Goal: Information Seeking & Learning: Compare options

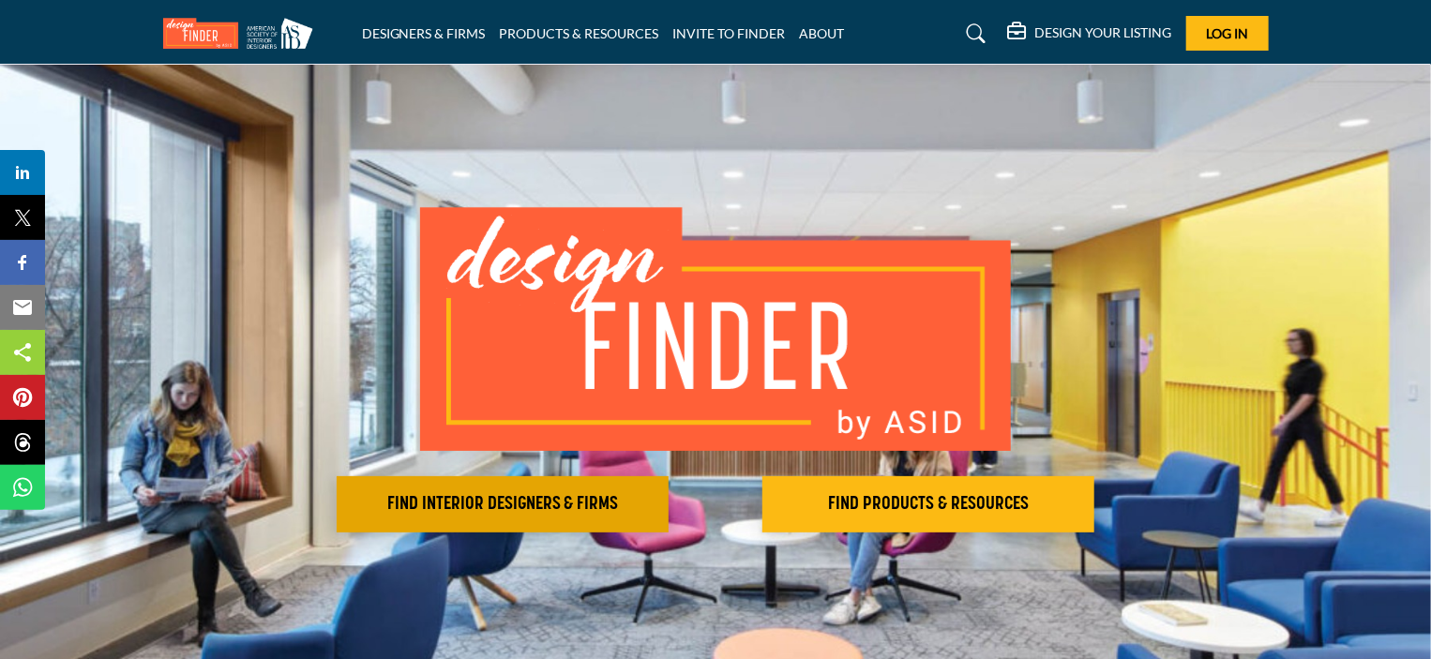
click at [446, 503] on h2 "FIND INTERIOR DESIGNERS & FIRMS" at bounding box center [502, 504] width 321 height 23
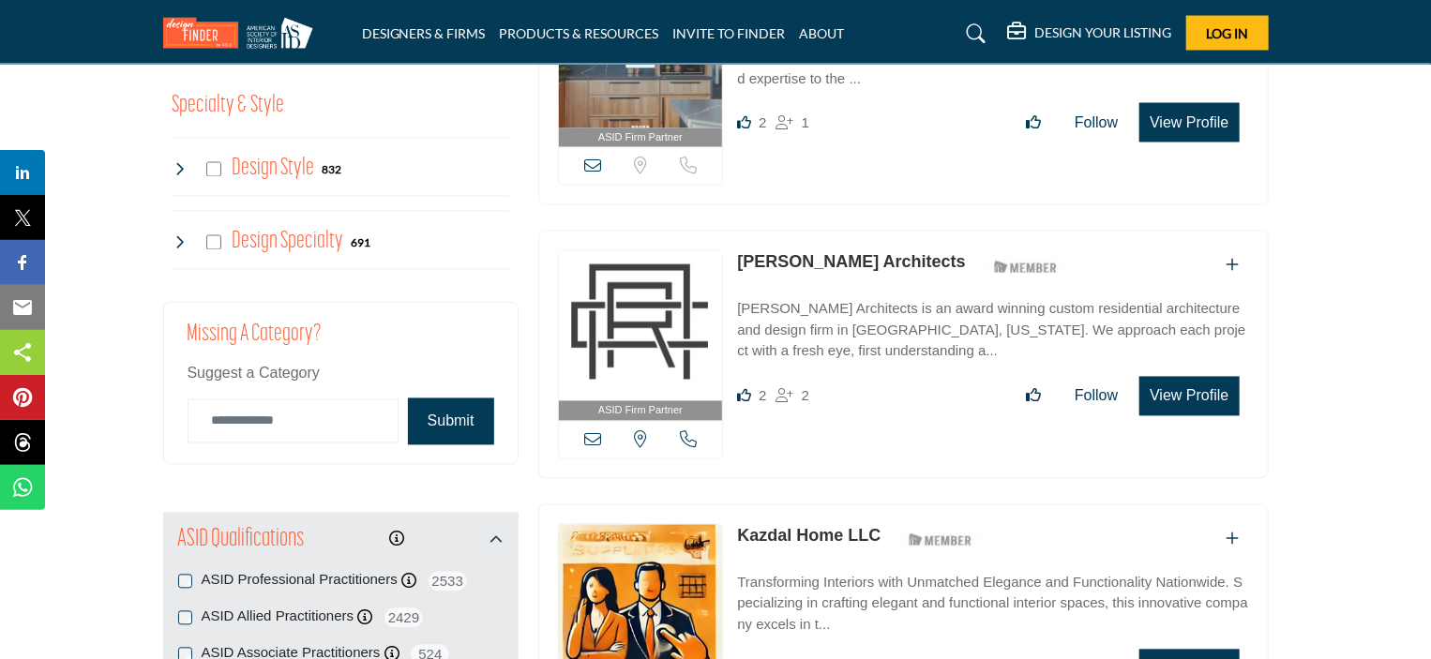
scroll to position [1549, 0]
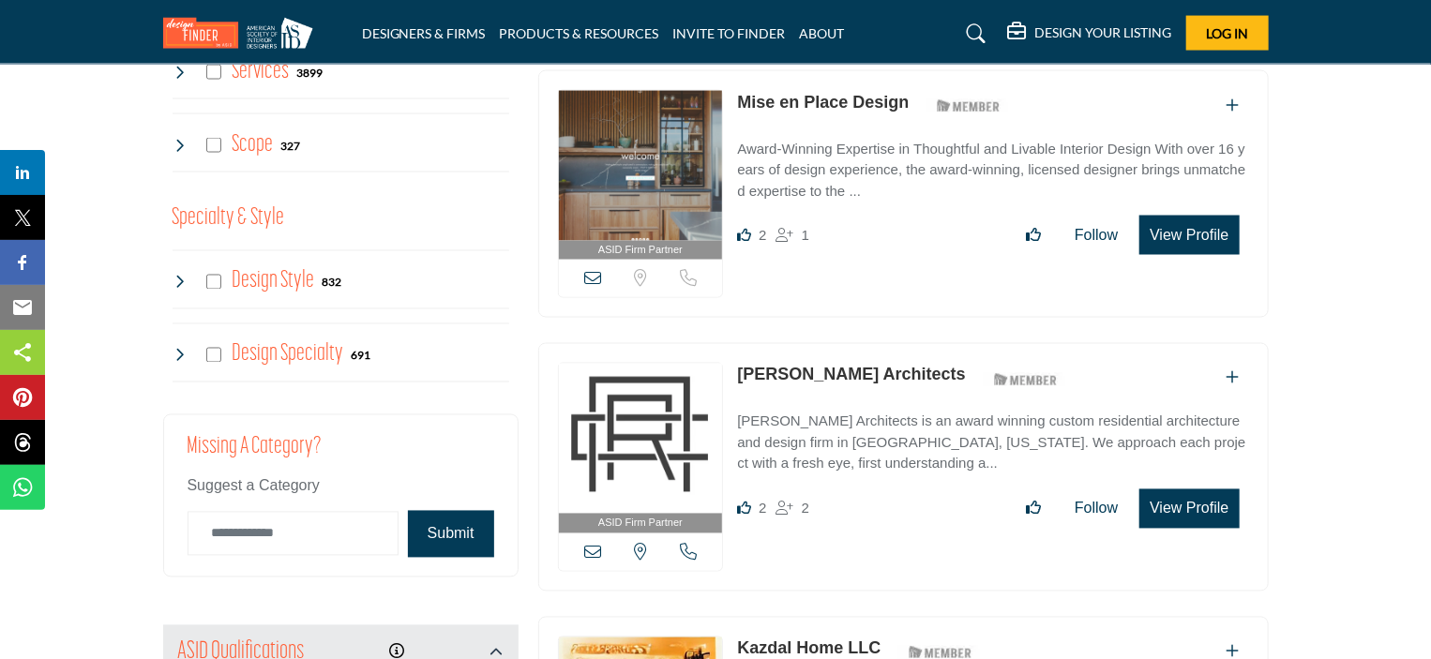
drag, startPoint x: 1430, startPoint y: 100, endPoint x: 1422, endPoint y: 71, distance: 30.3
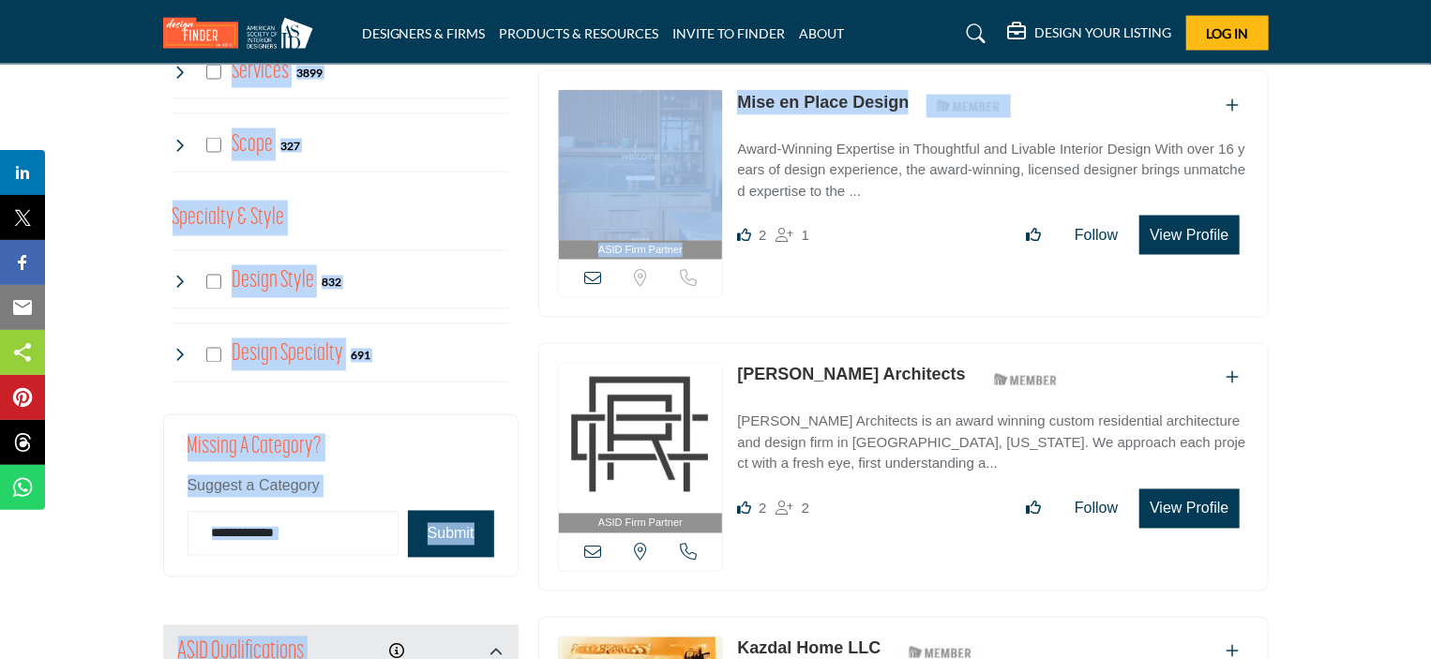
drag, startPoint x: 1430, startPoint y: 100, endPoint x: 1424, endPoint y: 53, distance: 47.4
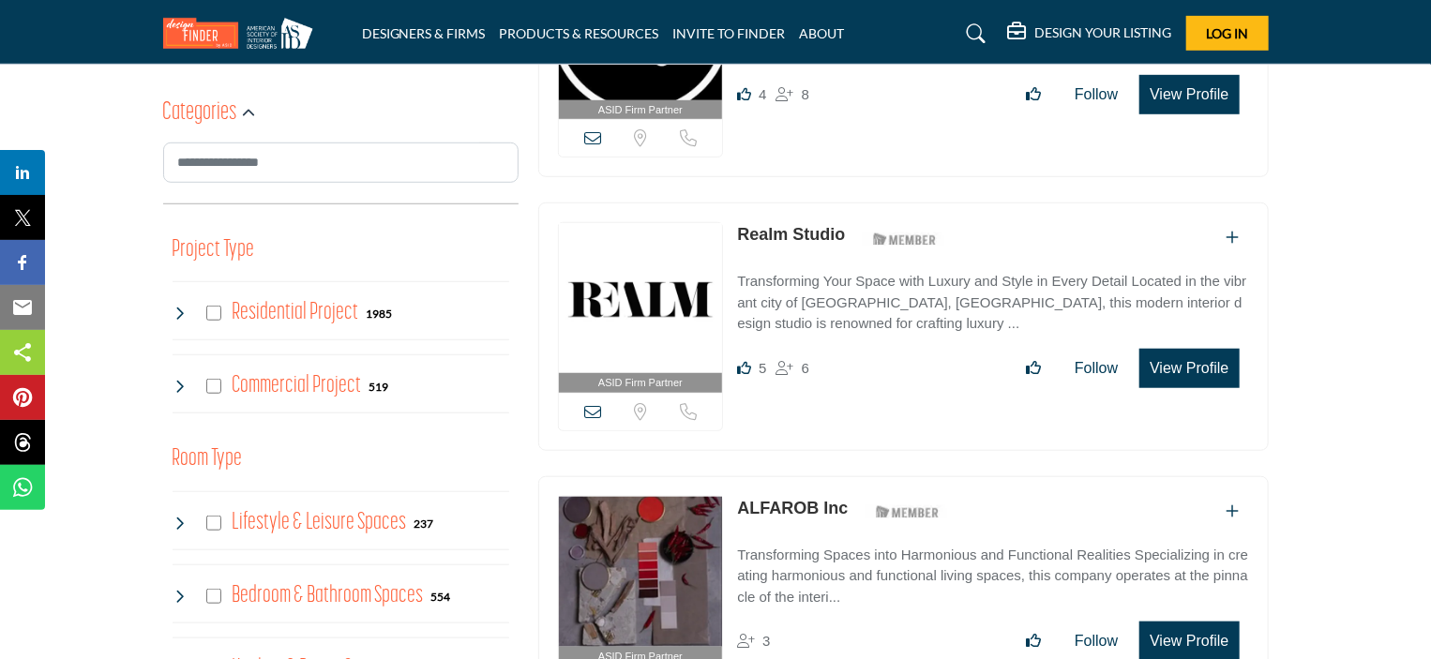
scroll to position [70, 0]
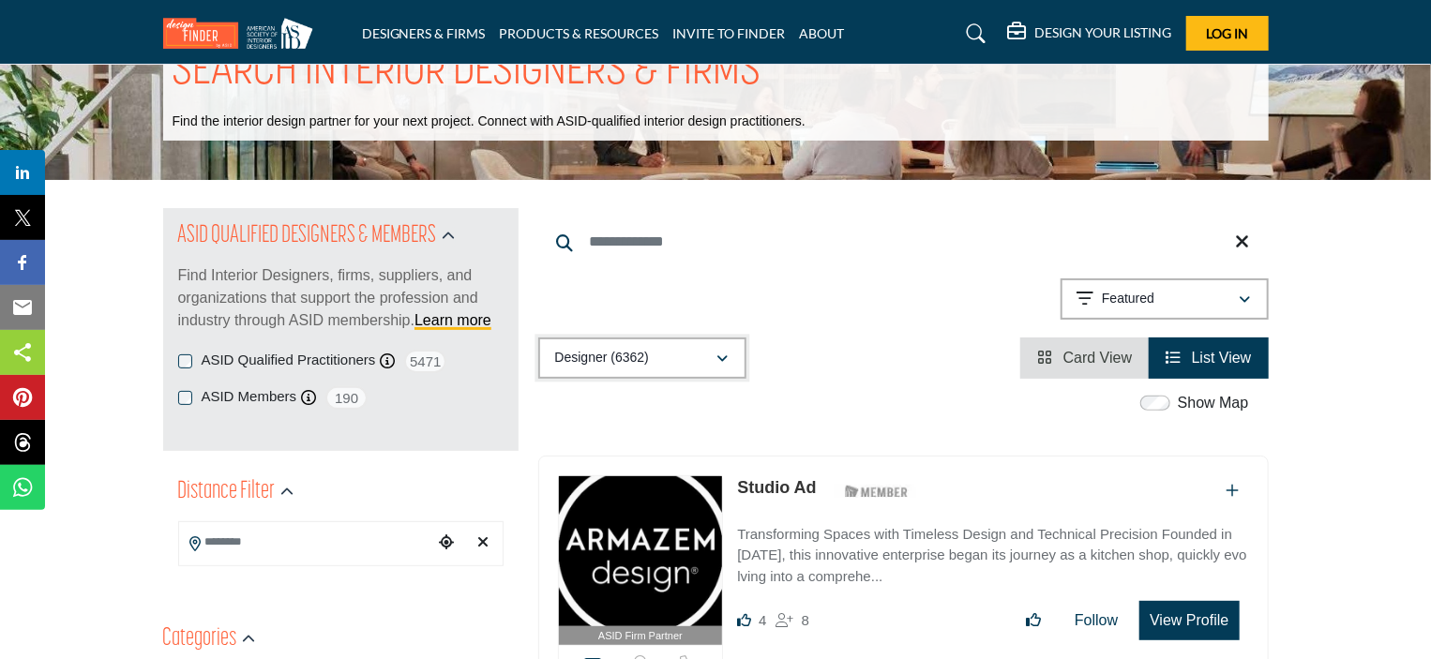
click at [724, 366] on div "button" at bounding box center [723, 358] width 13 height 17
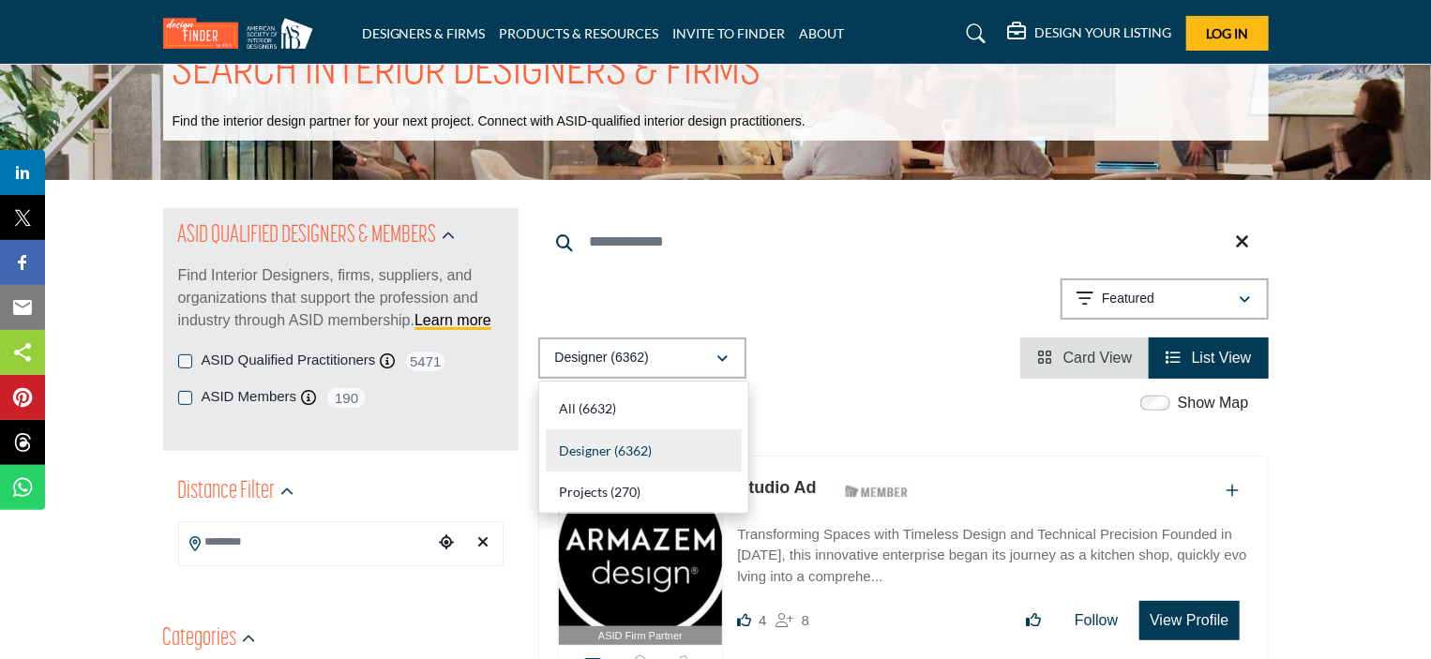
click at [814, 365] on div "Designer (6362) All (6632) Designer (6362) Products (3) Projects (270)" at bounding box center [903, 358] width 731 height 41
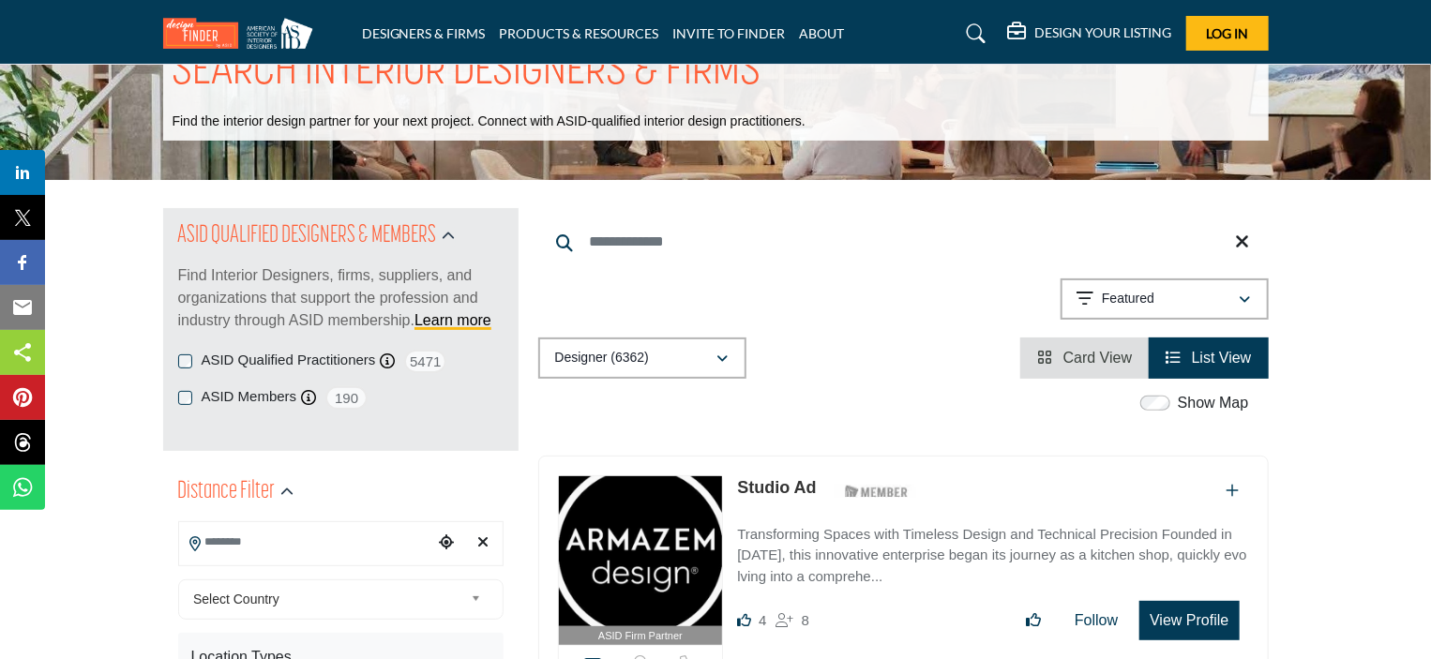
click at [289, 540] on input "Search Location" at bounding box center [305, 542] width 253 height 37
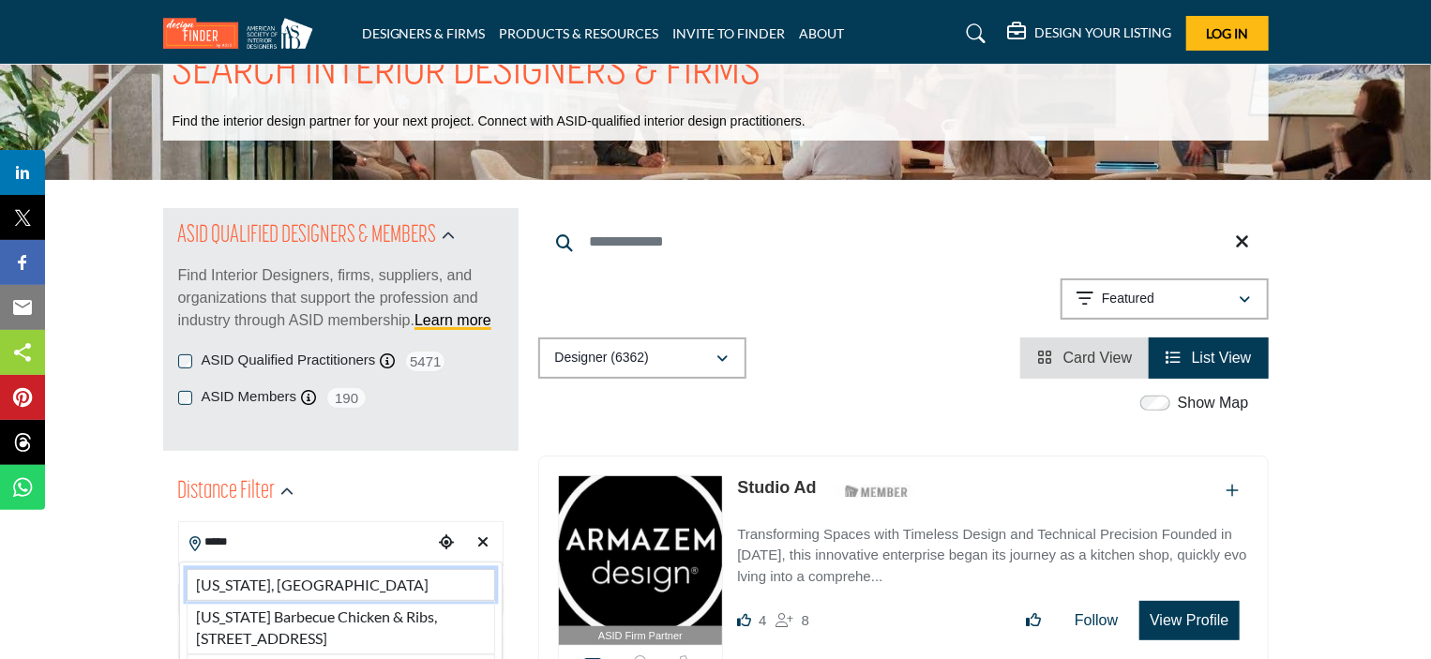
click at [232, 584] on li "[US_STATE], [GEOGRAPHIC_DATA]" at bounding box center [341, 585] width 309 height 32
type input "**********"
type input "***"
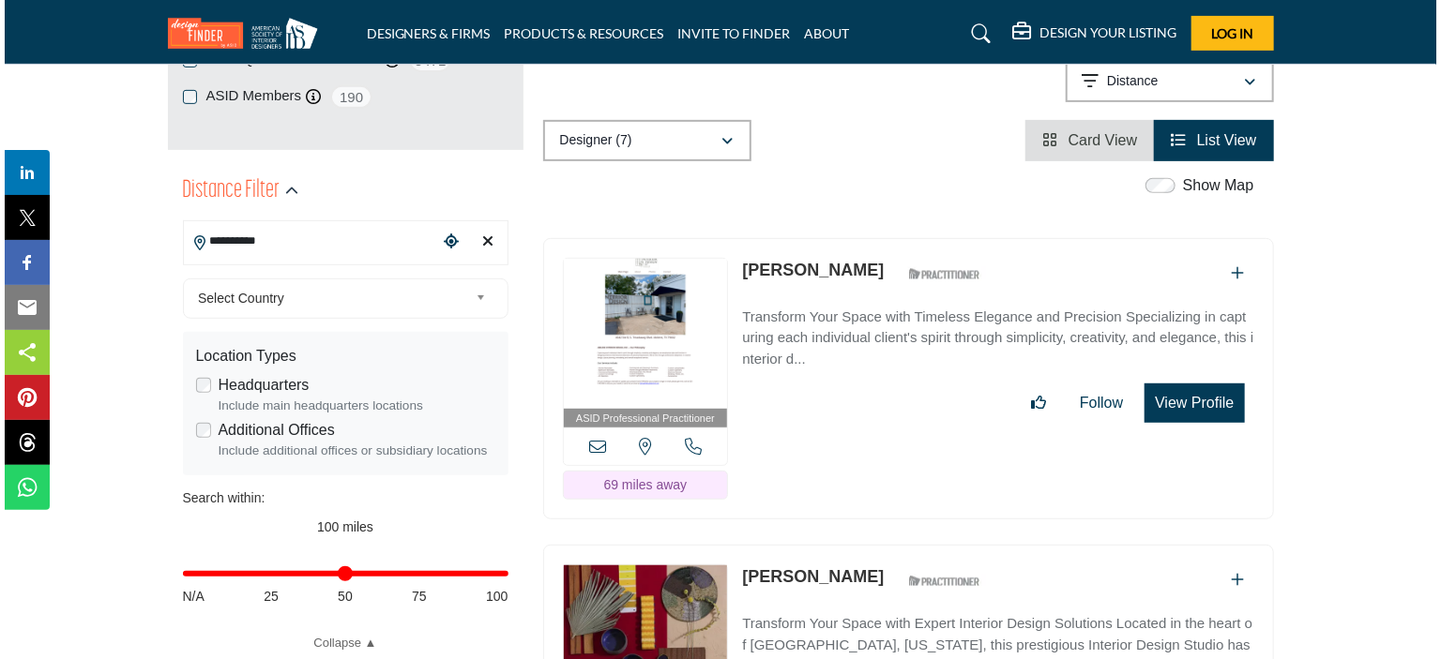
scroll to position [454, 0]
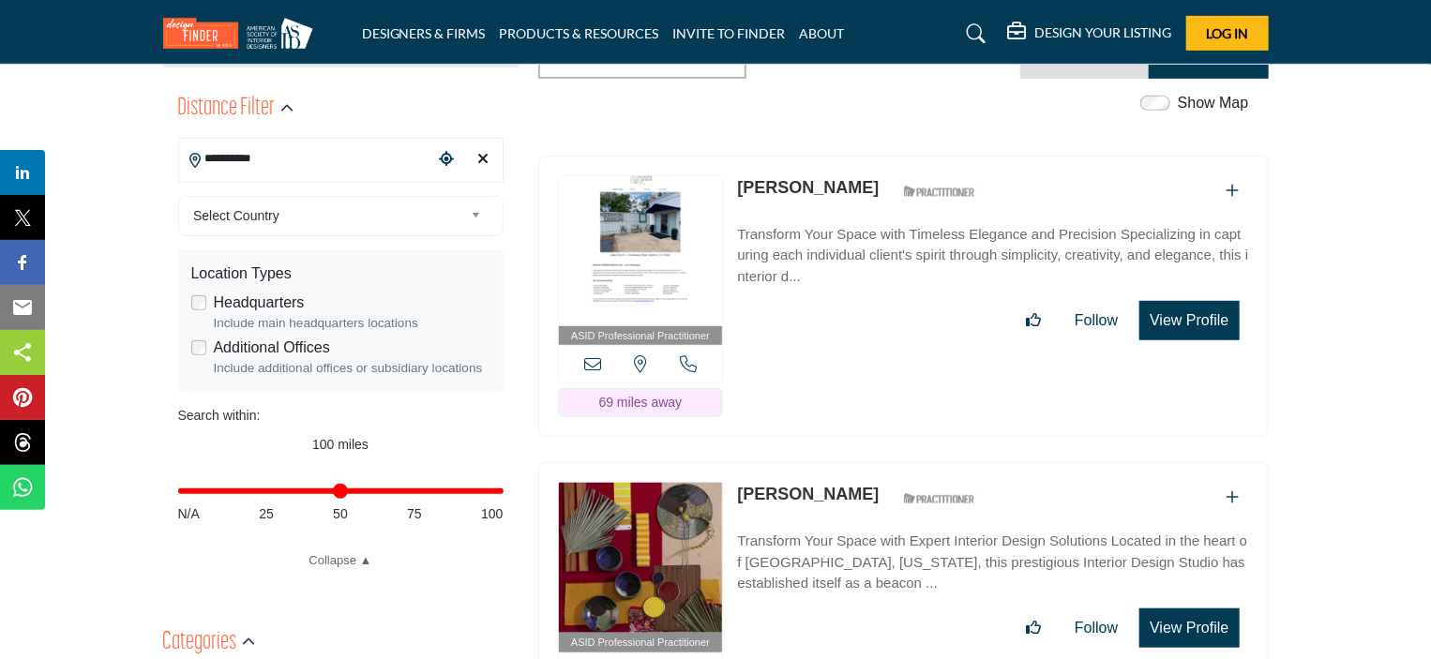
click at [1199, 326] on button "View Profile" at bounding box center [1189, 320] width 99 height 39
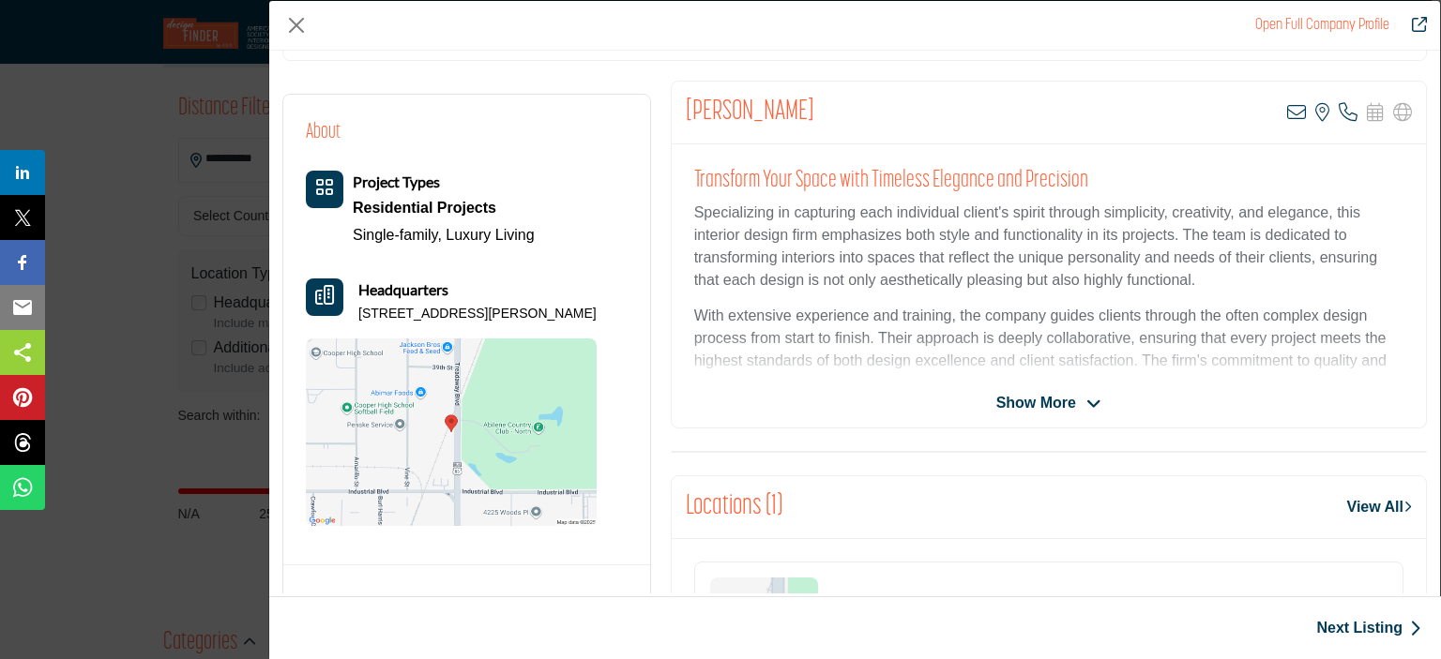
scroll to position [342, 0]
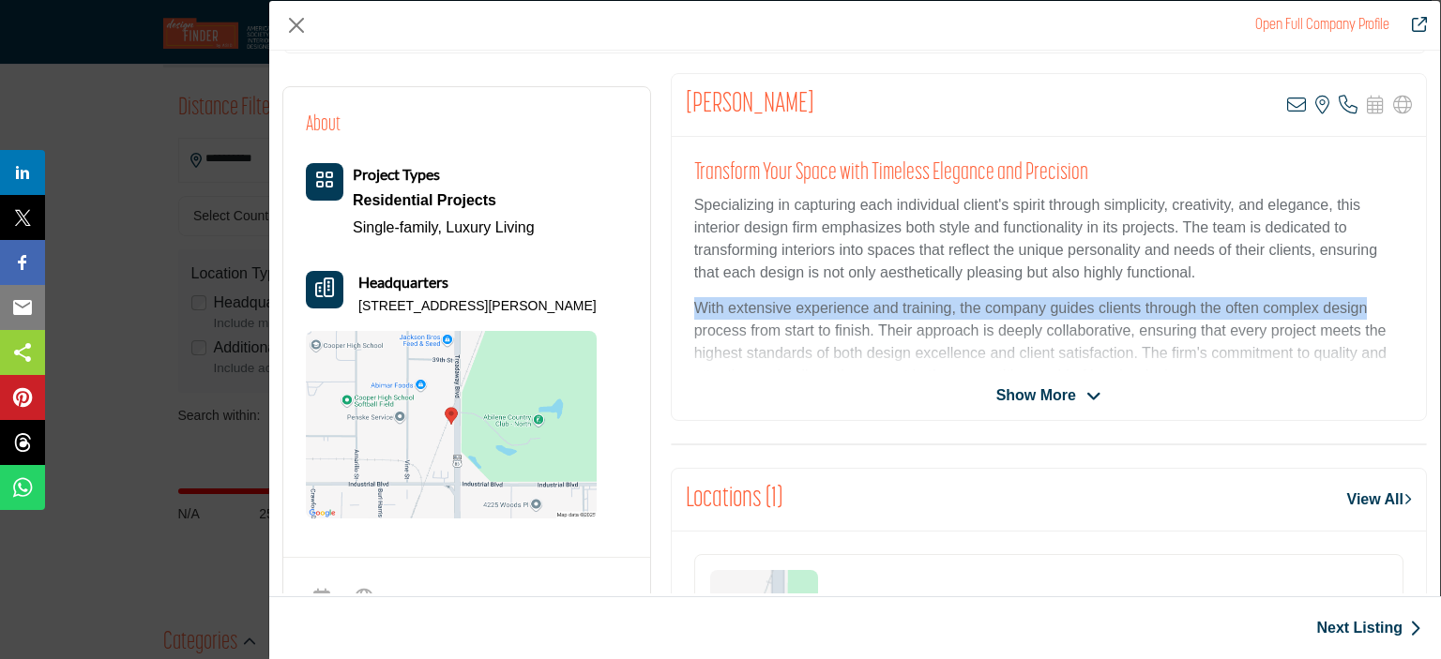
drag, startPoint x: 1440, startPoint y: 271, endPoint x: 1440, endPoint y: 296, distance: 25.3
click at [1430, 296] on div "Open Full Company Profile Lynda Gilreath ASID Qualified Practitioner who valida…" at bounding box center [854, 329] width 1172 height 659
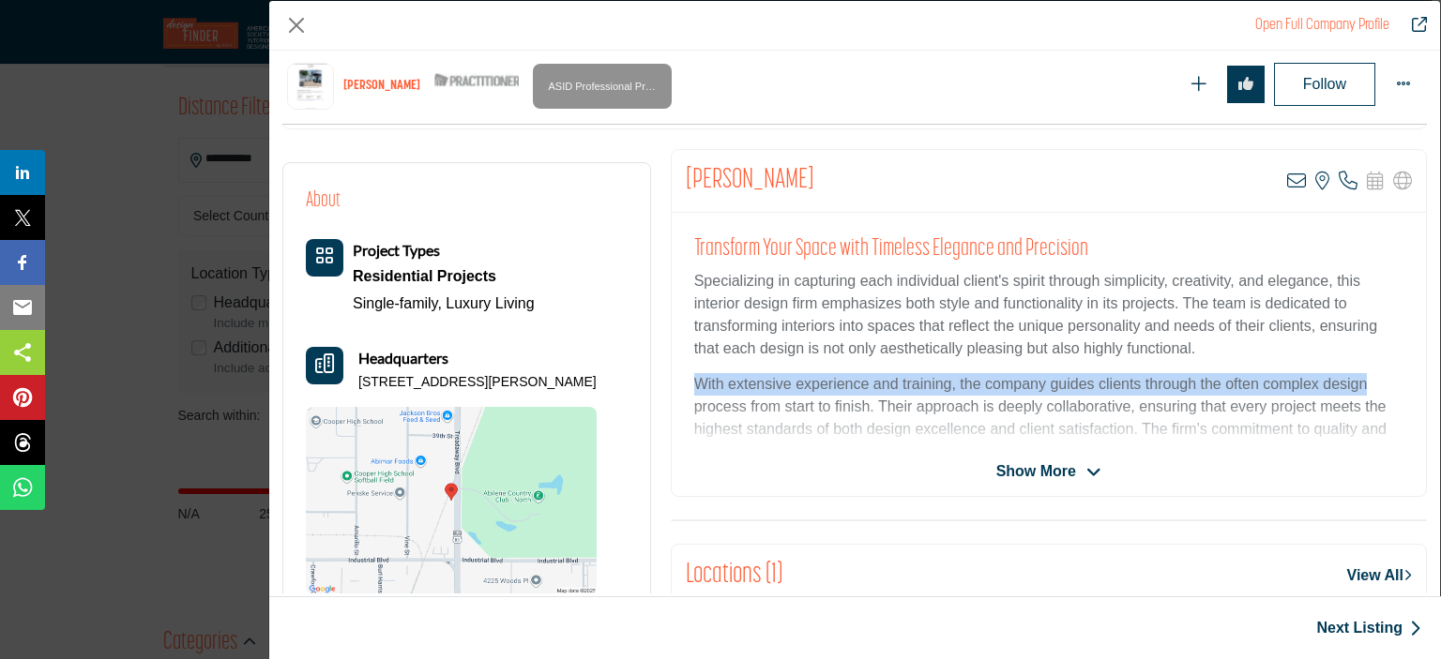
scroll to position [465, 0]
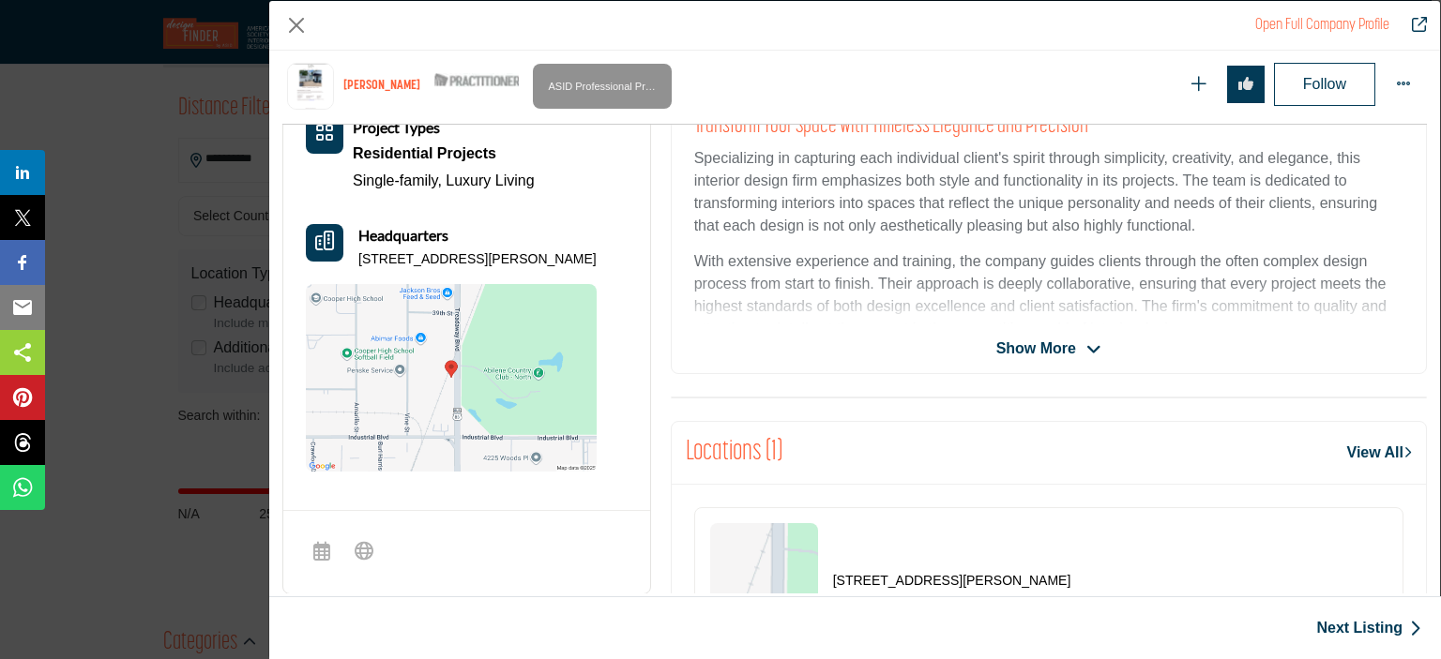
click at [1095, 353] on div "Show More" at bounding box center [1049, 349] width 754 height 23
click at [1089, 344] on icon "Company Data Modal" at bounding box center [1093, 349] width 15 height 17
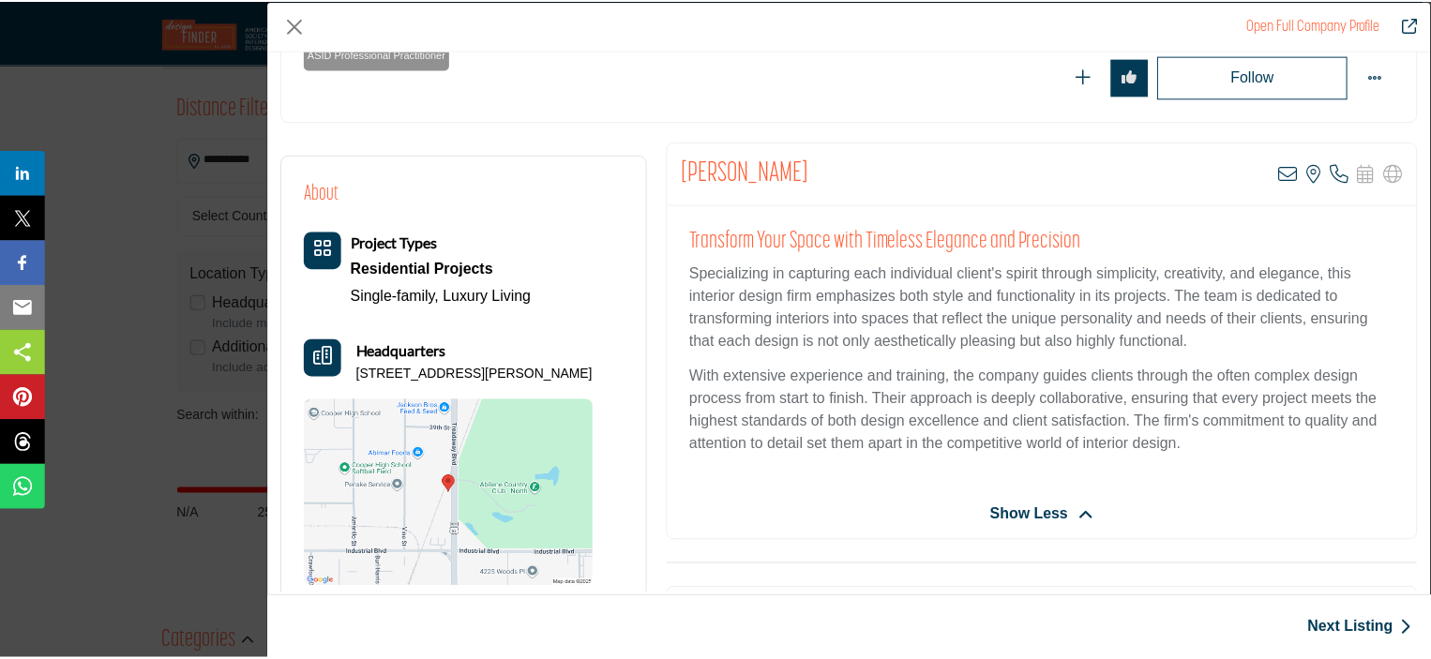
scroll to position [233, 0]
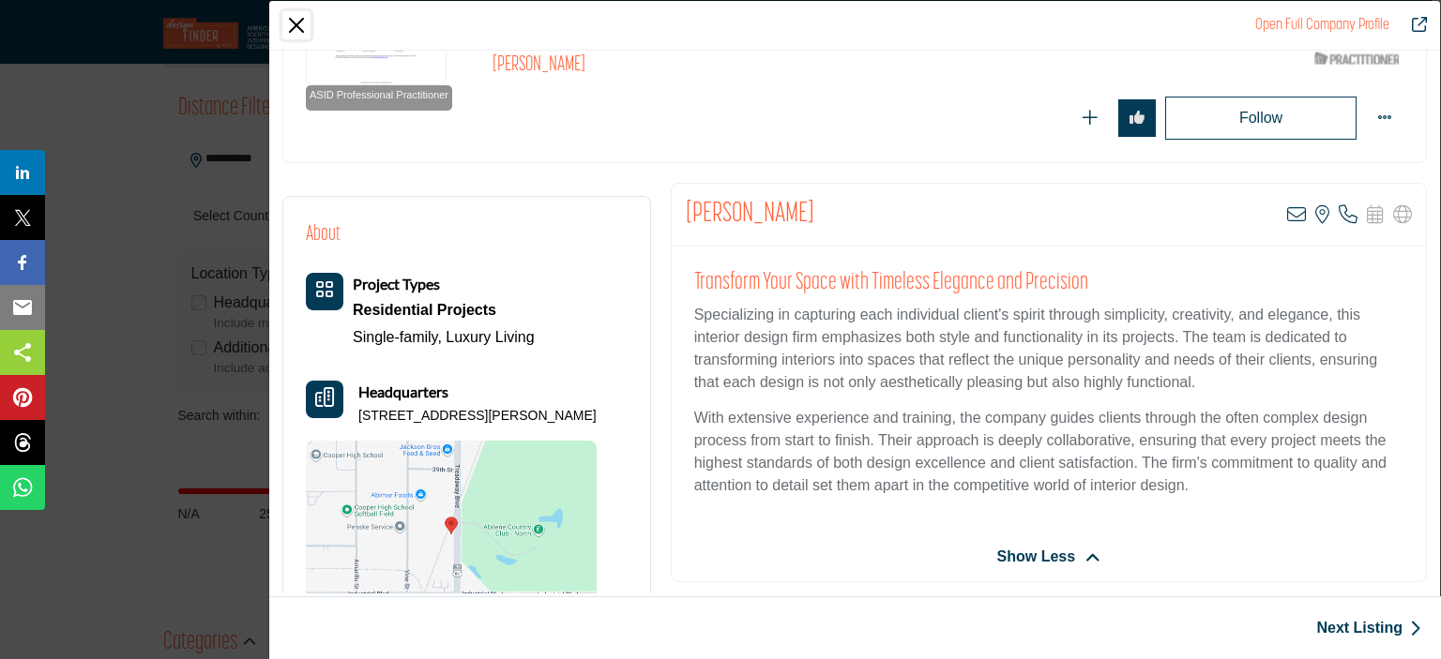
click at [292, 18] on button "Close" at bounding box center [296, 25] width 28 height 28
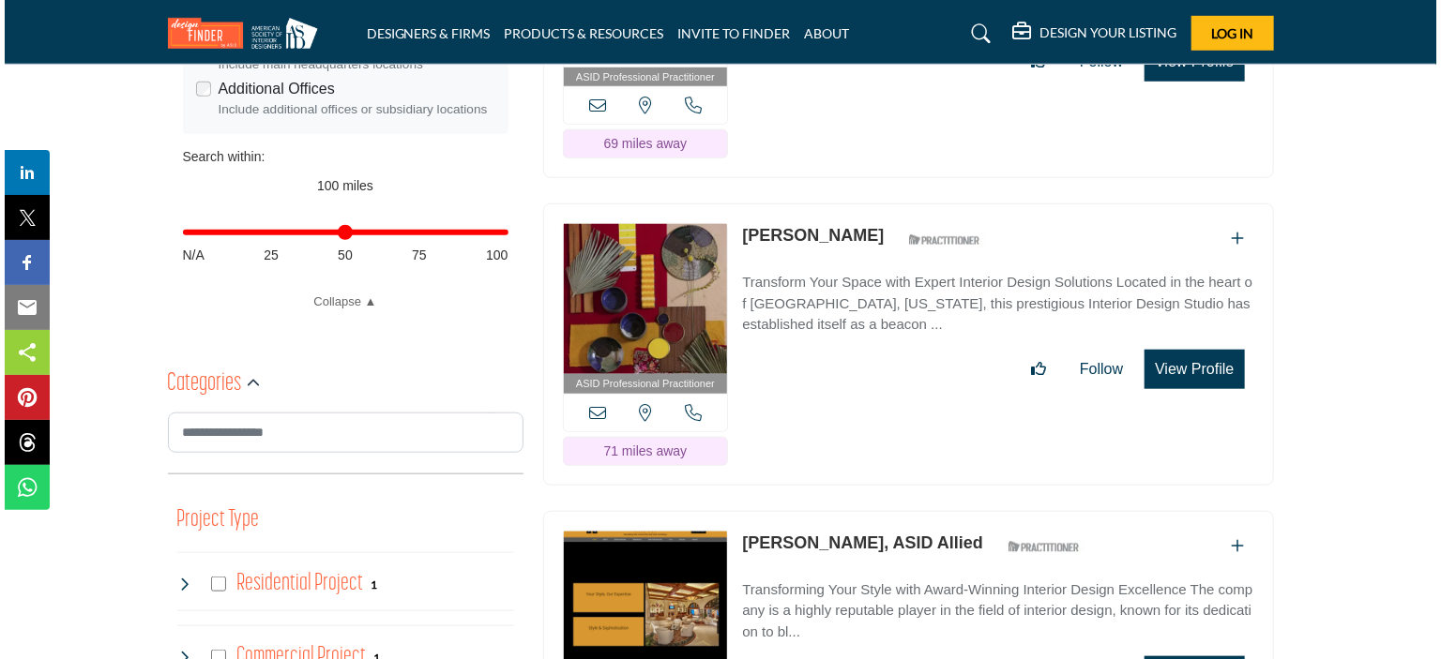
scroll to position [717, 0]
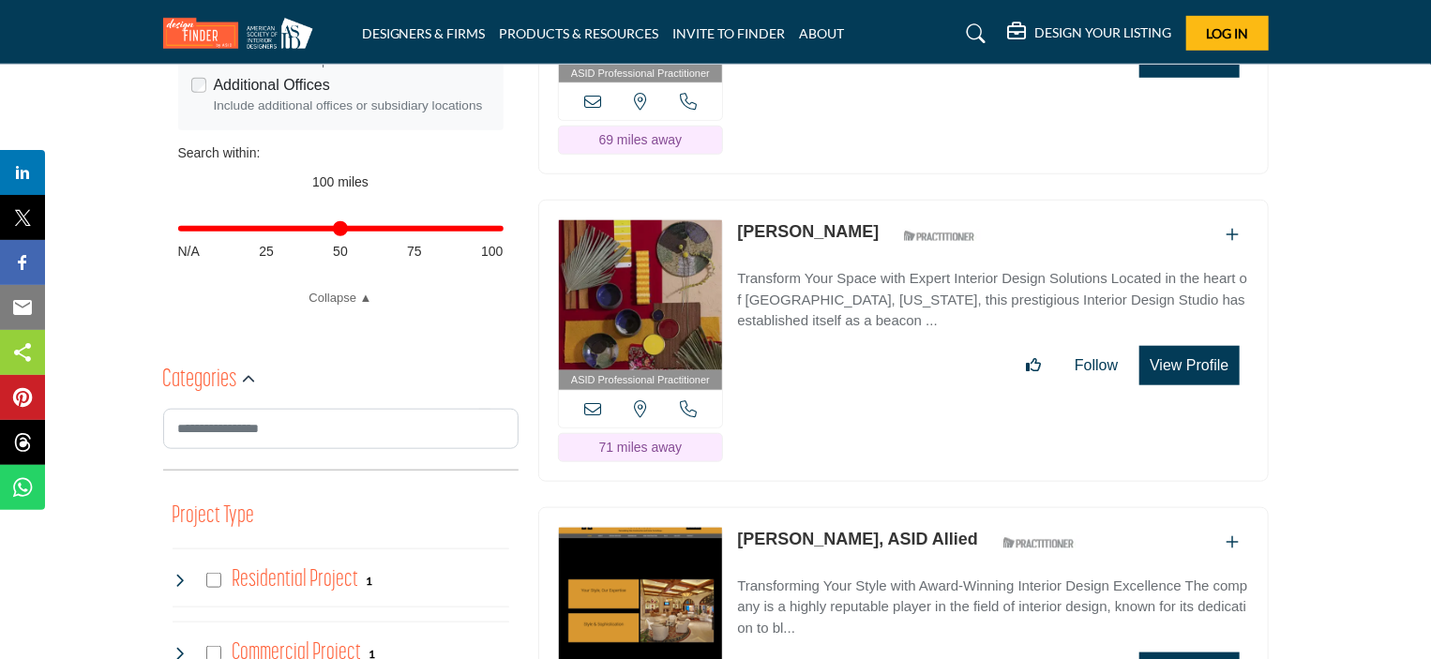
click at [1176, 367] on button "View Profile" at bounding box center [1189, 365] width 99 height 39
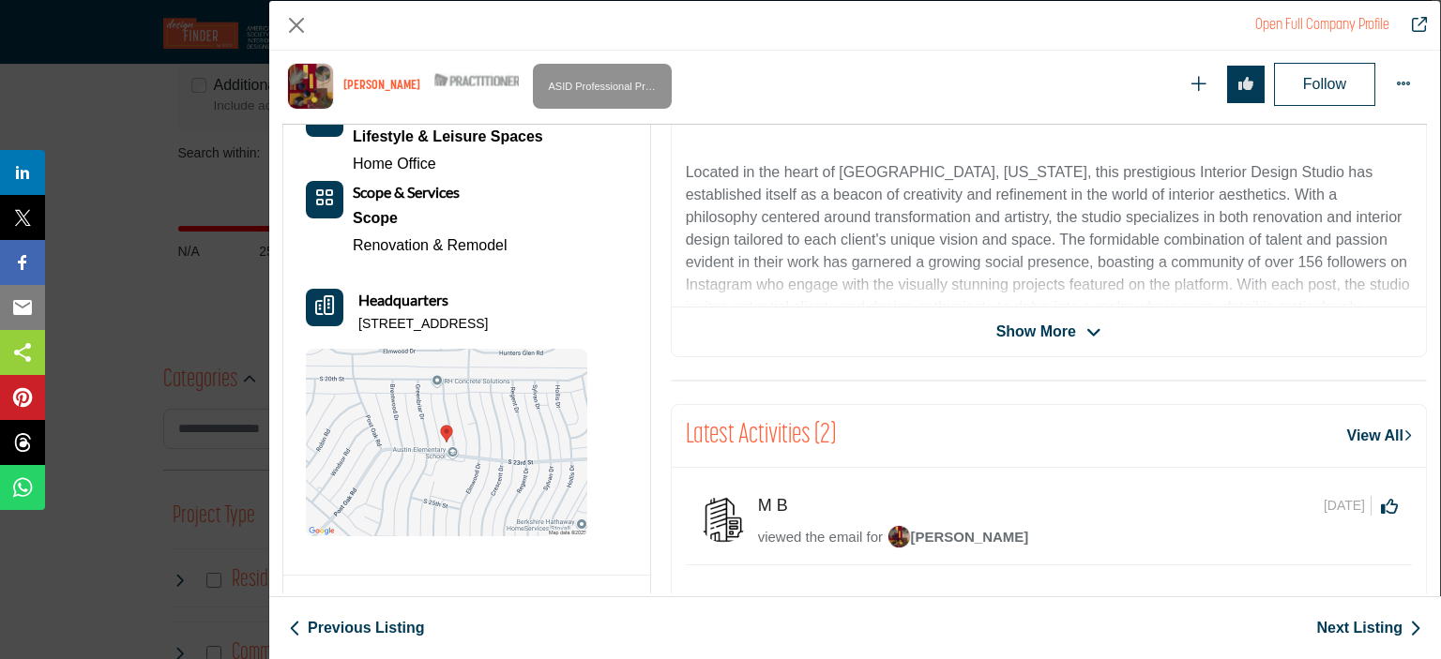
scroll to position [484, 0]
drag, startPoint x: 1428, startPoint y: 367, endPoint x: 1429, endPoint y: 312, distance: 54.4
click at [1429, 312] on div "Katie Drake ASID Qualified Practitioner who validates work and experience to ho…" at bounding box center [854, 322] width 1171 height 543
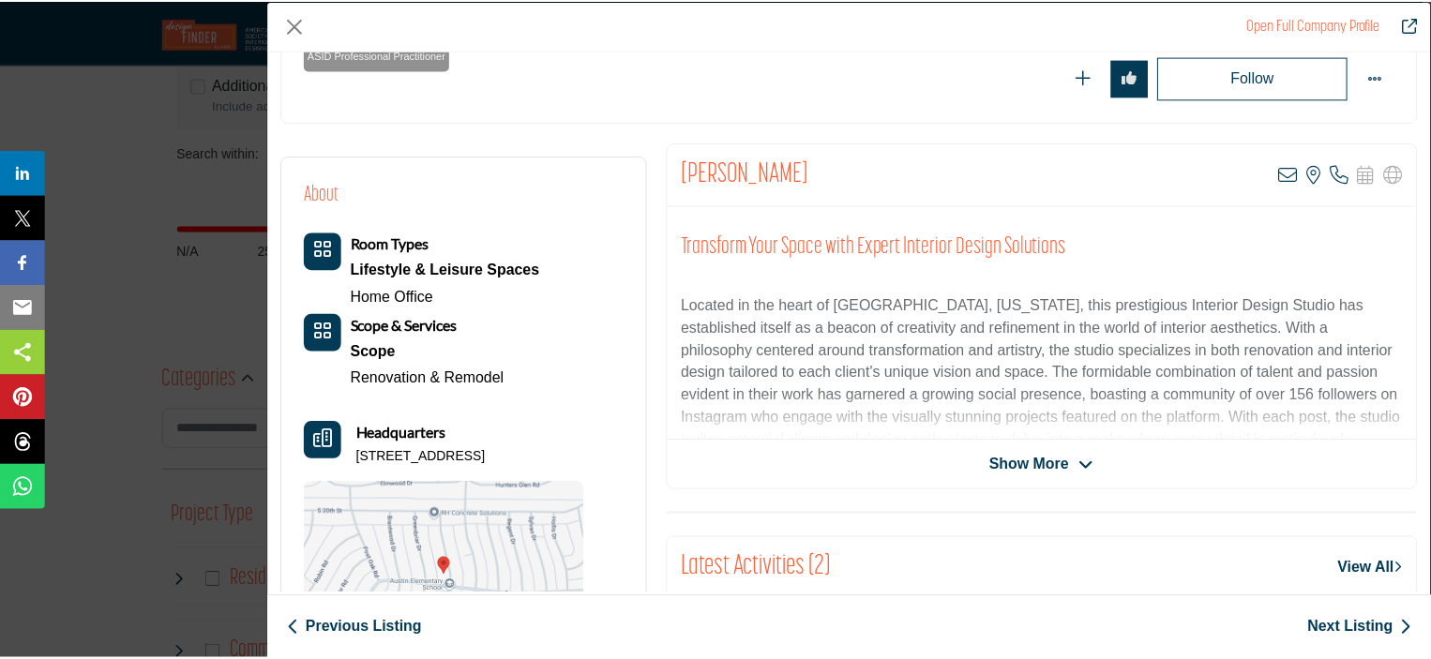
scroll to position [266, 0]
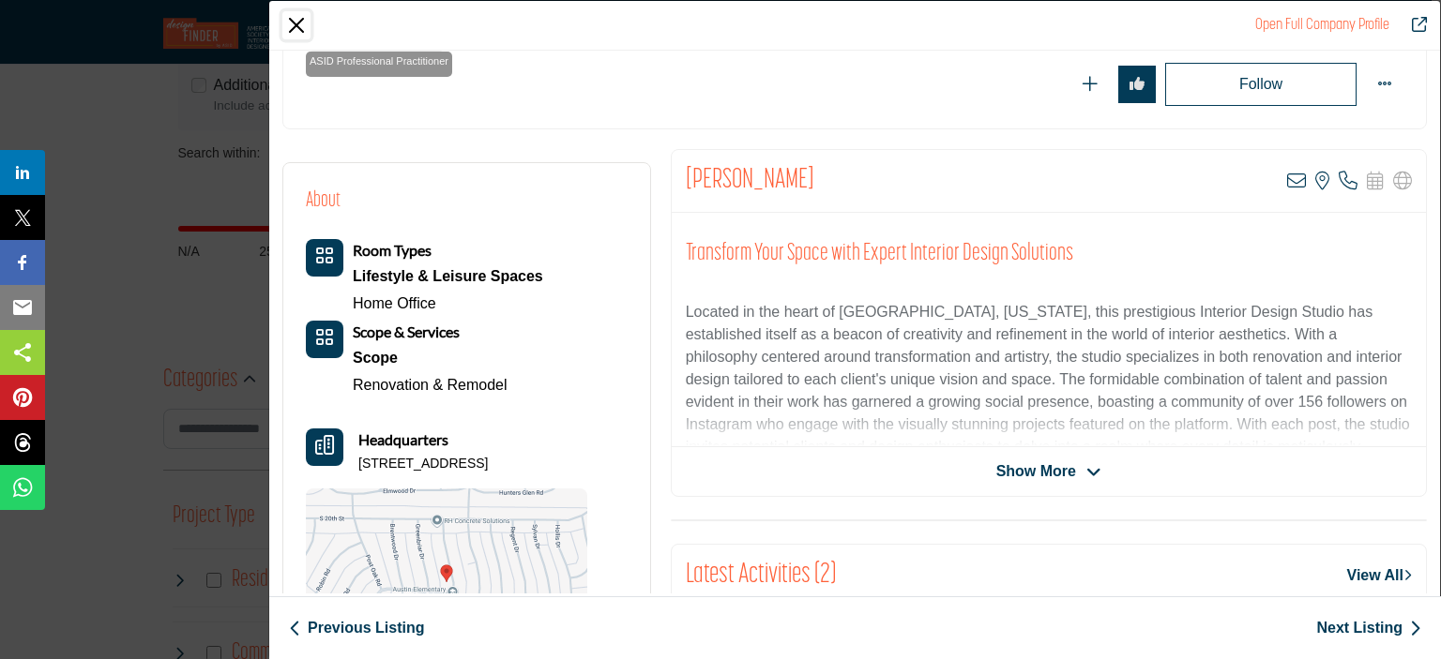
click at [285, 22] on button "Close" at bounding box center [296, 25] width 28 height 28
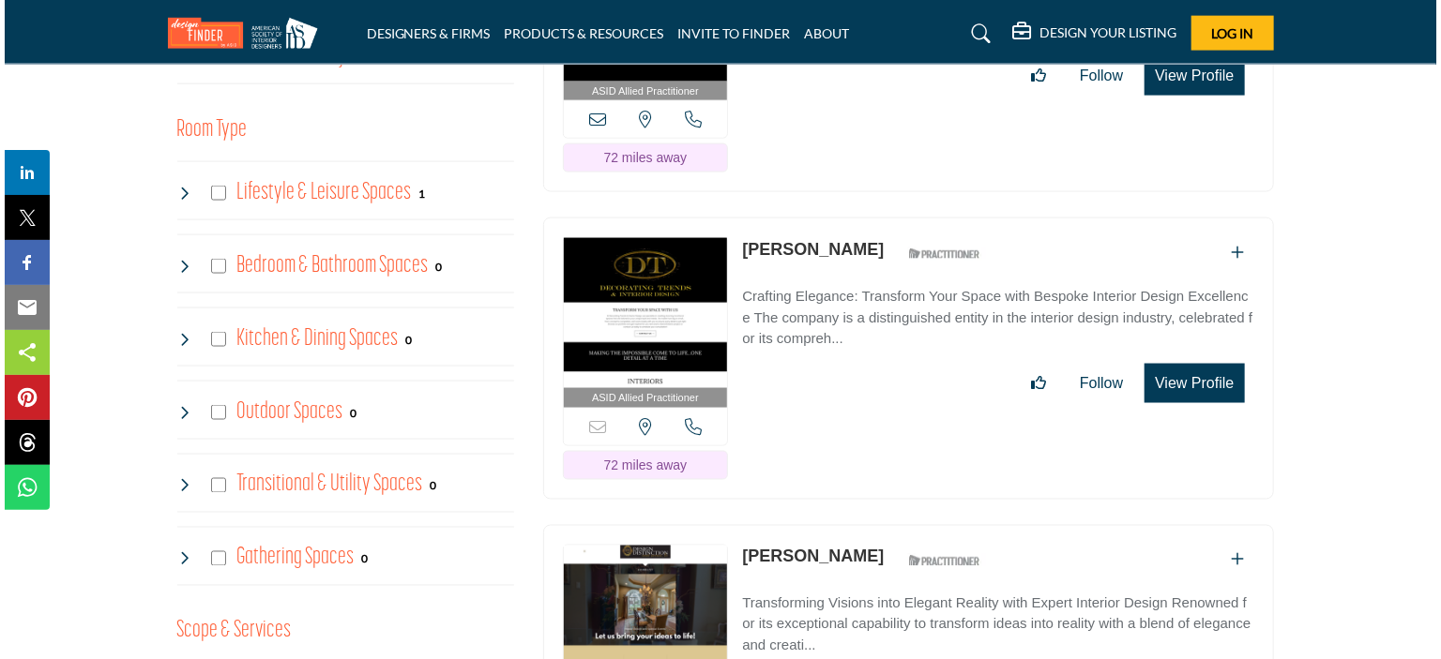
scroll to position [1339, 0]
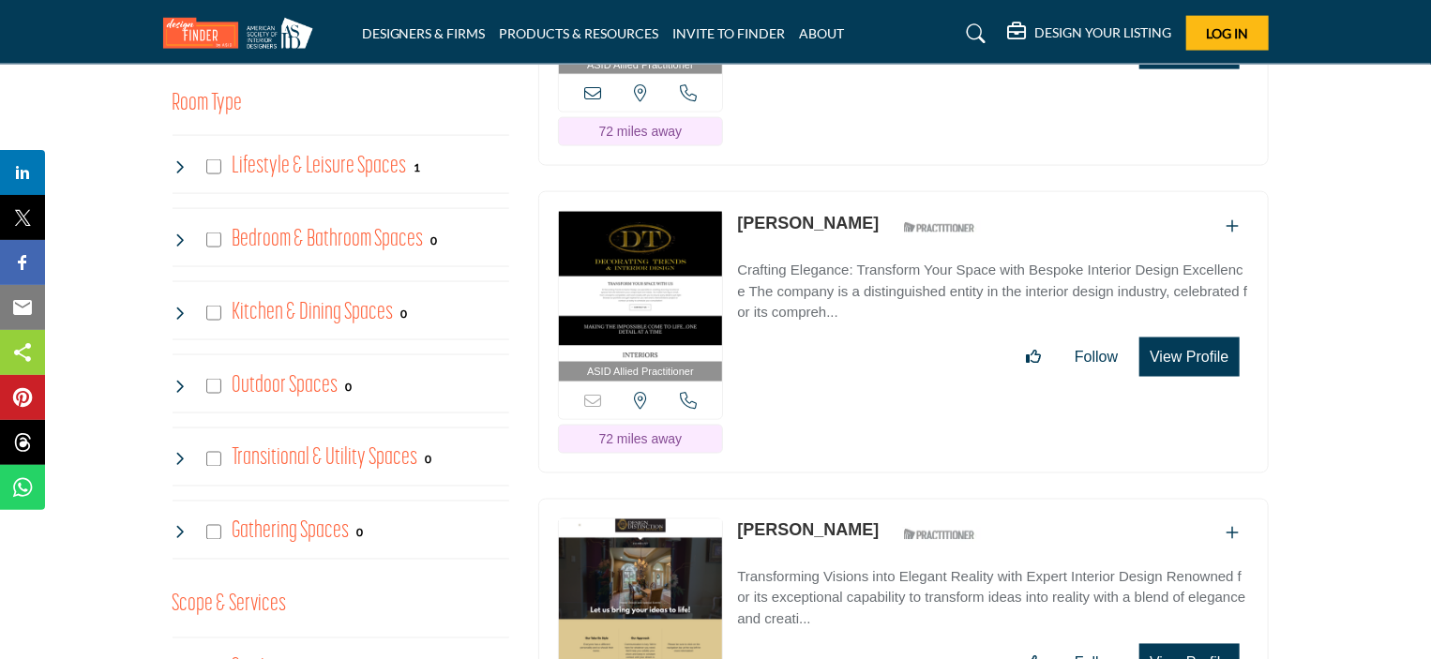
click at [1216, 351] on button "View Profile" at bounding box center [1189, 357] width 99 height 39
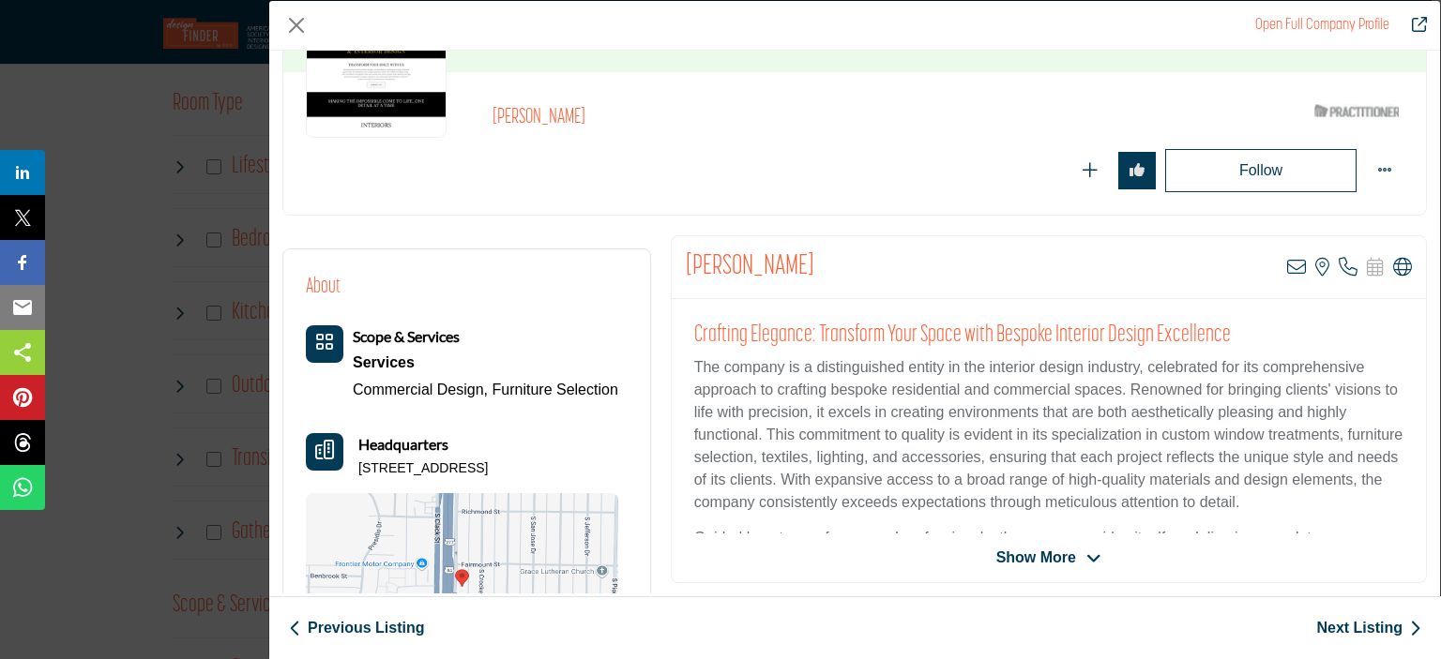
scroll to position [184, 0]
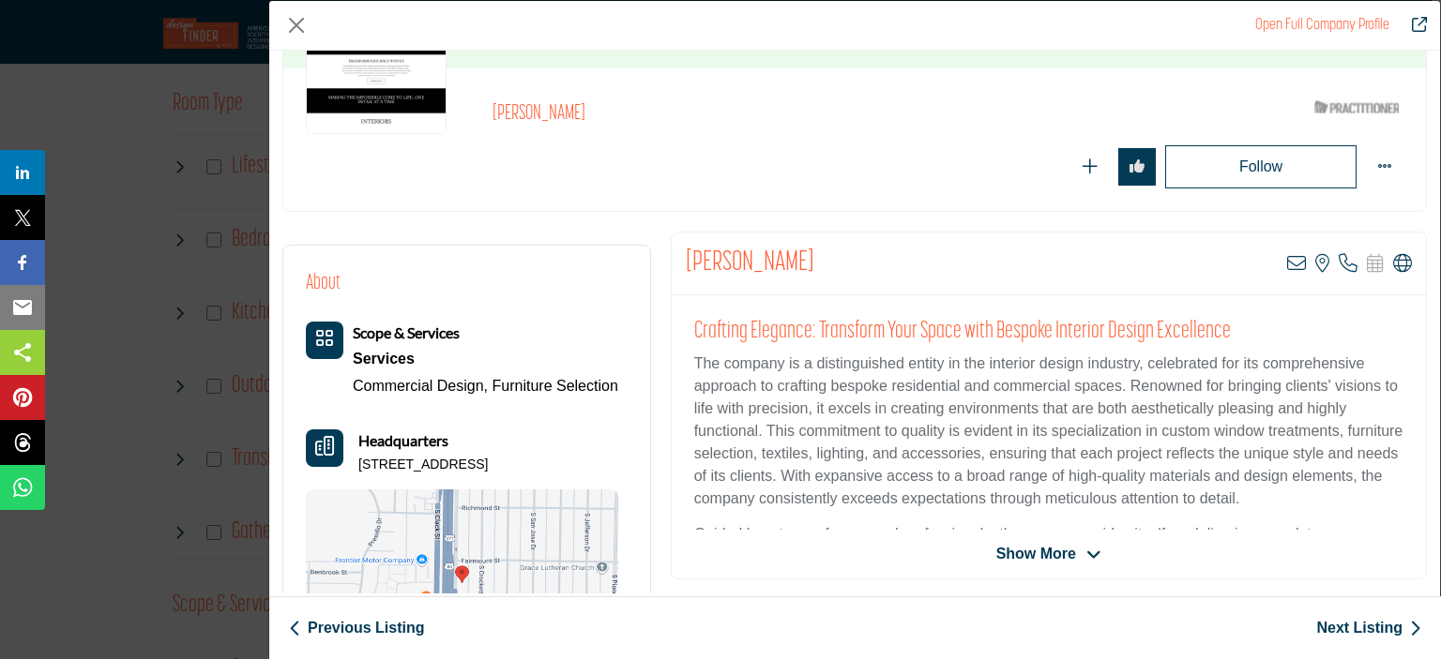
click at [1094, 547] on icon "Company Data Modal" at bounding box center [1093, 555] width 15 height 17
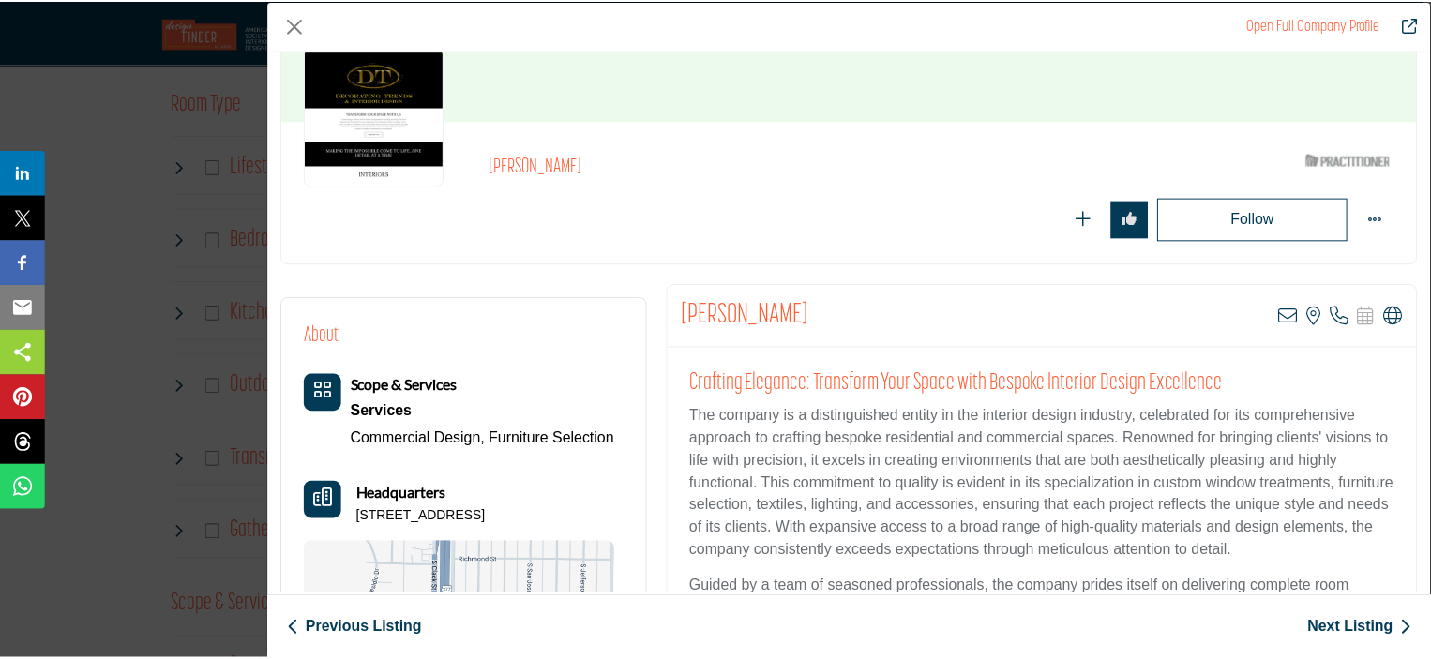
scroll to position [0, 0]
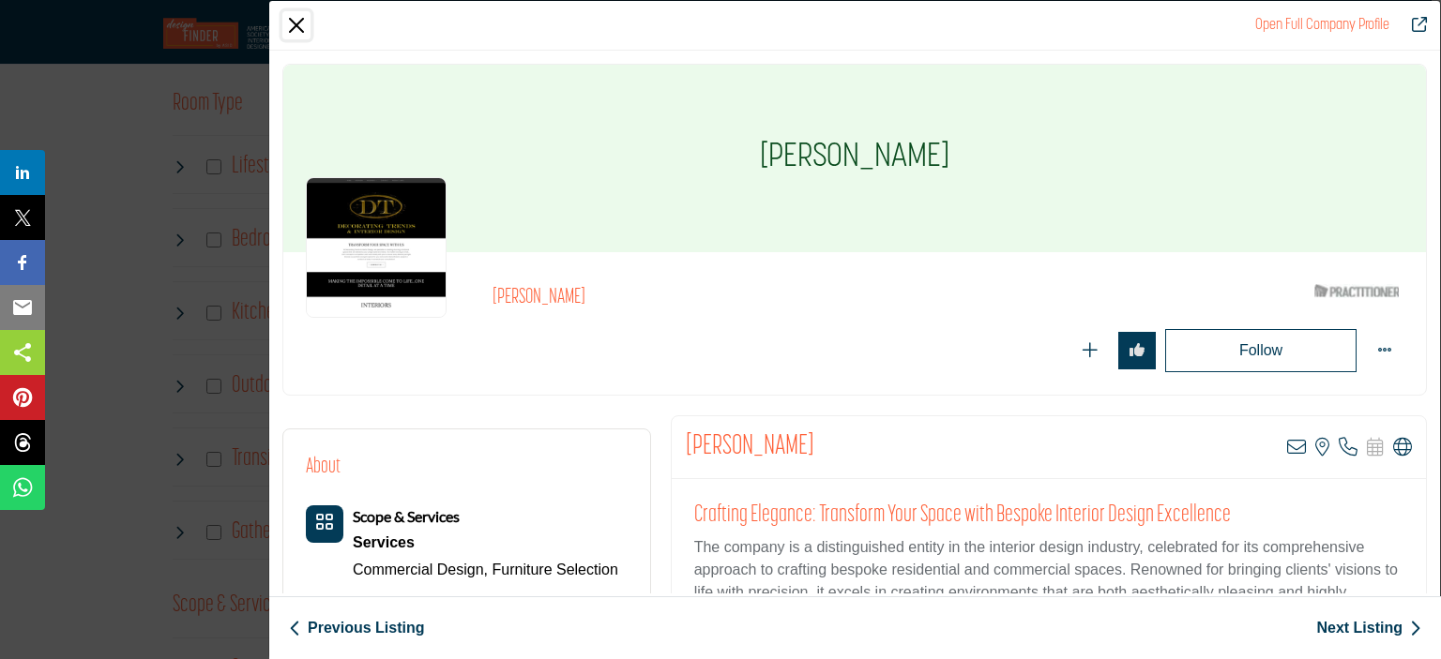
click at [302, 21] on button "Close" at bounding box center [296, 25] width 28 height 28
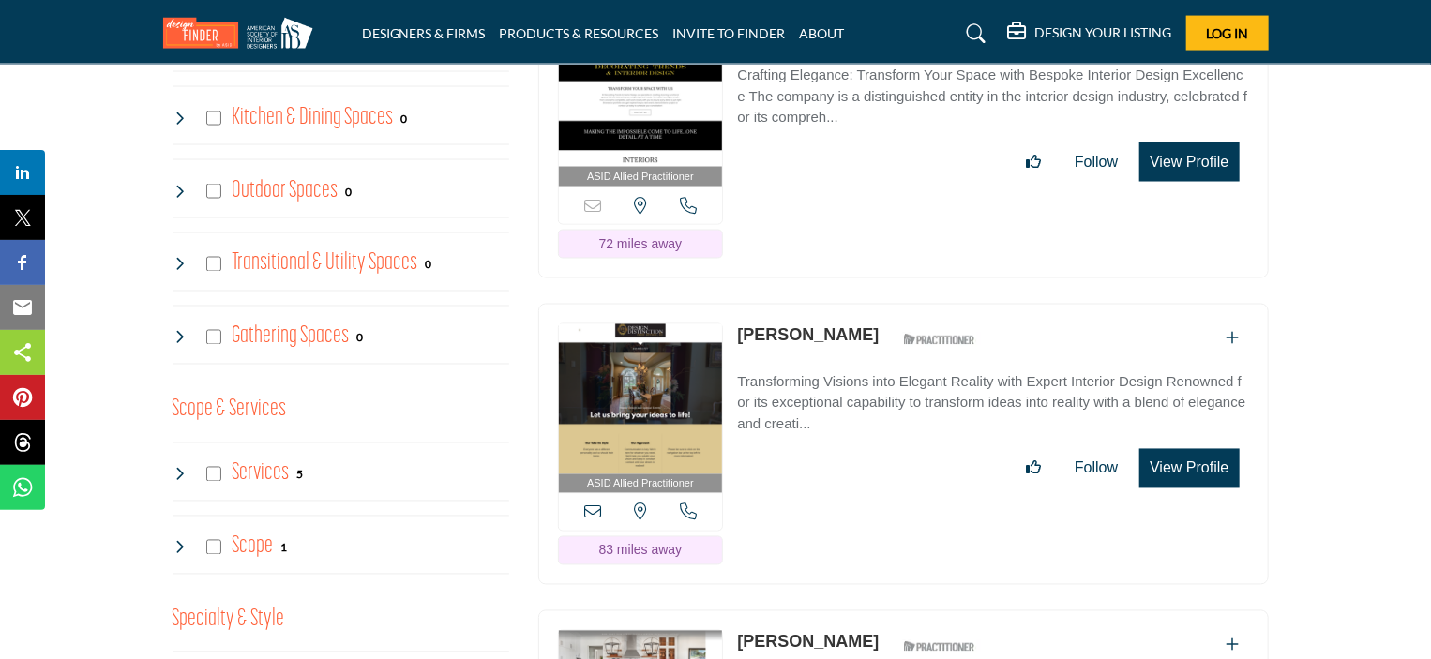
scroll to position [1594, 0]
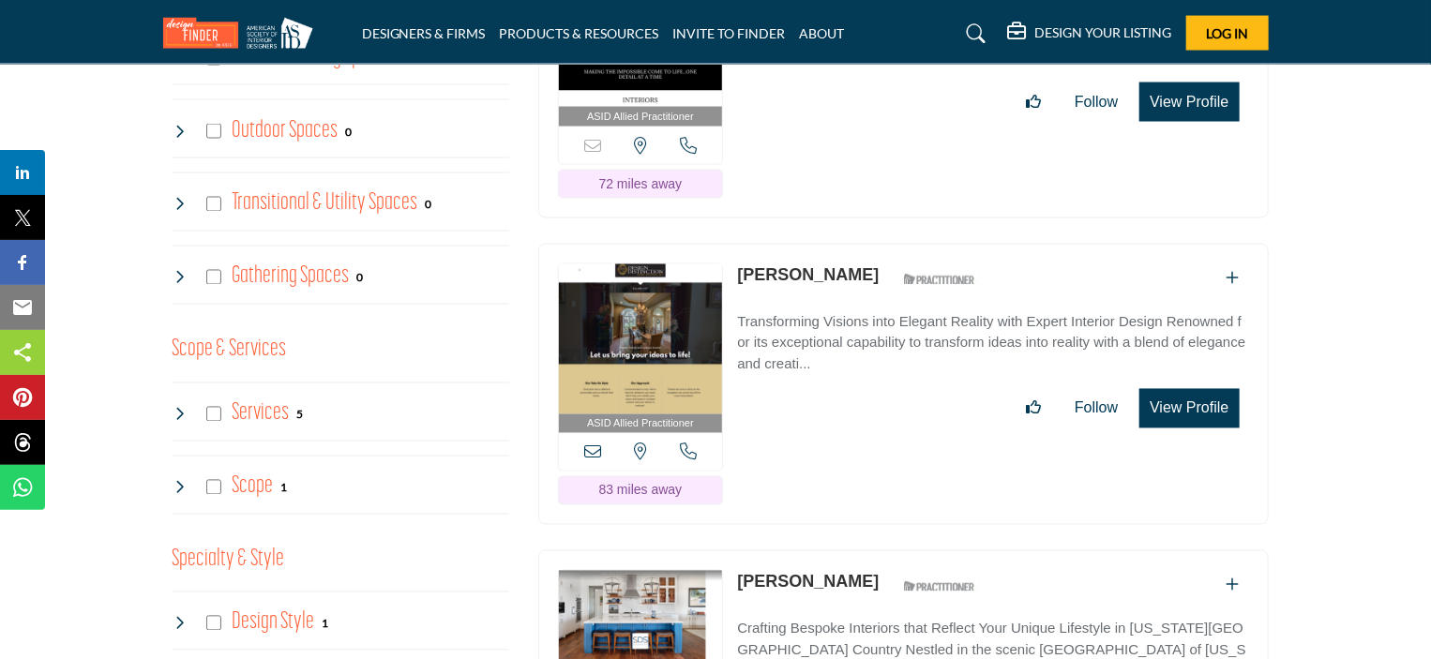
click at [1246, 355] on p "Transforming Visions into Elegant Reality with Expert Interior Design Renowned …" at bounding box center [992, 344] width 511 height 64
click at [1204, 409] on button "View Profile" at bounding box center [1189, 408] width 99 height 39
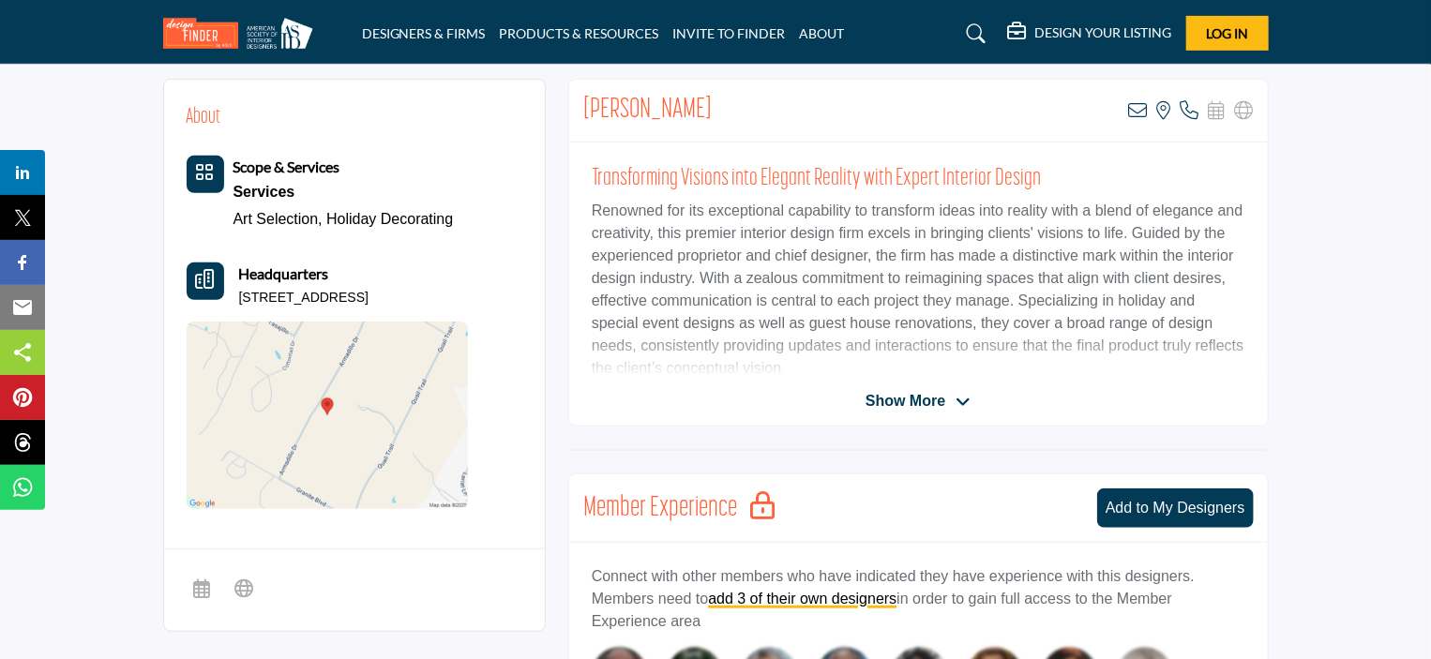
scroll to position [375, 0]
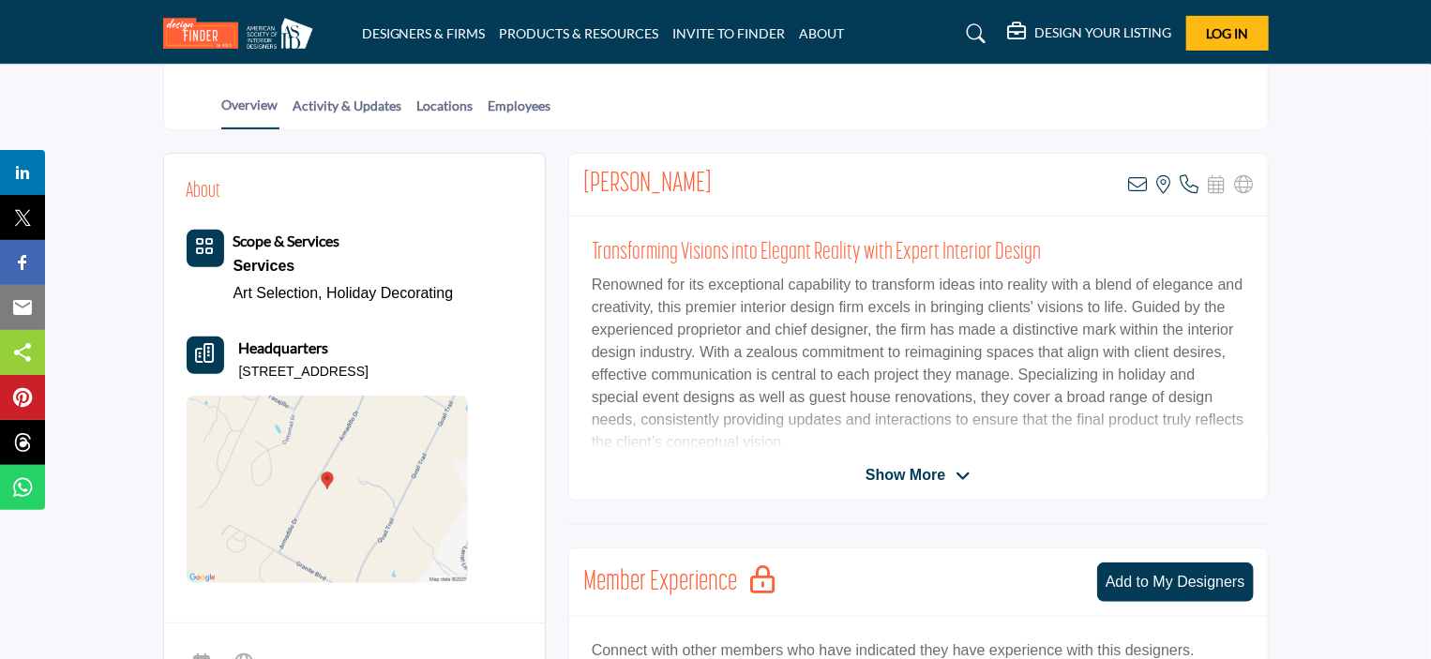
click at [965, 476] on icon at bounding box center [963, 476] width 15 height 17
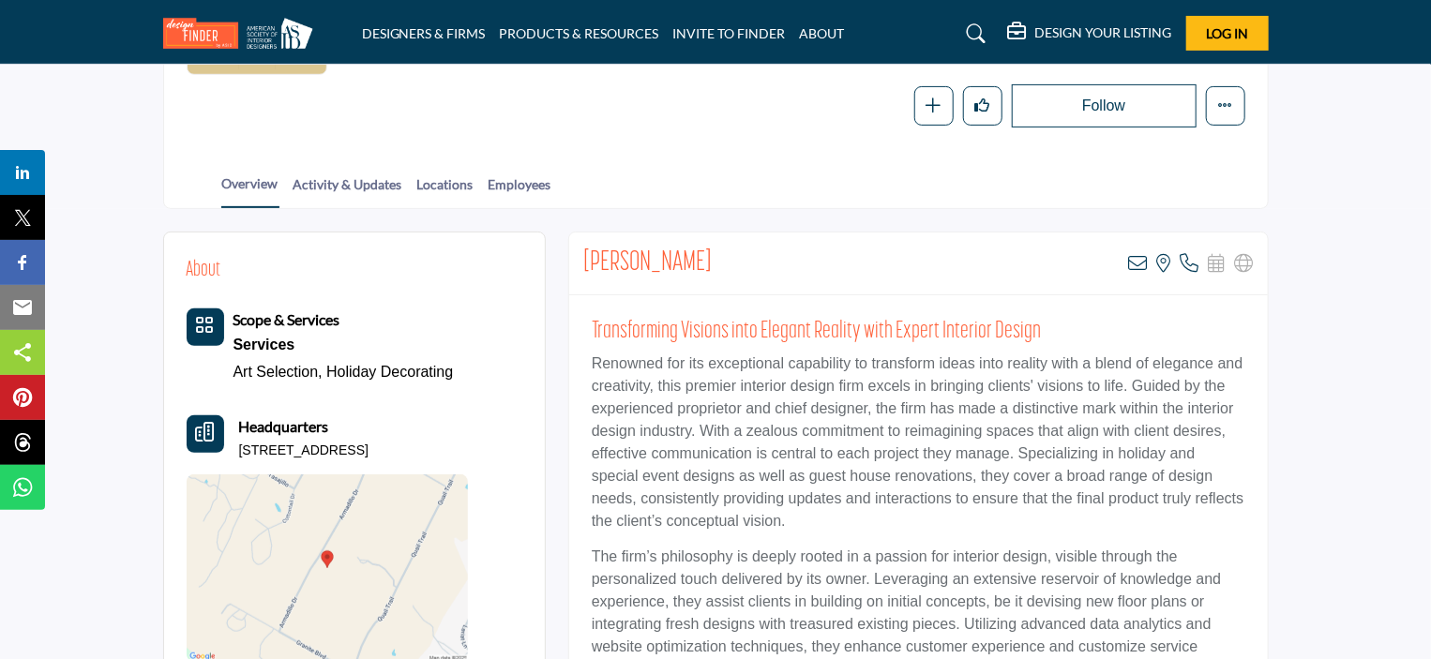
scroll to position [304, 0]
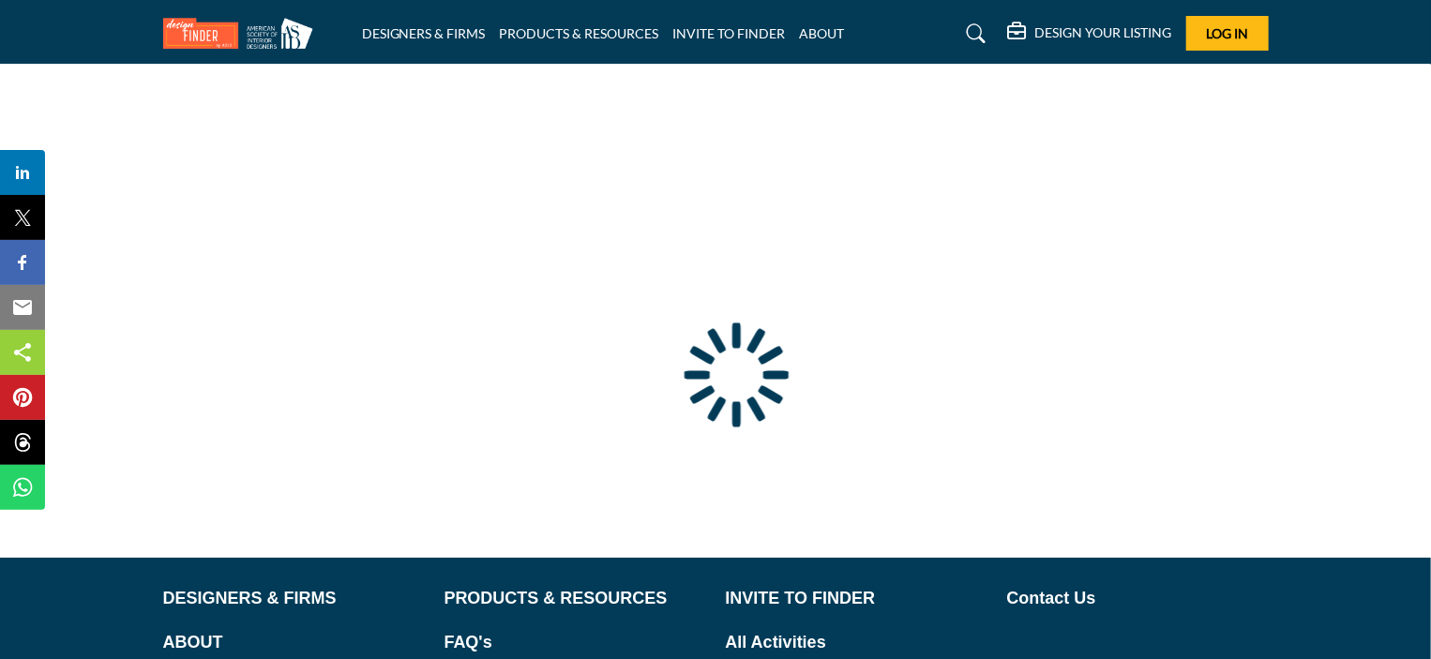
scroll to position [173, 0]
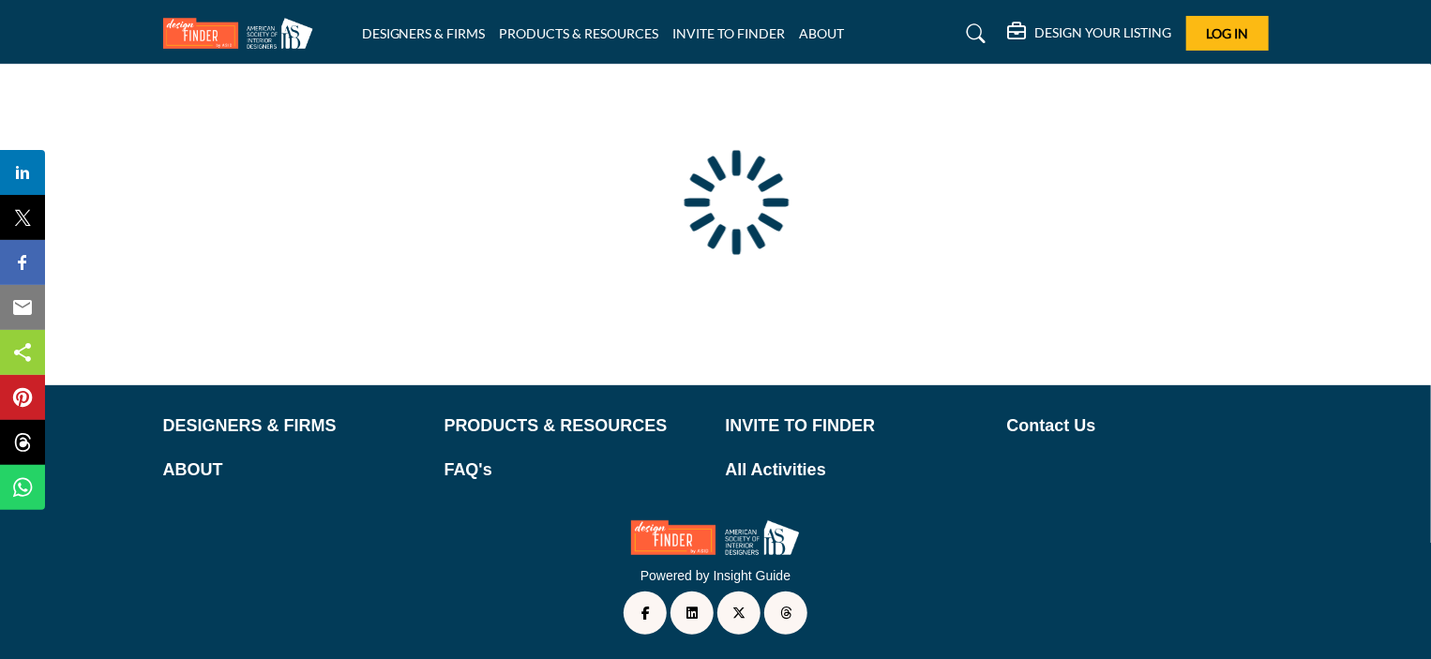
type input "**********"
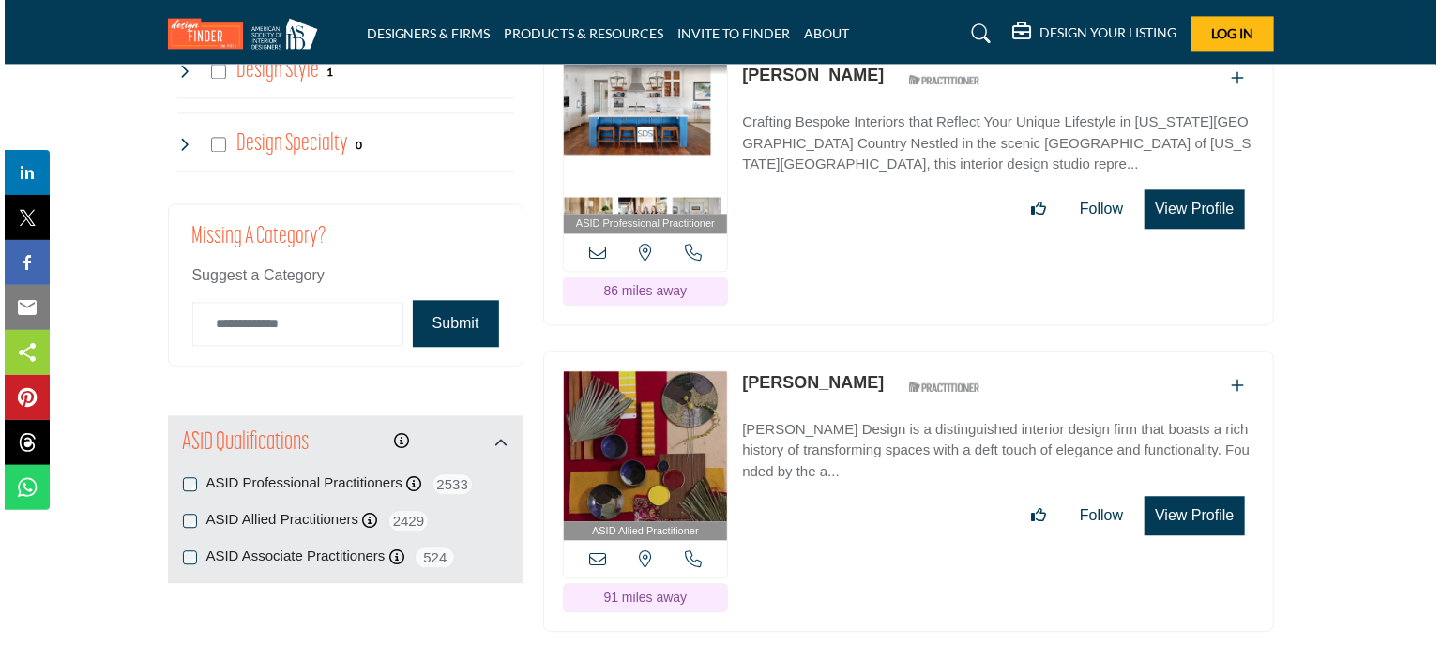
scroll to position [2241, 0]
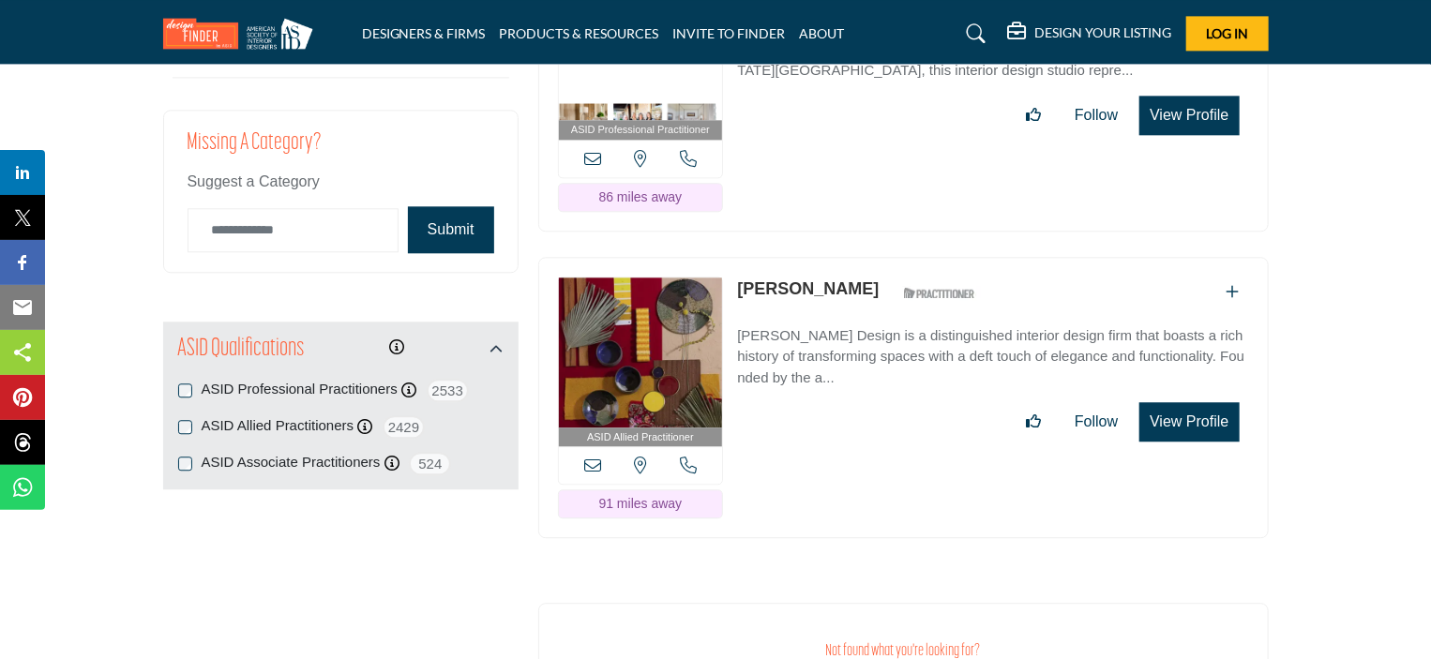
click at [842, 279] on link "Heather Hutto Lehmberg" at bounding box center [808, 288] width 142 height 19
click at [1161, 402] on button "View Profile" at bounding box center [1189, 421] width 99 height 39
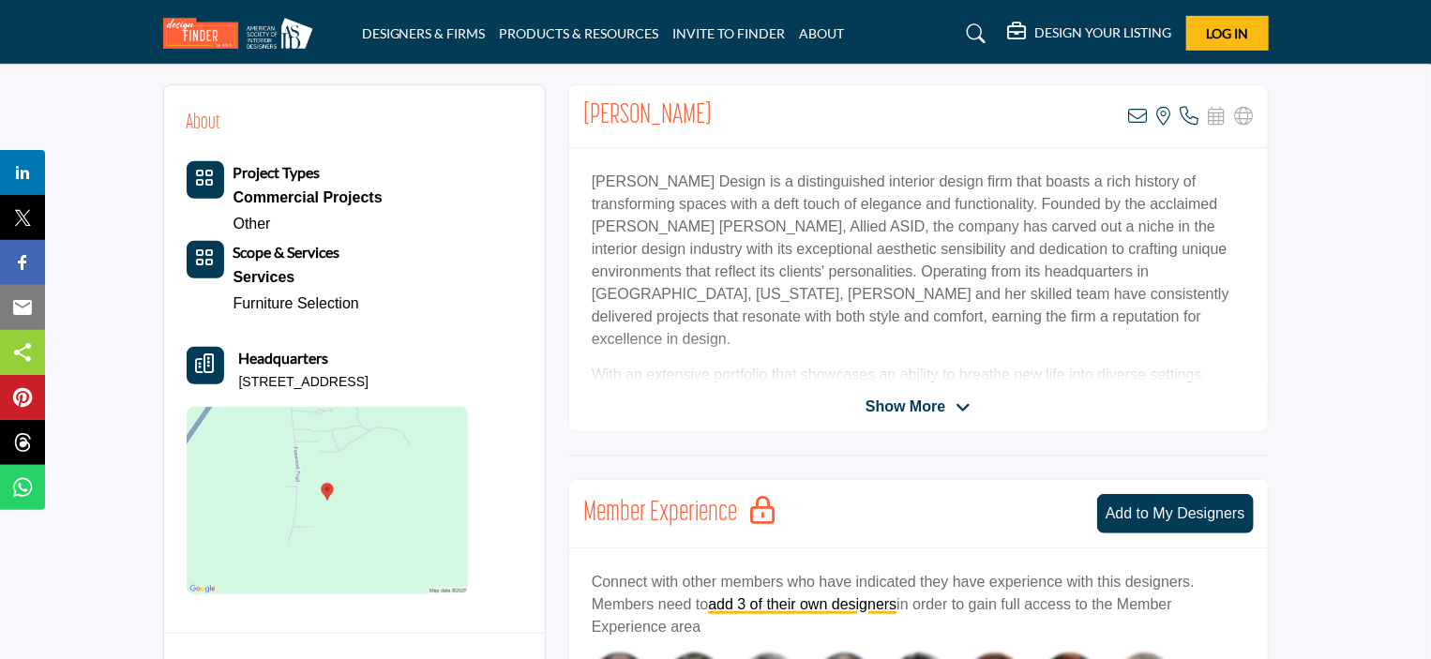
scroll to position [450, 0]
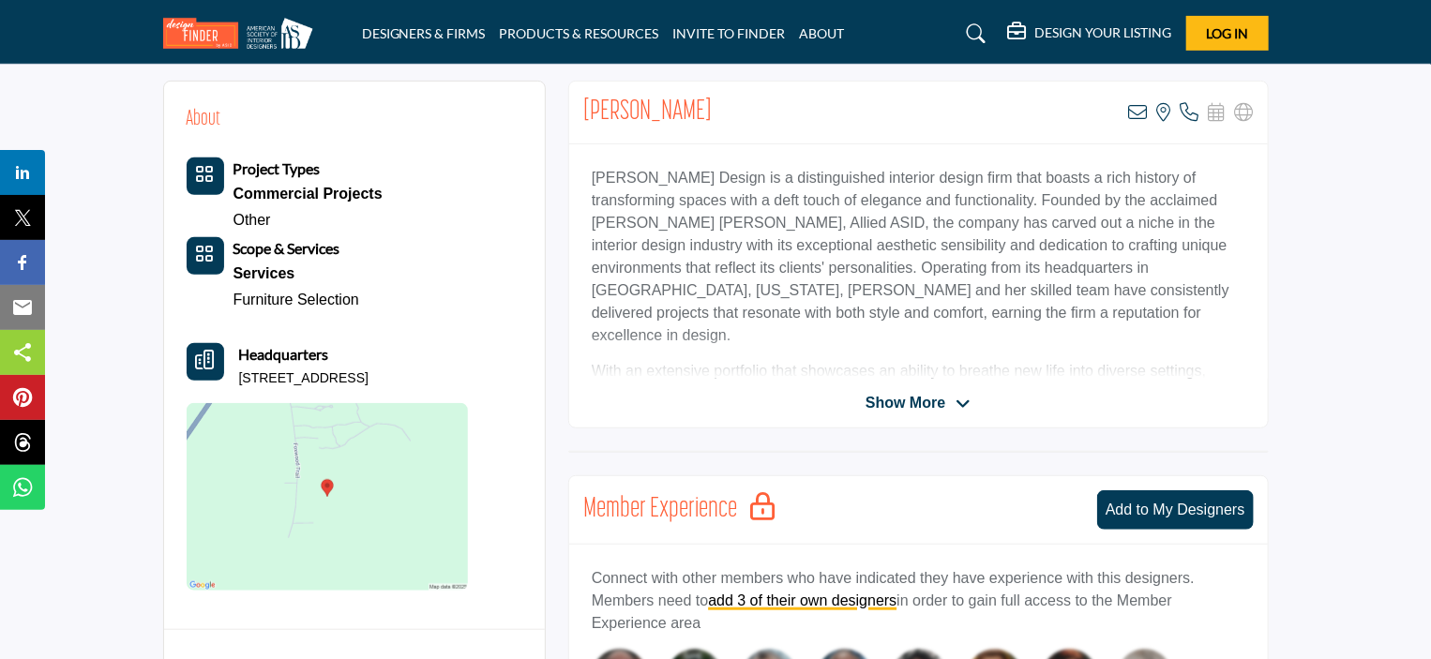
click at [914, 397] on span "Show More" at bounding box center [906, 403] width 80 height 23
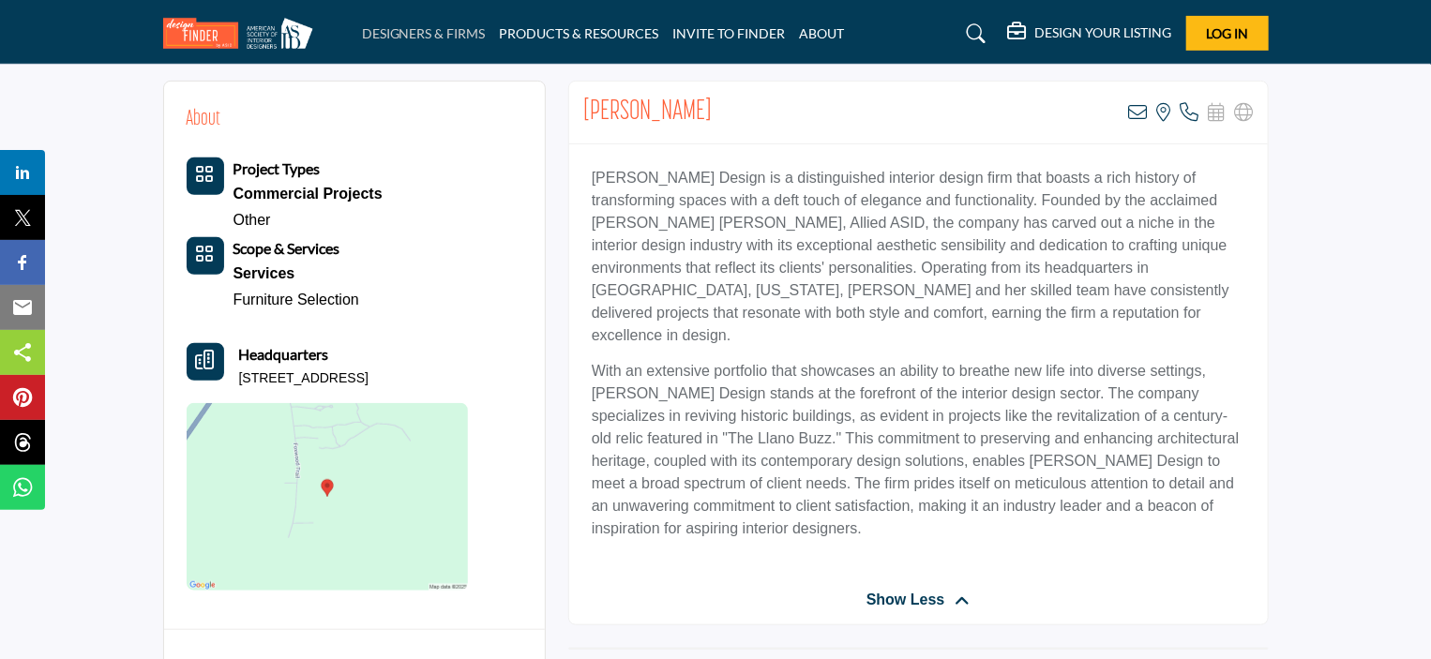
click at [455, 27] on link "DESIGNERS & FIRMS" at bounding box center [424, 33] width 124 height 16
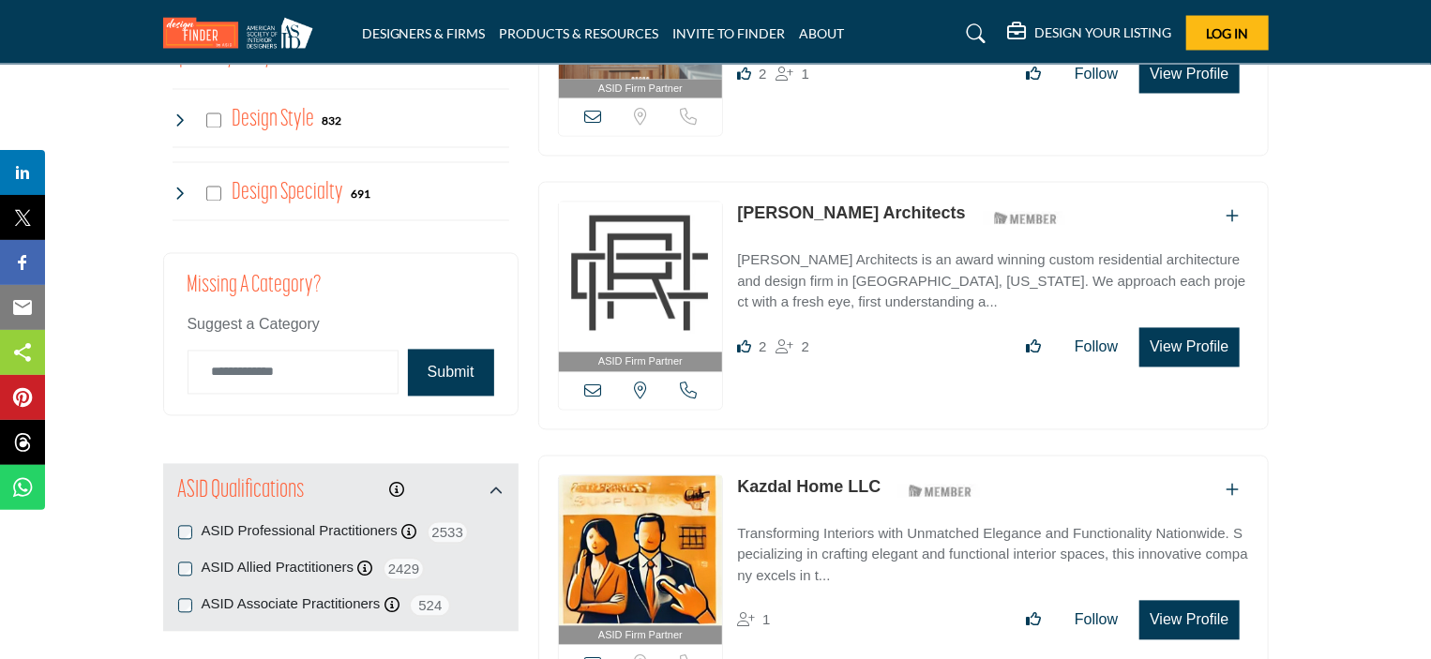
scroll to position [1719, 0]
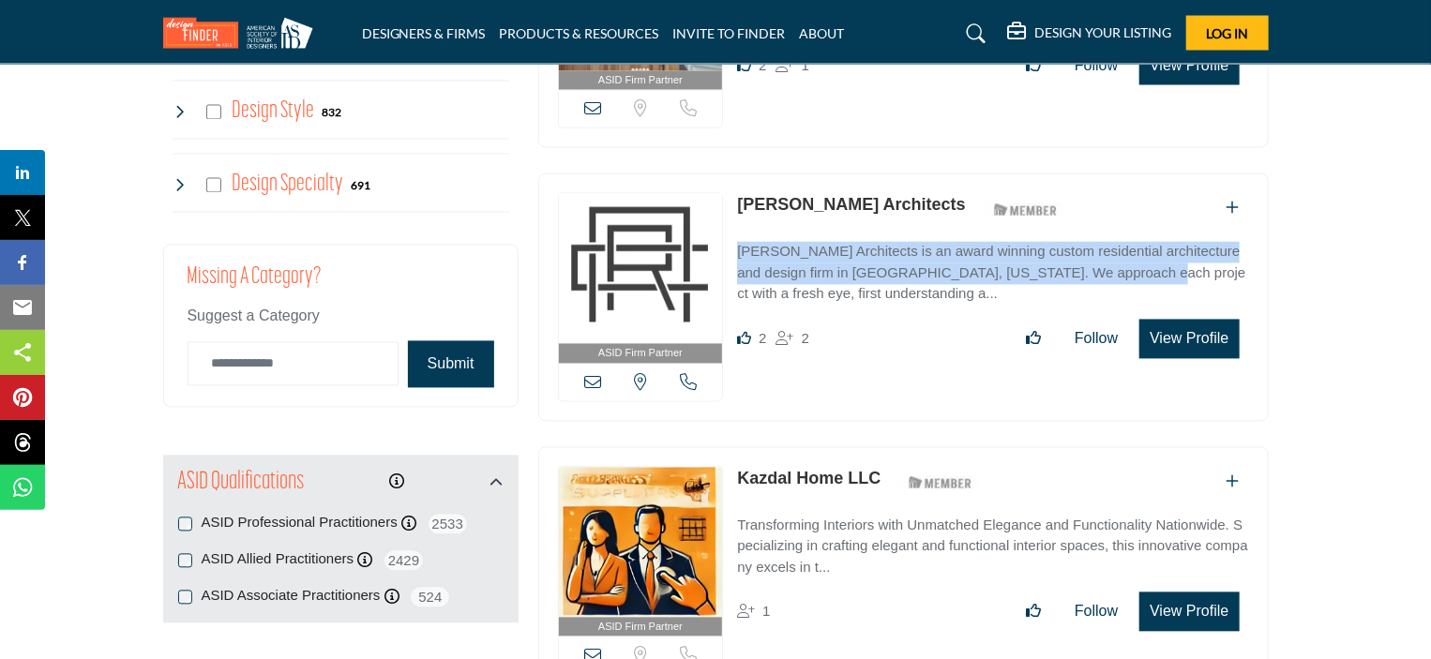
drag, startPoint x: 1389, startPoint y: 200, endPoint x: 1385, endPoint y: 225, distance: 25.6
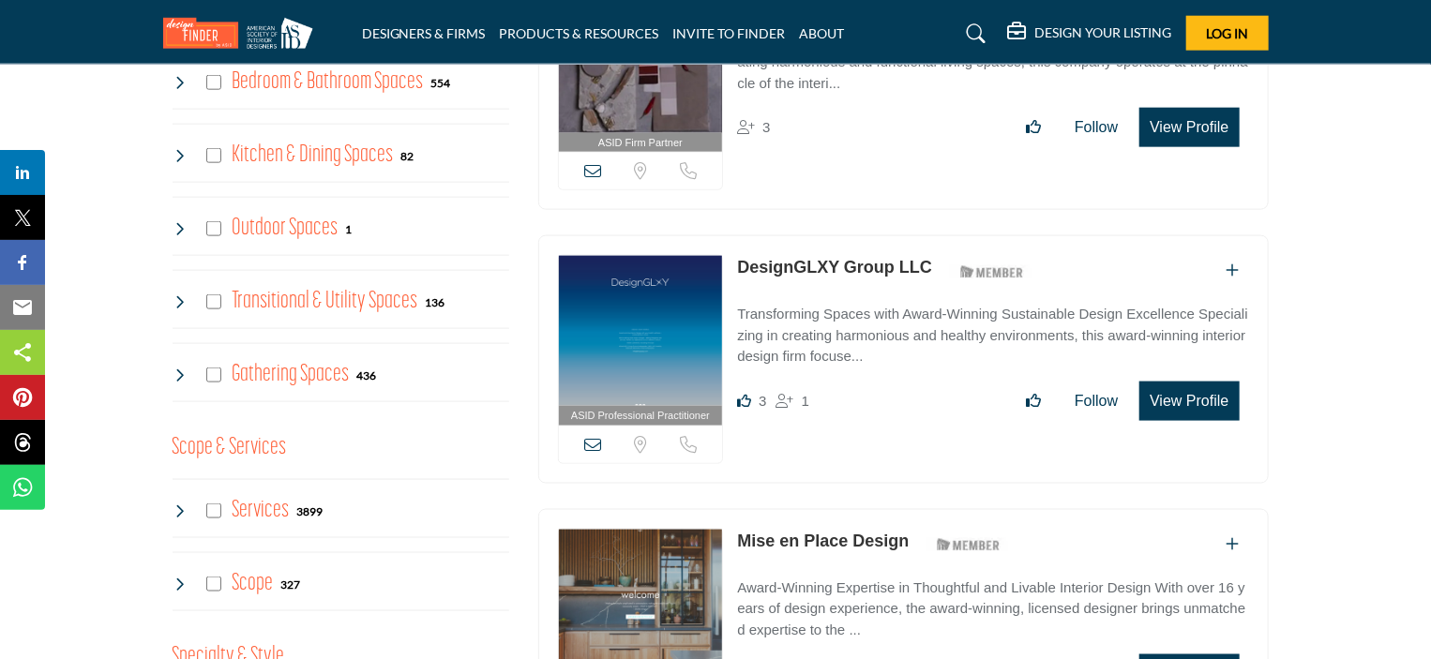
scroll to position [1164, 0]
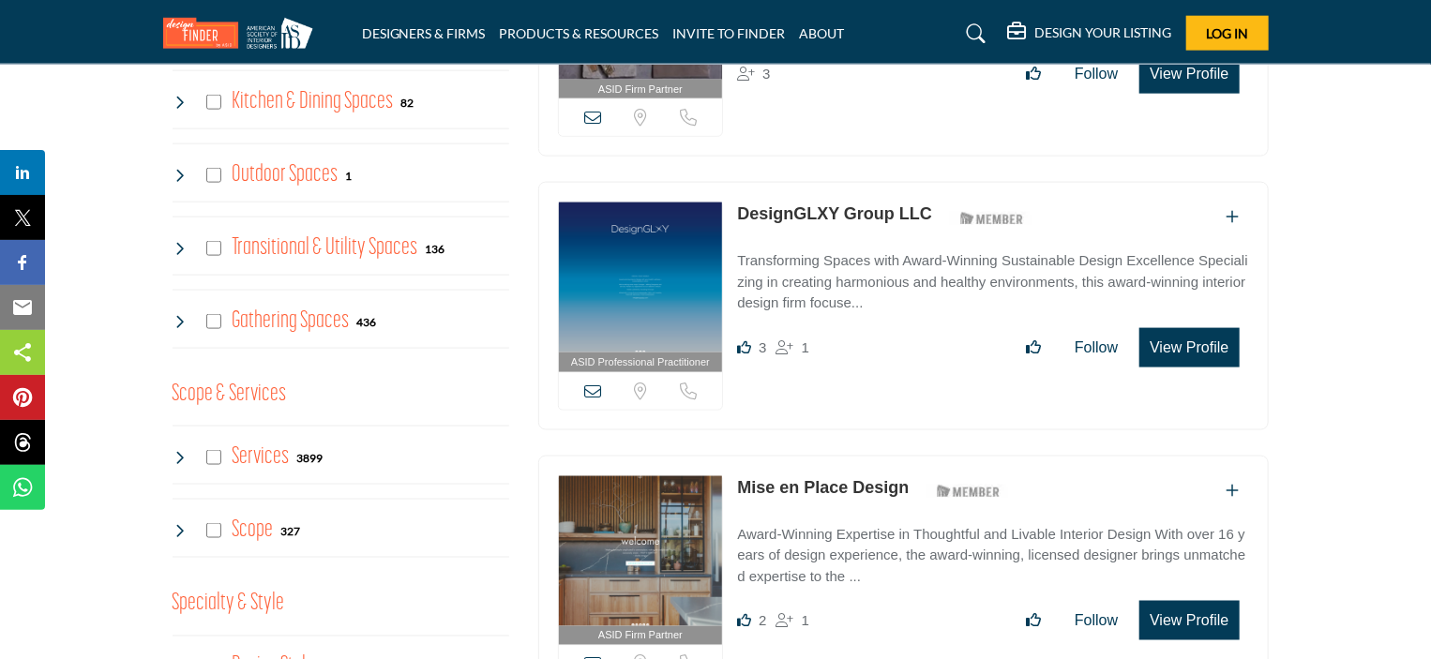
drag, startPoint x: 1427, startPoint y: 175, endPoint x: 1426, endPoint y: 190, distance: 15.0
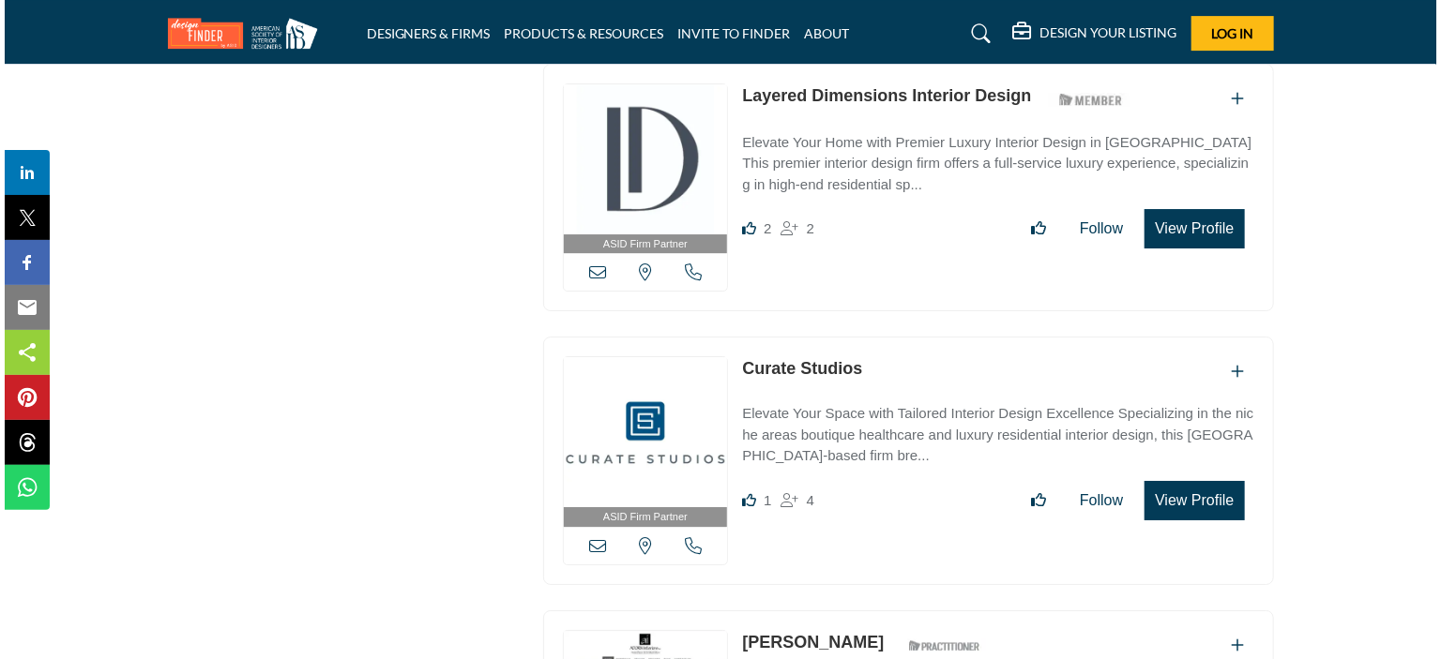
scroll to position [3126, 0]
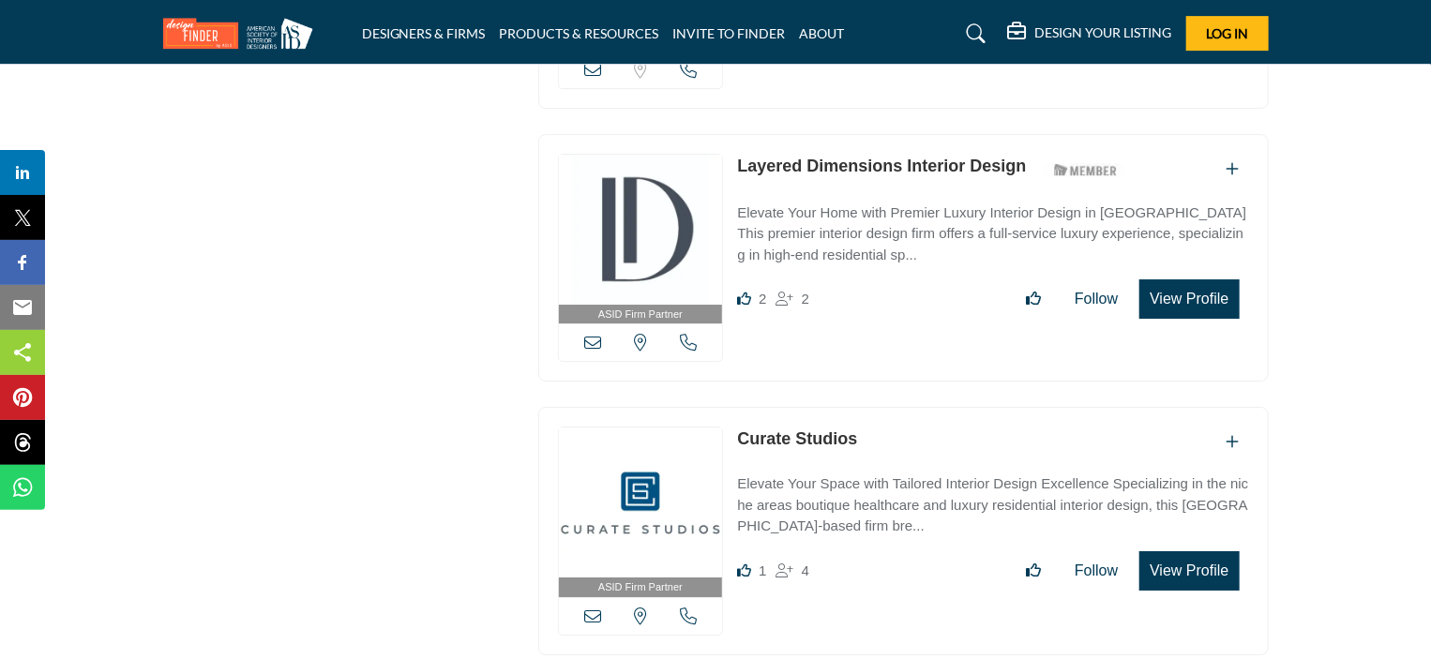
click at [1196, 279] on button "View Profile" at bounding box center [1189, 298] width 99 height 39
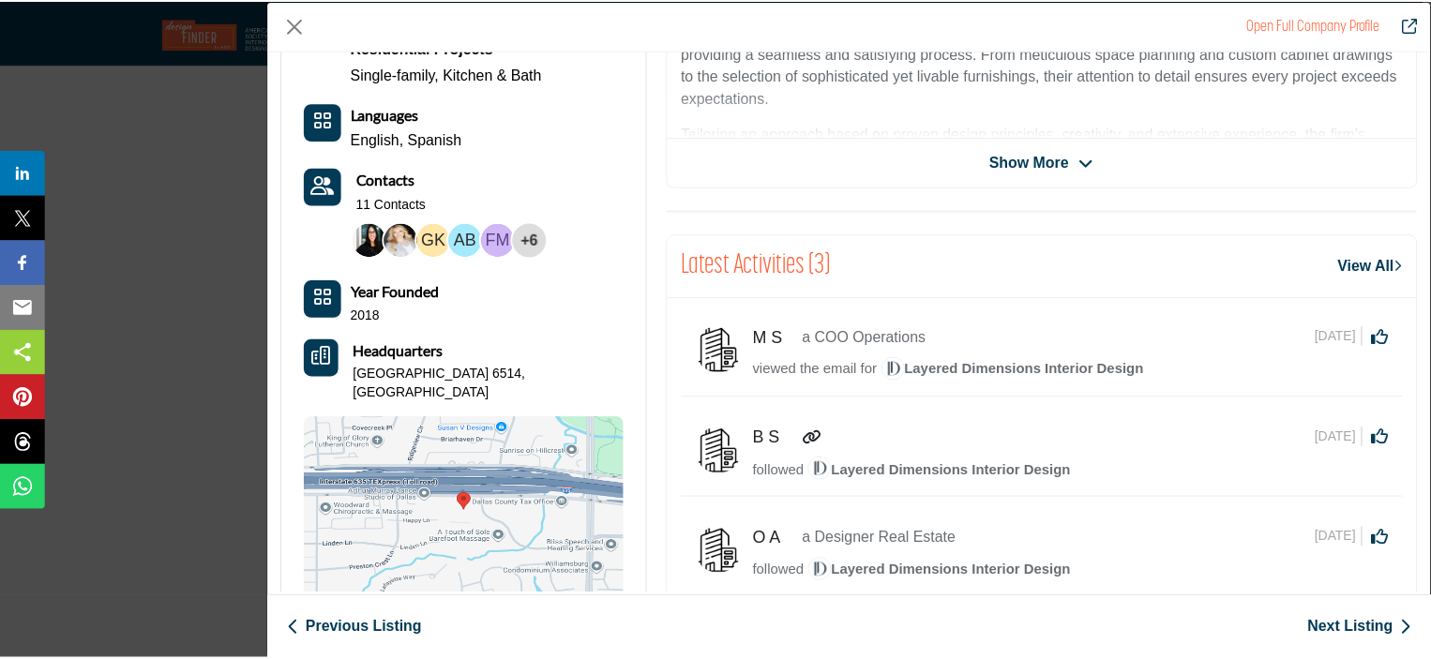
scroll to position [0, 0]
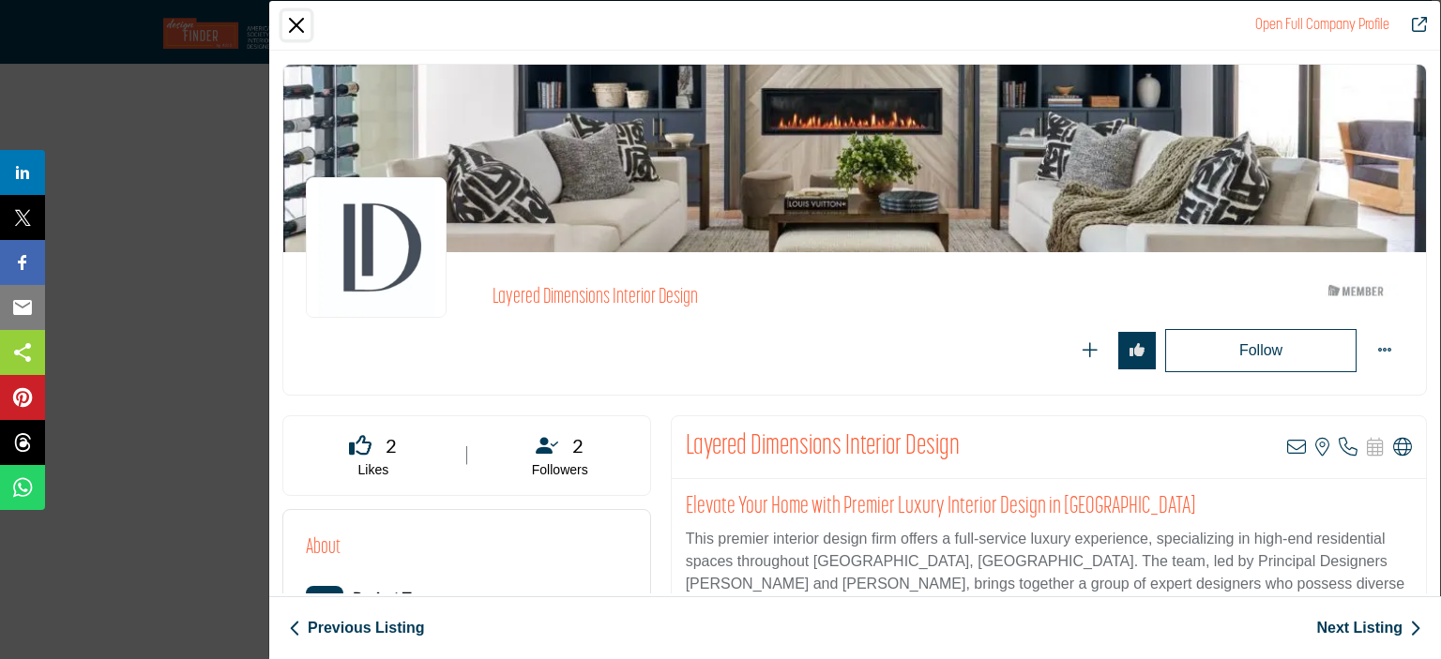
click at [289, 28] on button "Close" at bounding box center [296, 25] width 28 height 28
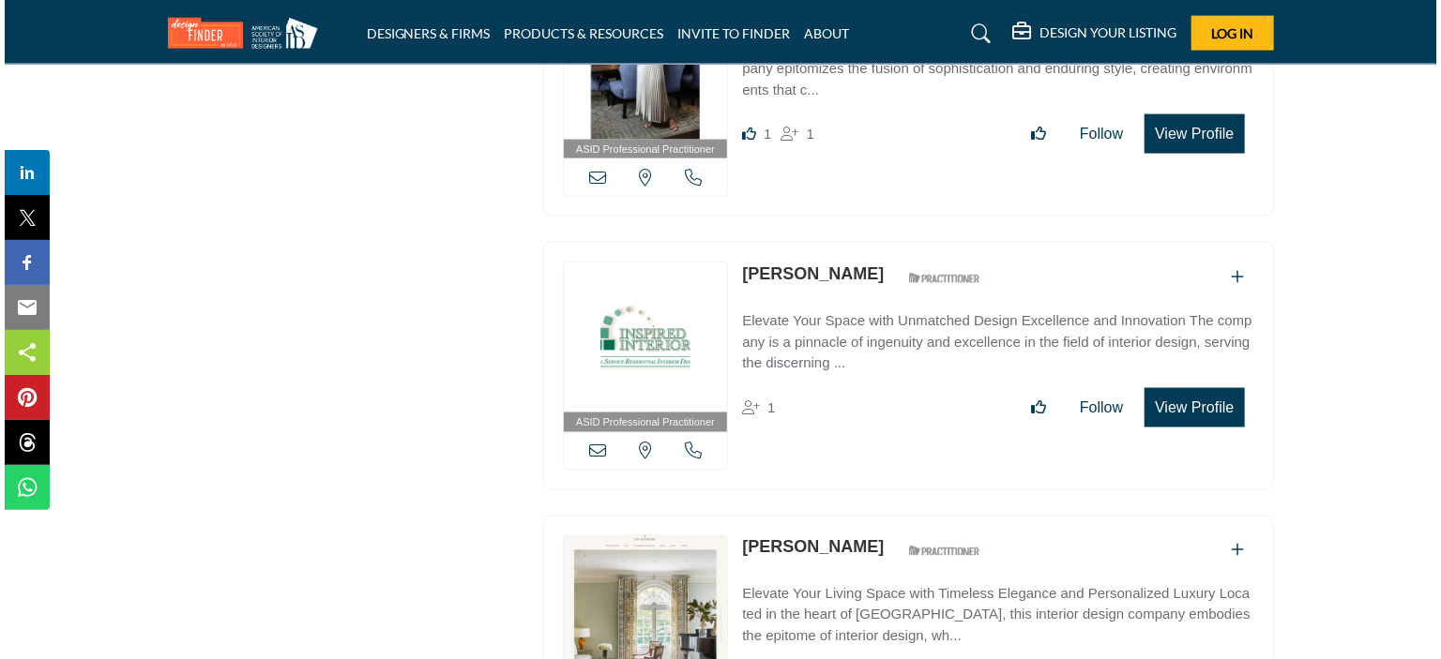
scroll to position [5259, 0]
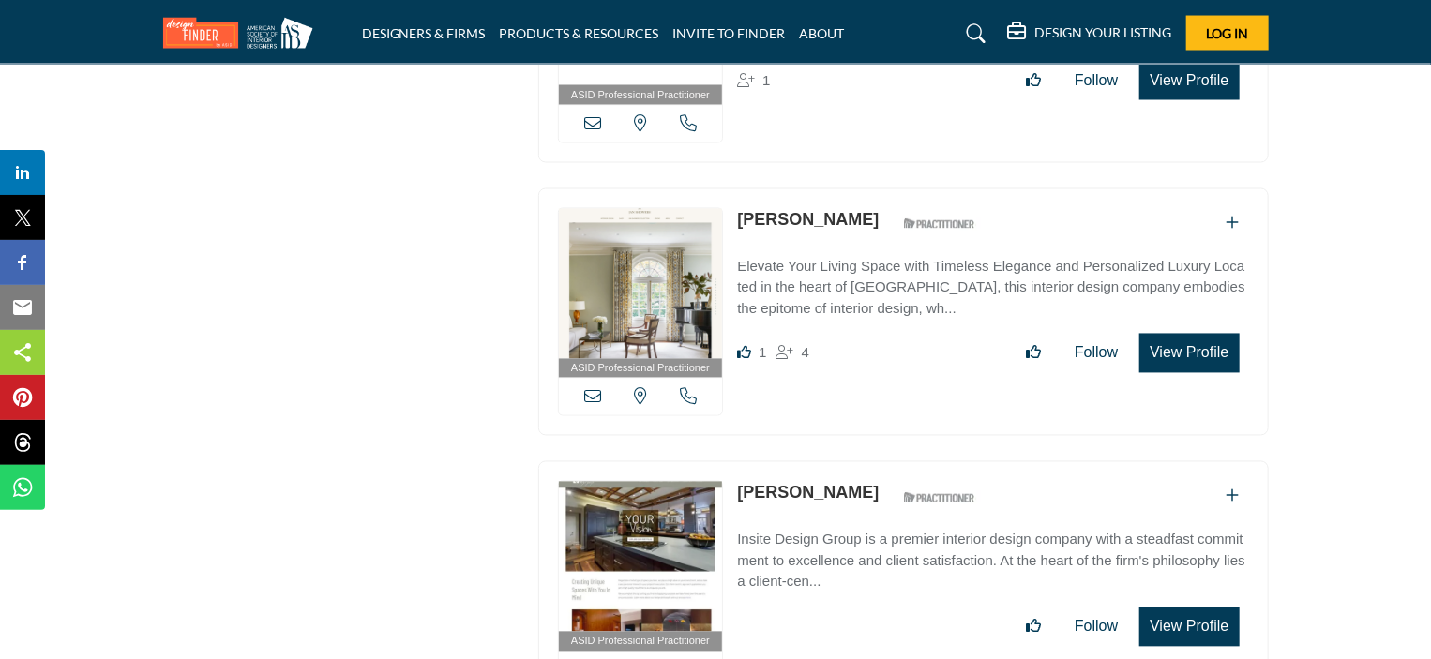
click at [1211, 334] on button "View Profile" at bounding box center [1189, 353] width 99 height 39
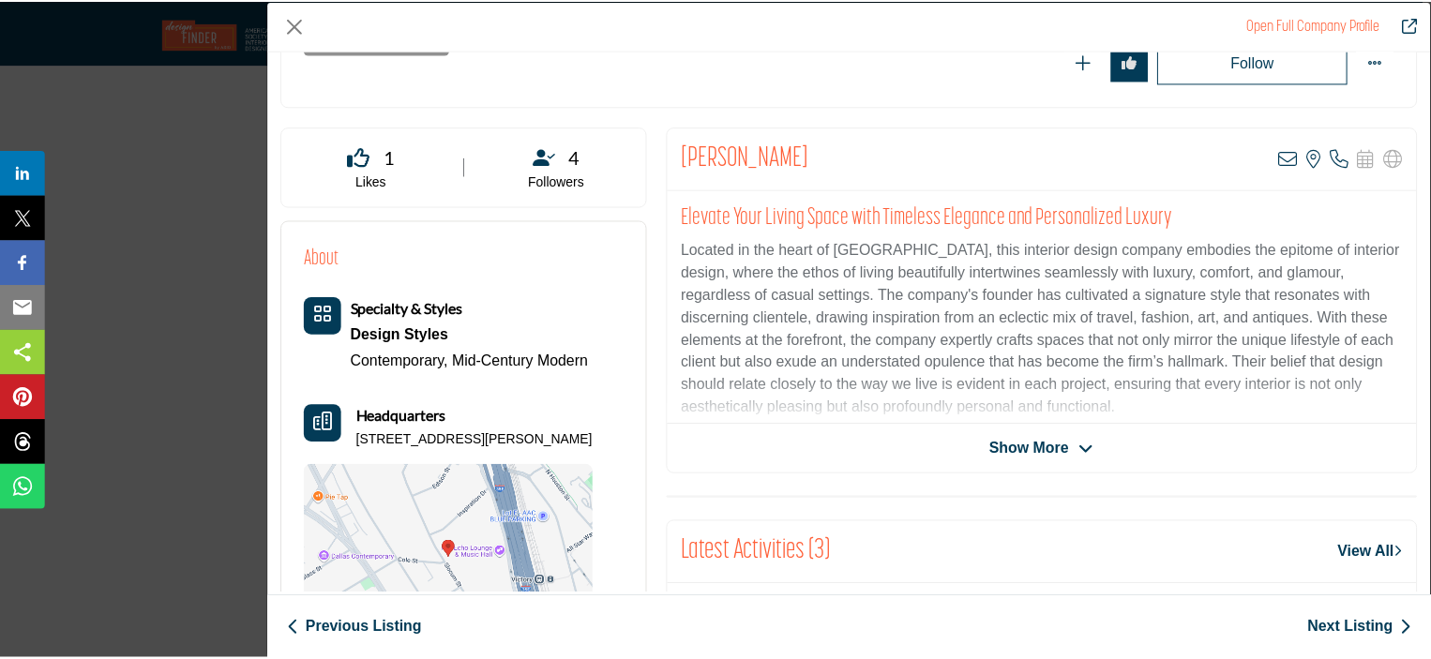
scroll to position [318, 0]
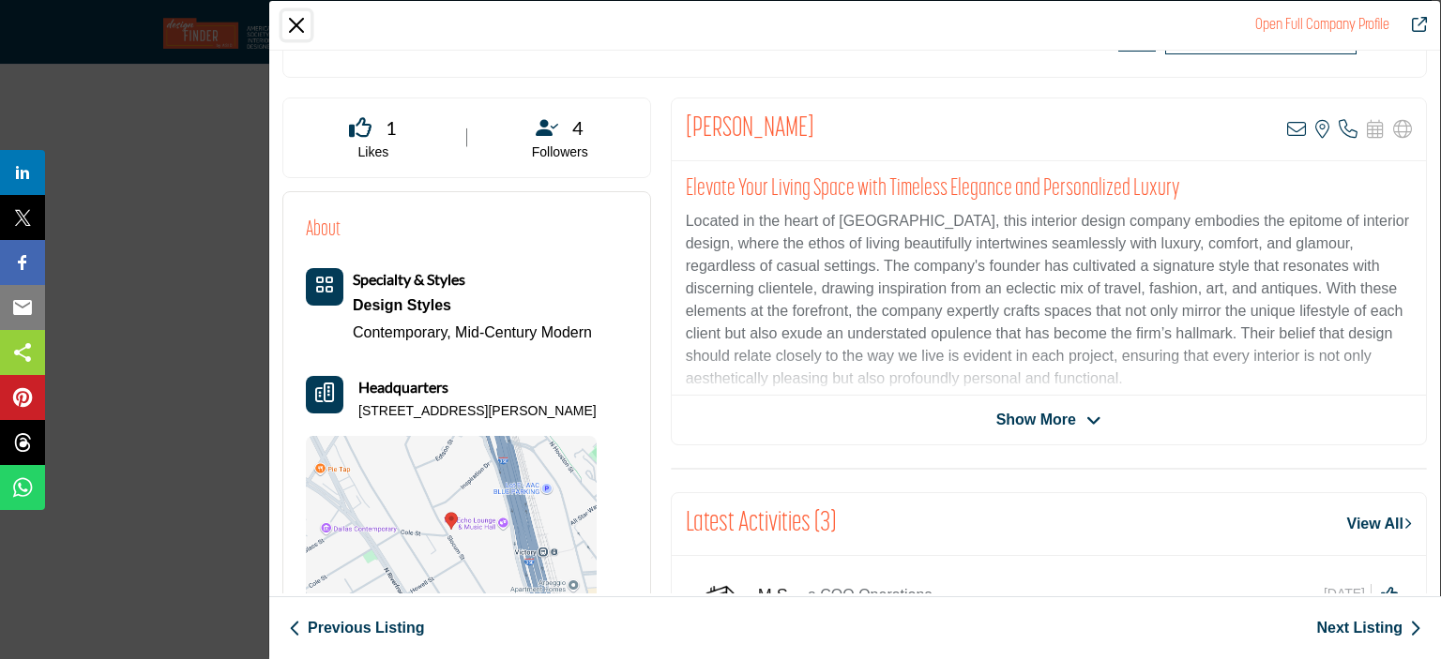
click at [297, 33] on button "Close" at bounding box center [296, 25] width 28 height 28
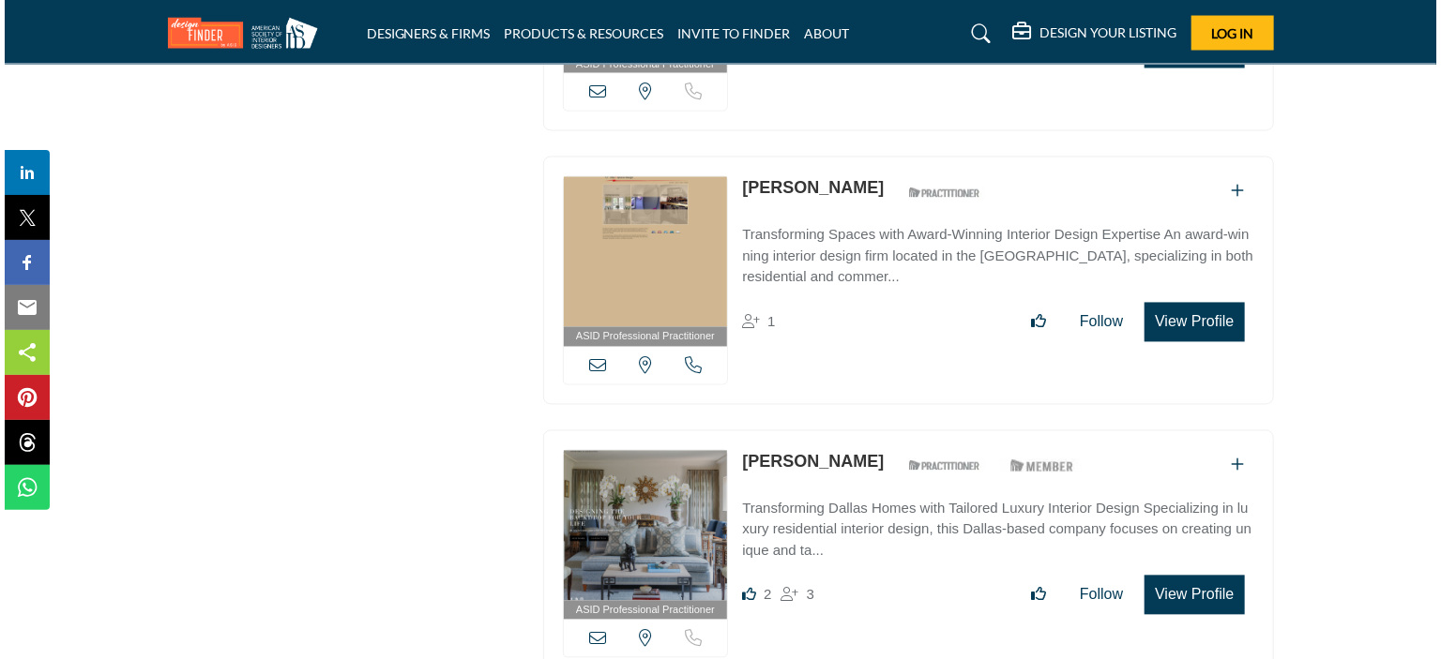
scroll to position [8885, 0]
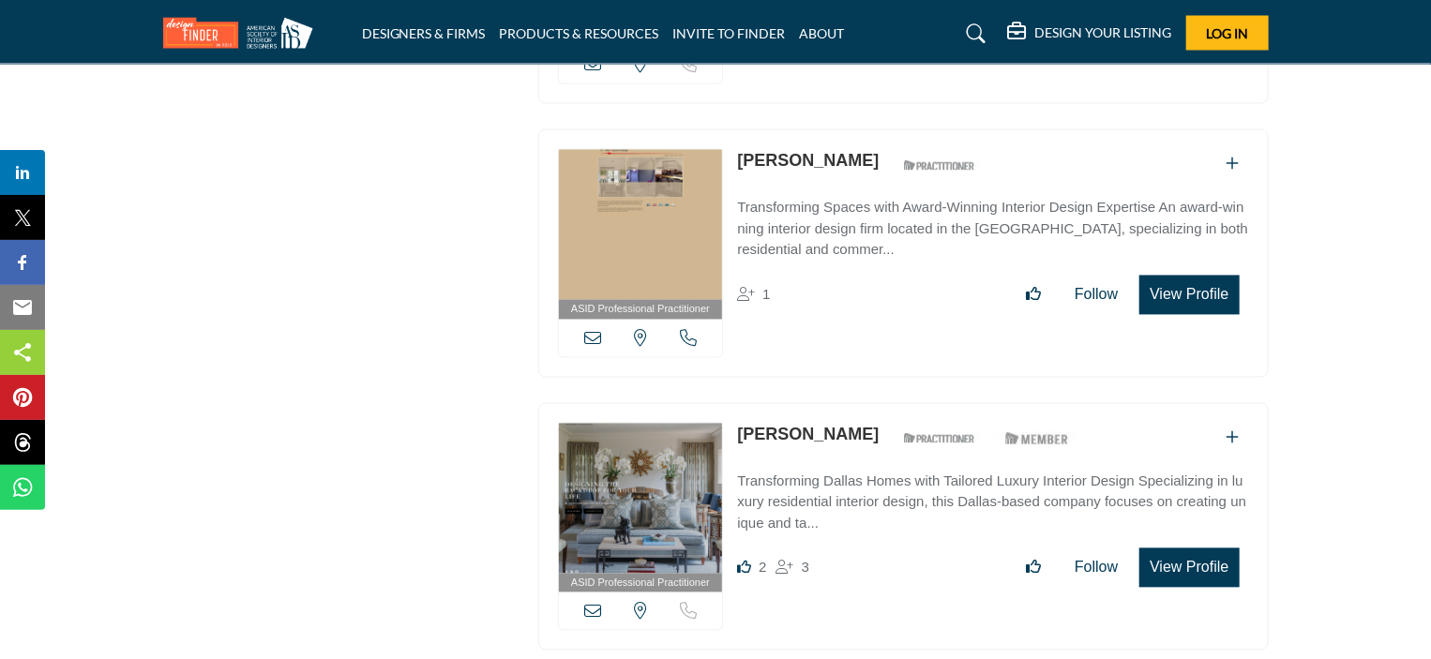
click at [1189, 549] on button "View Profile" at bounding box center [1189, 568] width 99 height 39
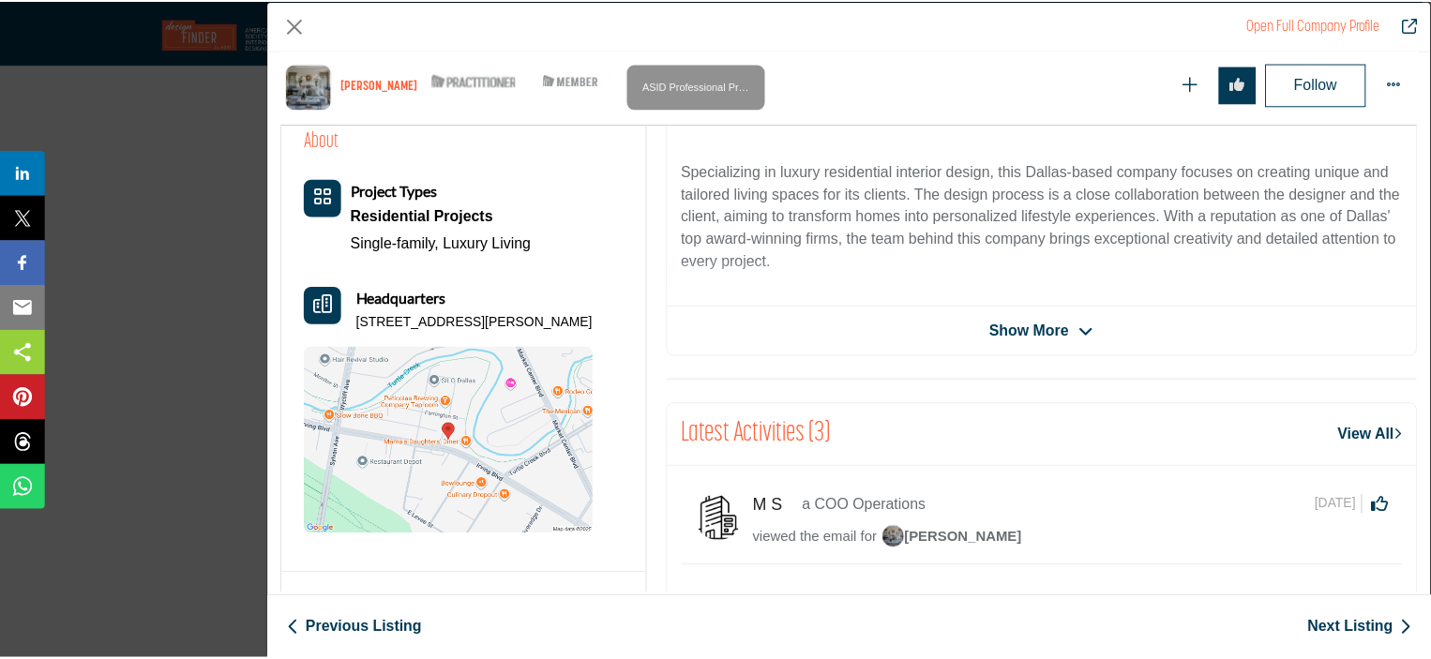
scroll to position [497, 0]
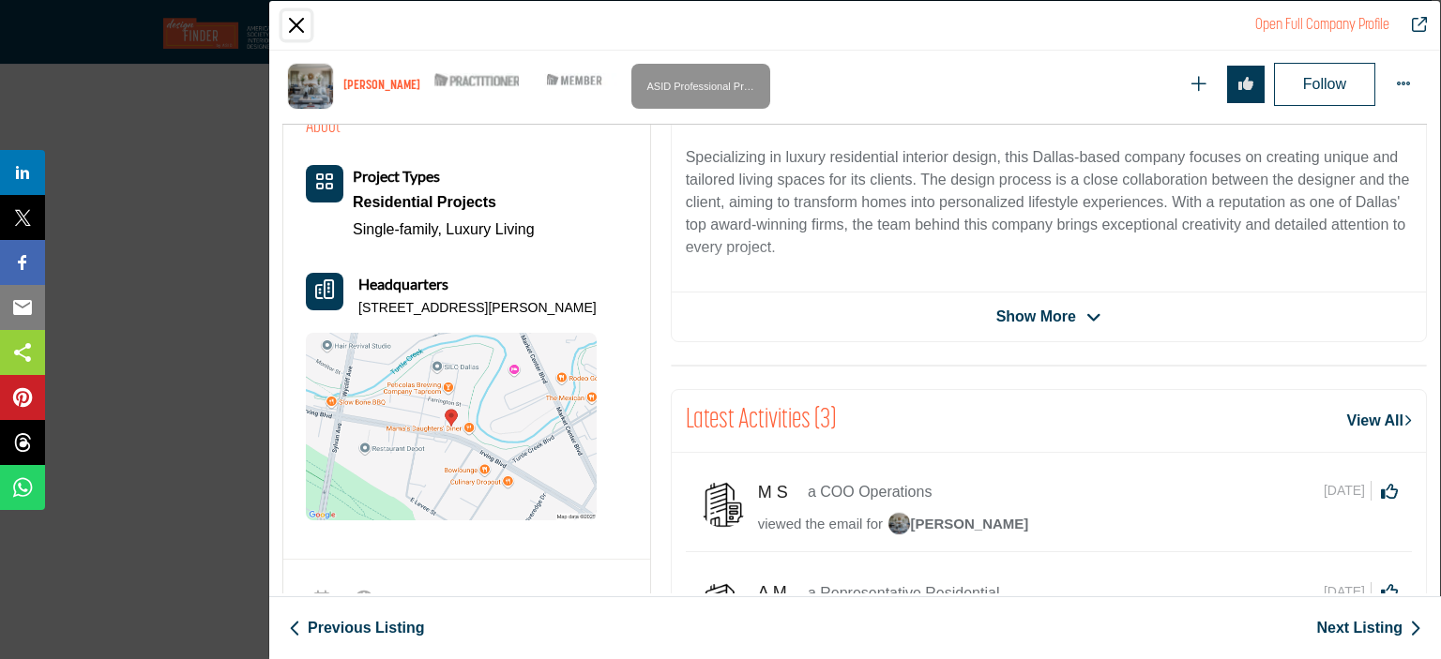
click at [293, 24] on button "Close" at bounding box center [296, 25] width 28 height 28
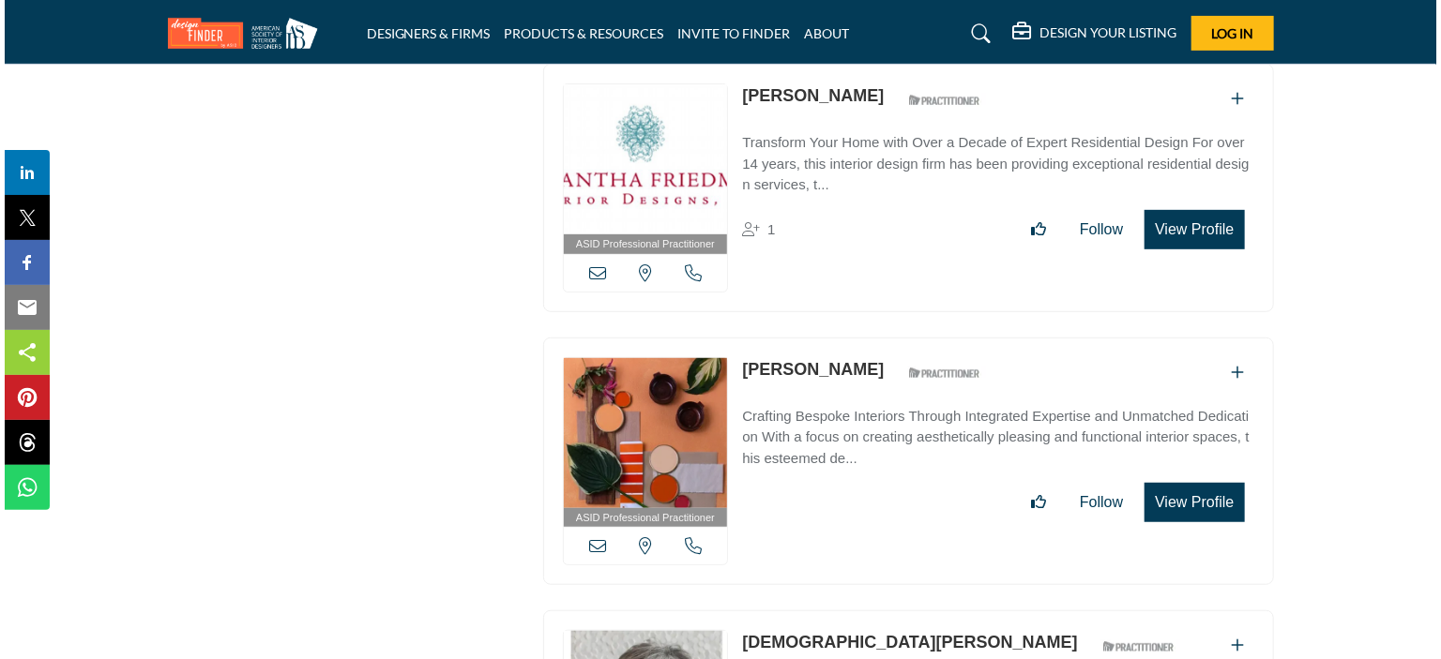
scroll to position [11406, 0]
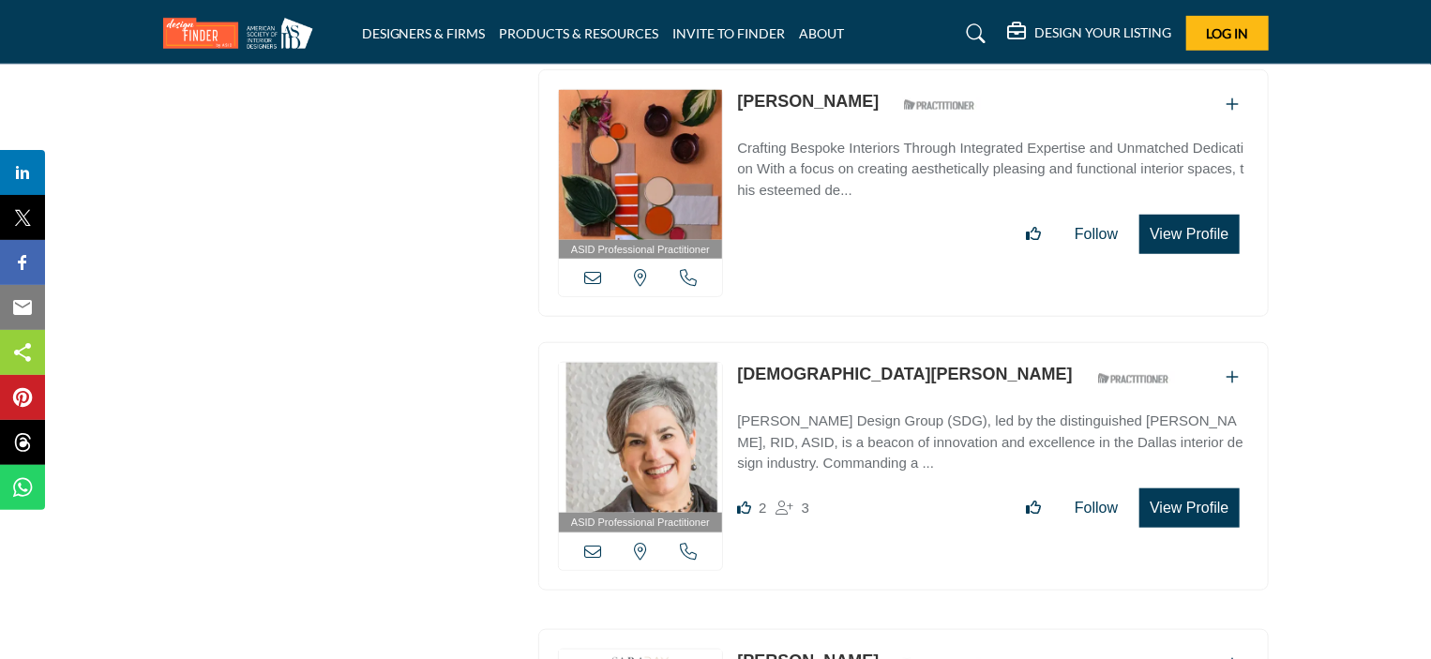
click at [1212, 489] on button "View Profile" at bounding box center [1189, 508] width 99 height 39
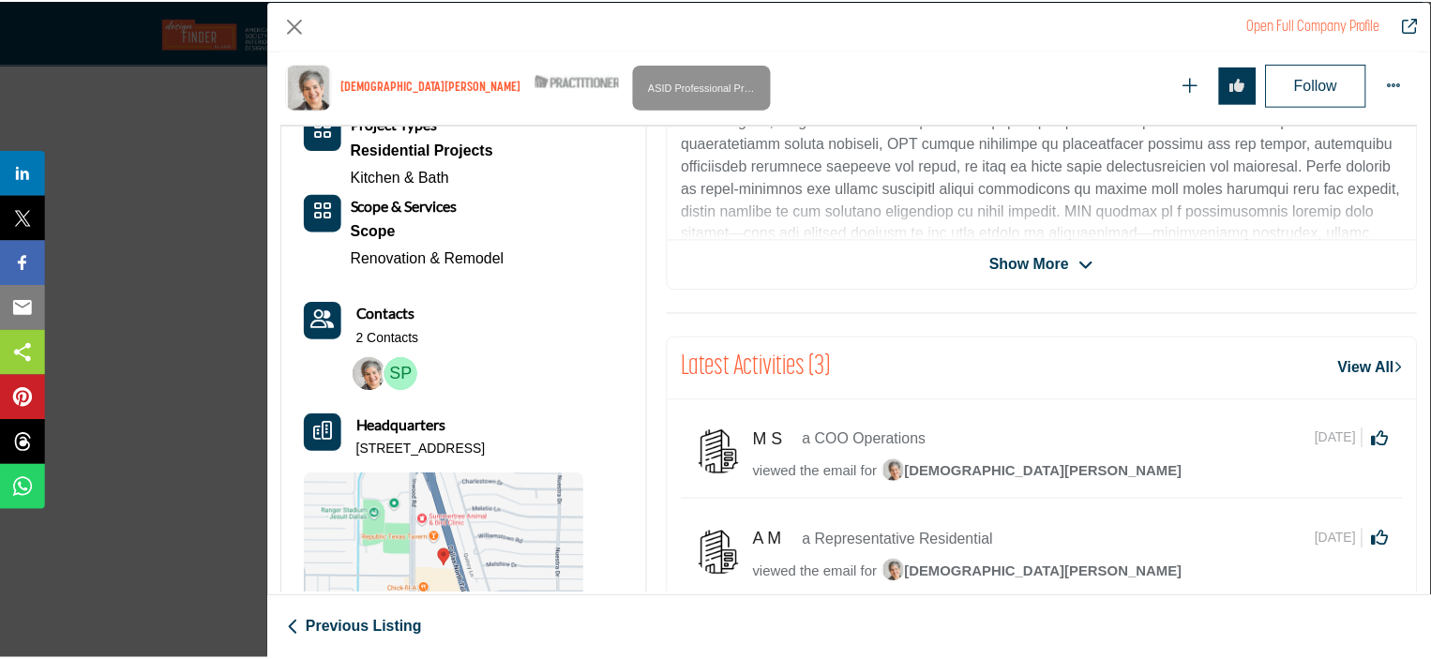
scroll to position [632, 0]
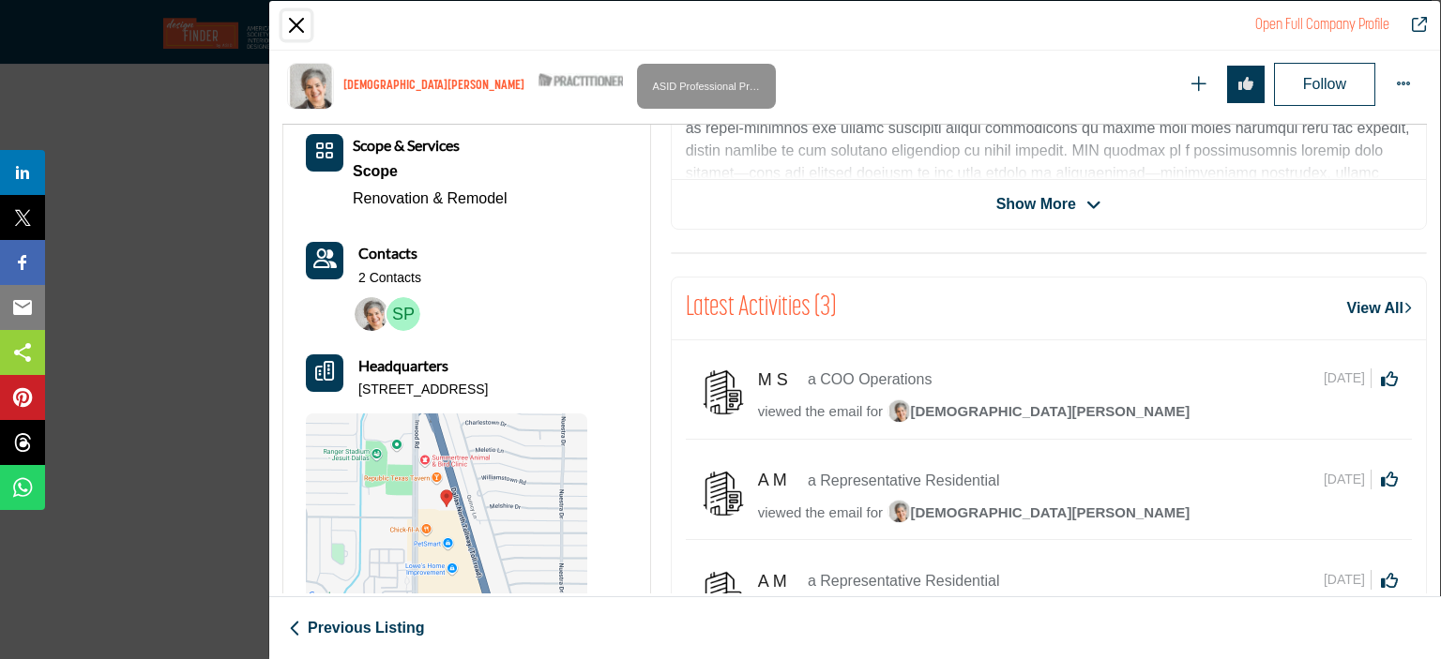
click at [295, 15] on button "Close" at bounding box center [296, 25] width 28 height 28
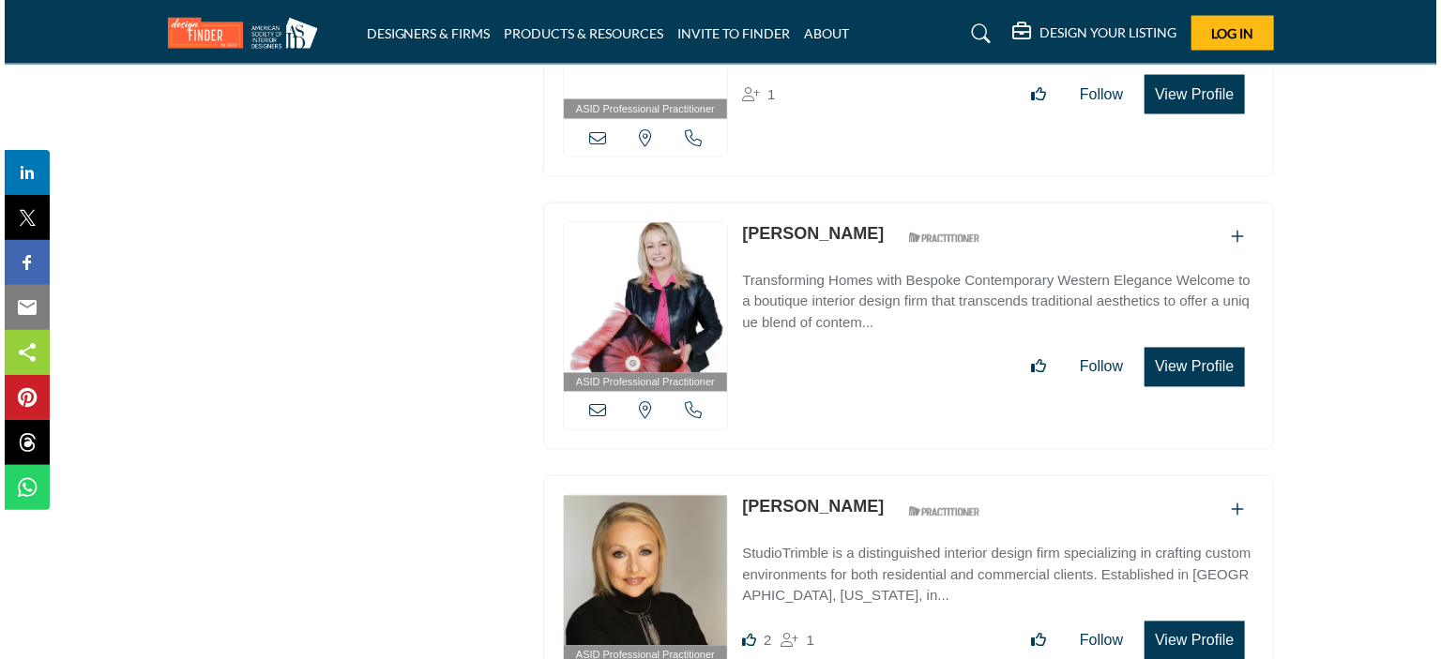
scroll to position [12628, 0]
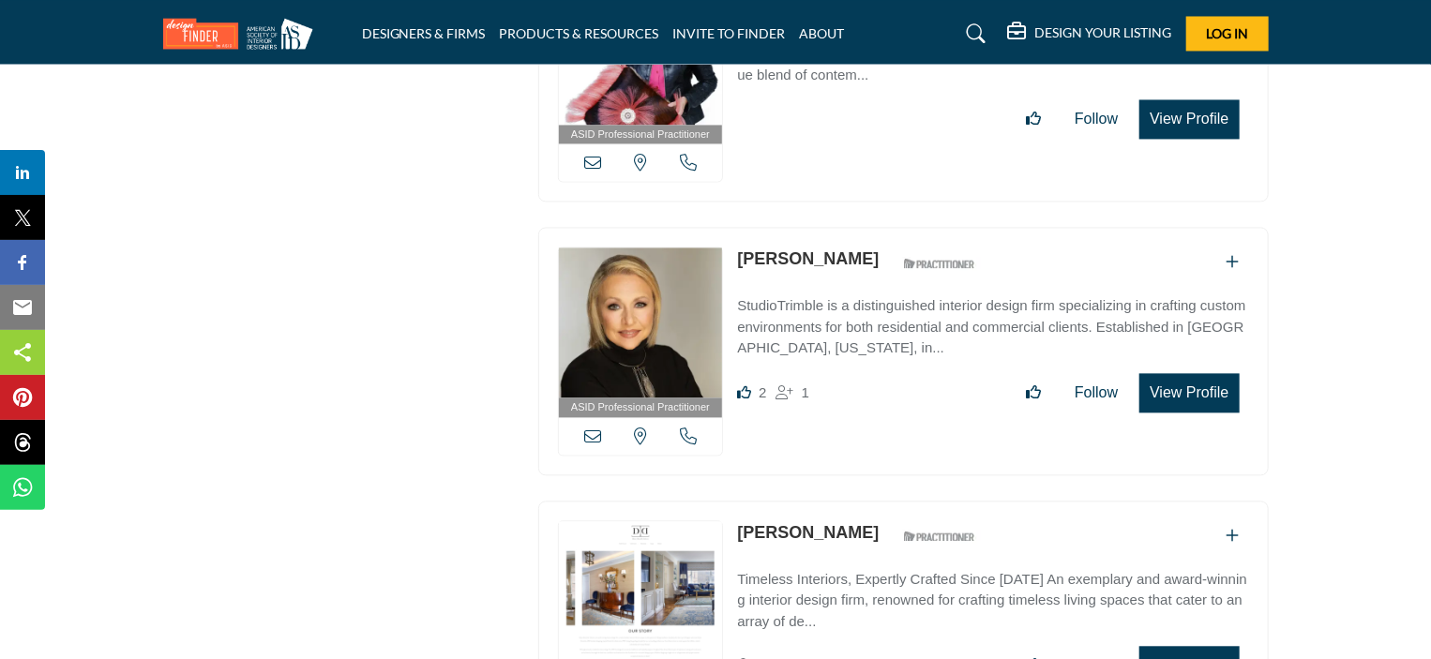
click at [1193, 373] on button "View Profile" at bounding box center [1189, 392] width 99 height 39
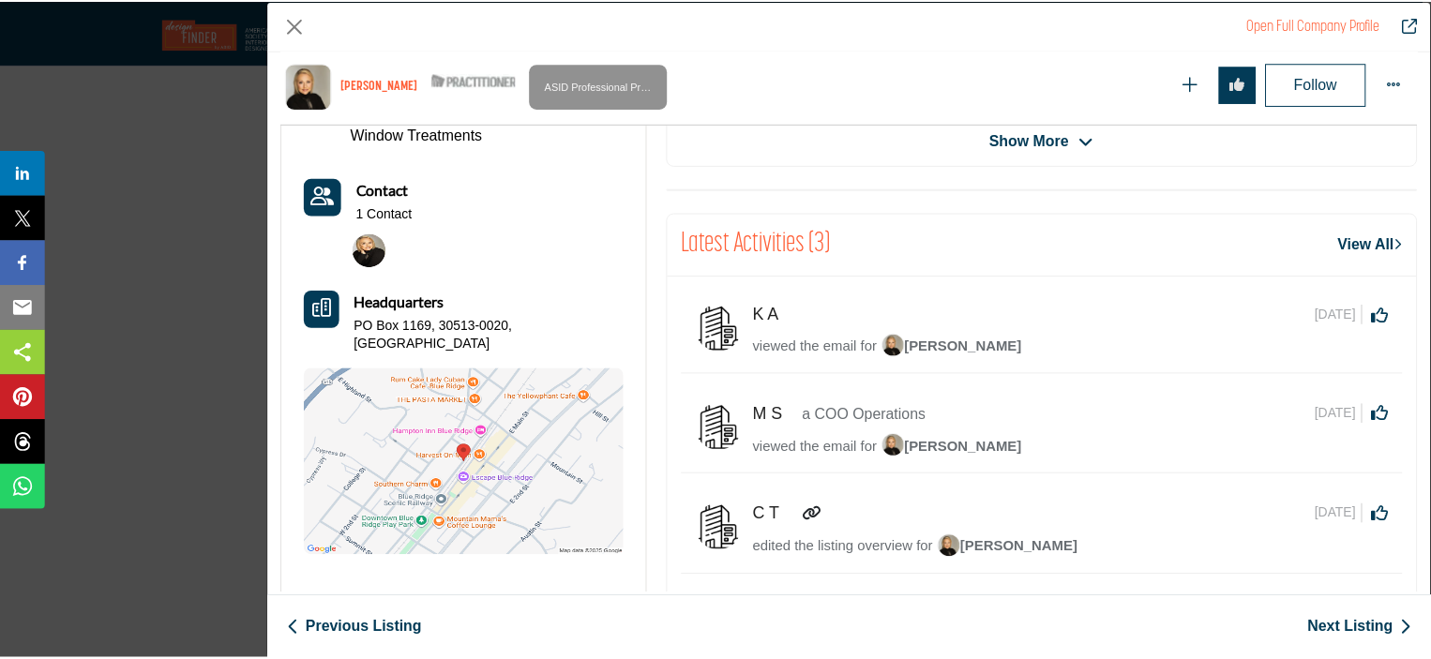
scroll to position [728, 0]
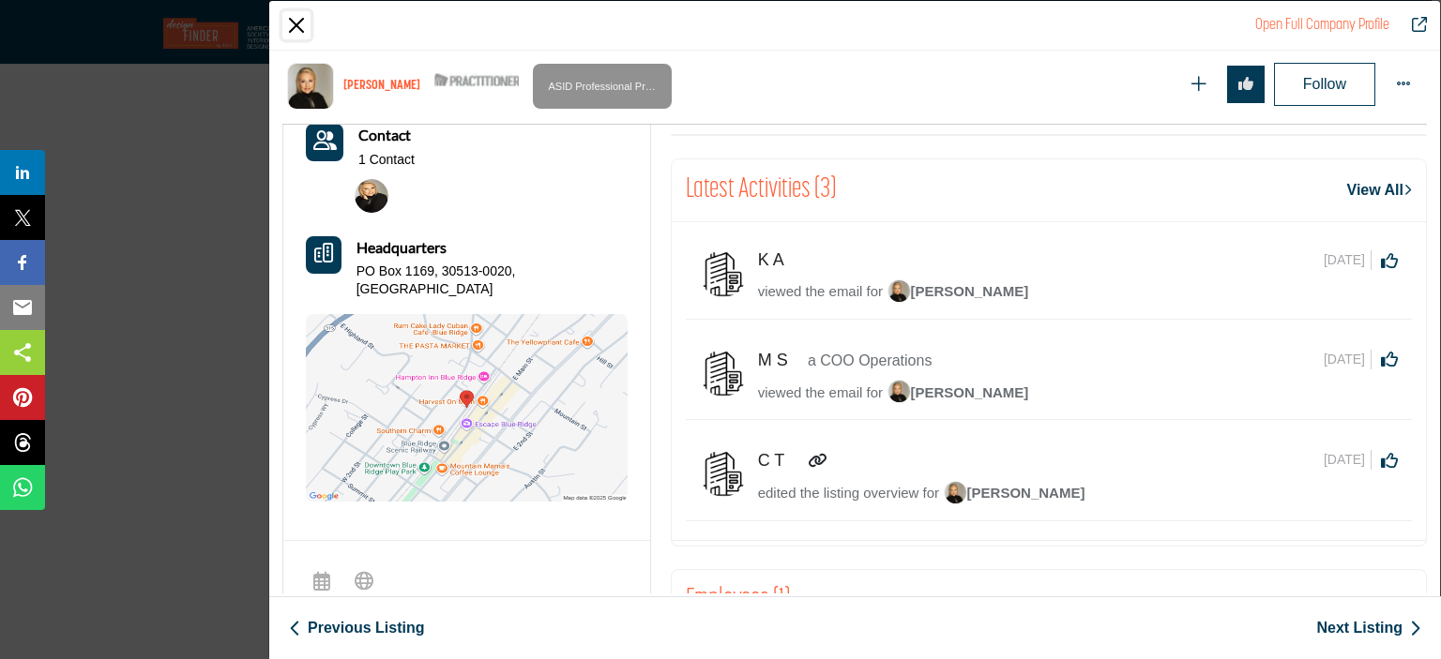
click at [293, 24] on button "Close" at bounding box center [296, 25] width 28 height 28
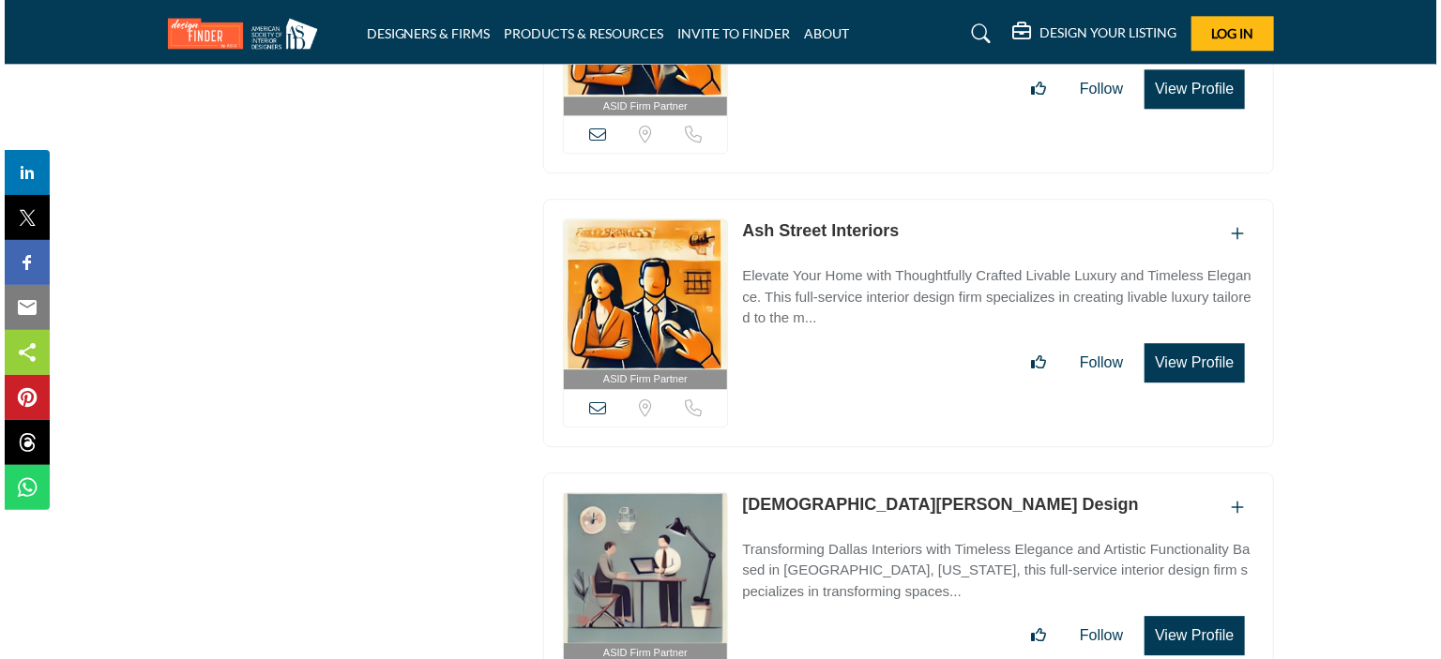
scroll to position [27661, 0]
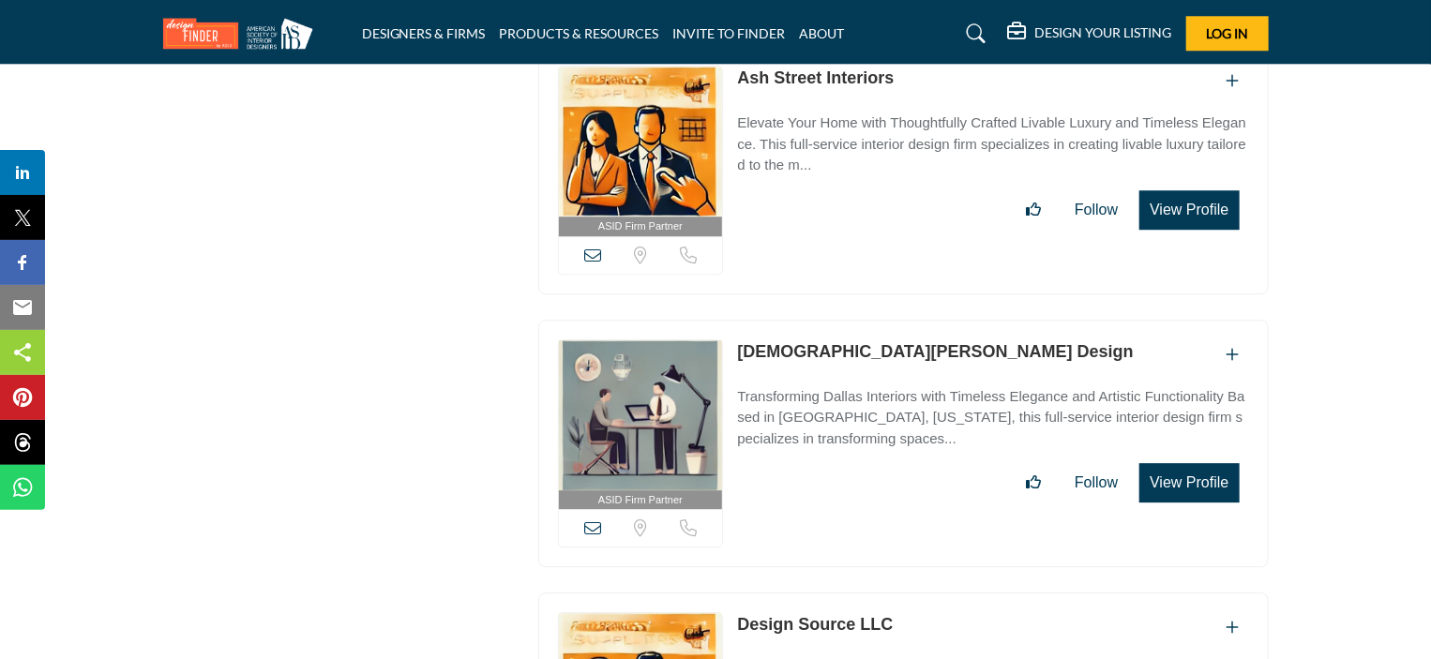
click at [1191, 463] on button "View Profile" at bounding box center [1189, 482] width 99 height 39
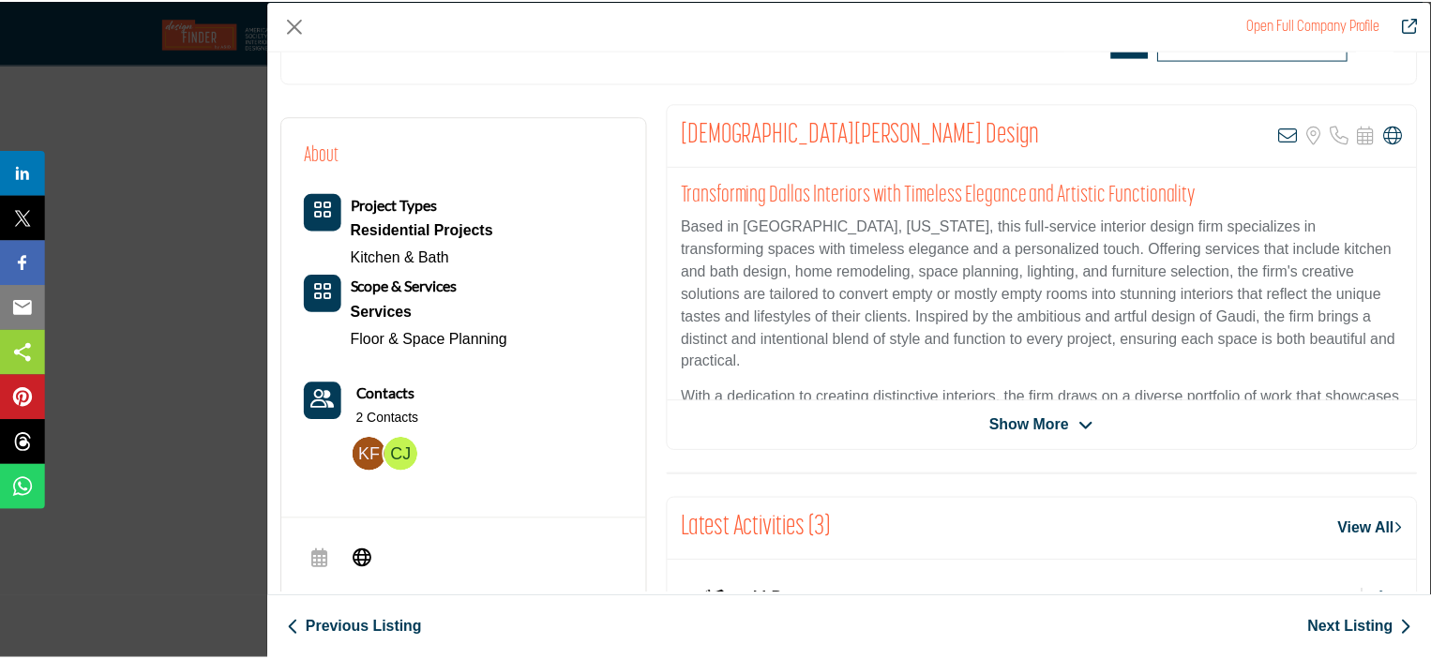
scroll to position [271, 0]
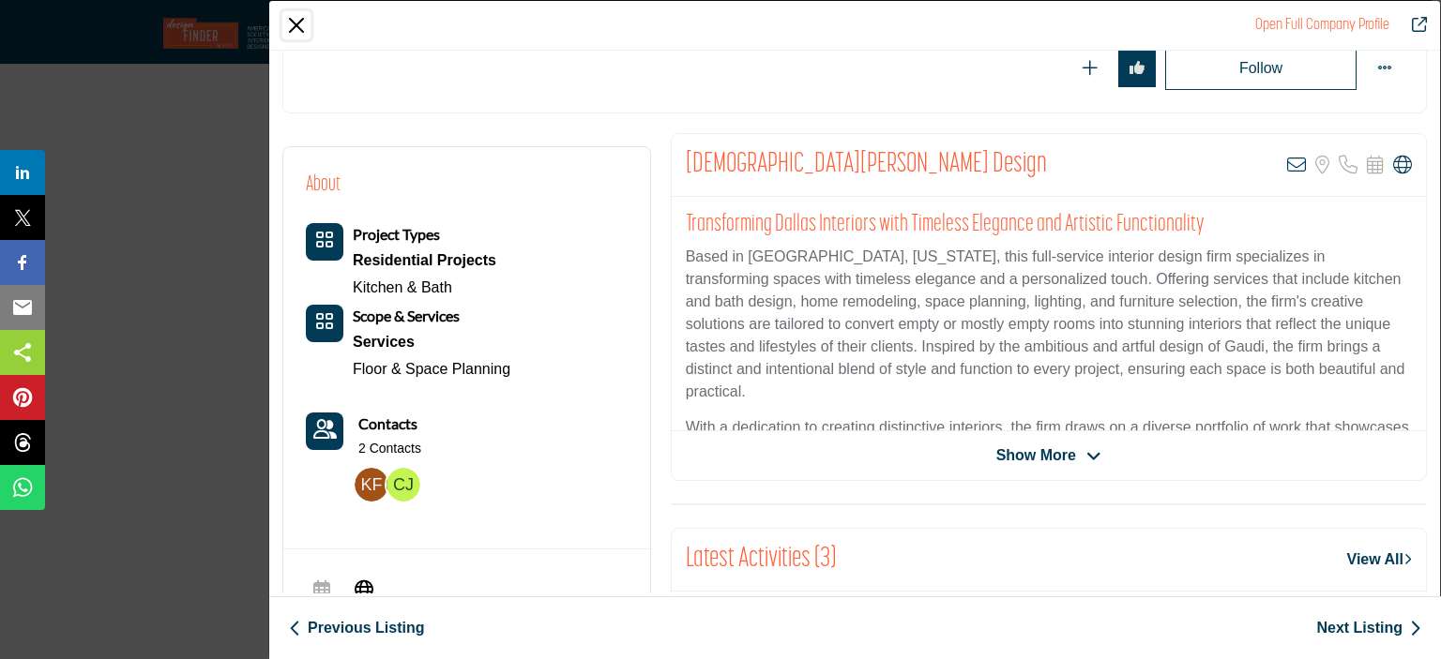
click at [293, 20] on button "Close" at bounding box center [296, 25] width 28 height 28
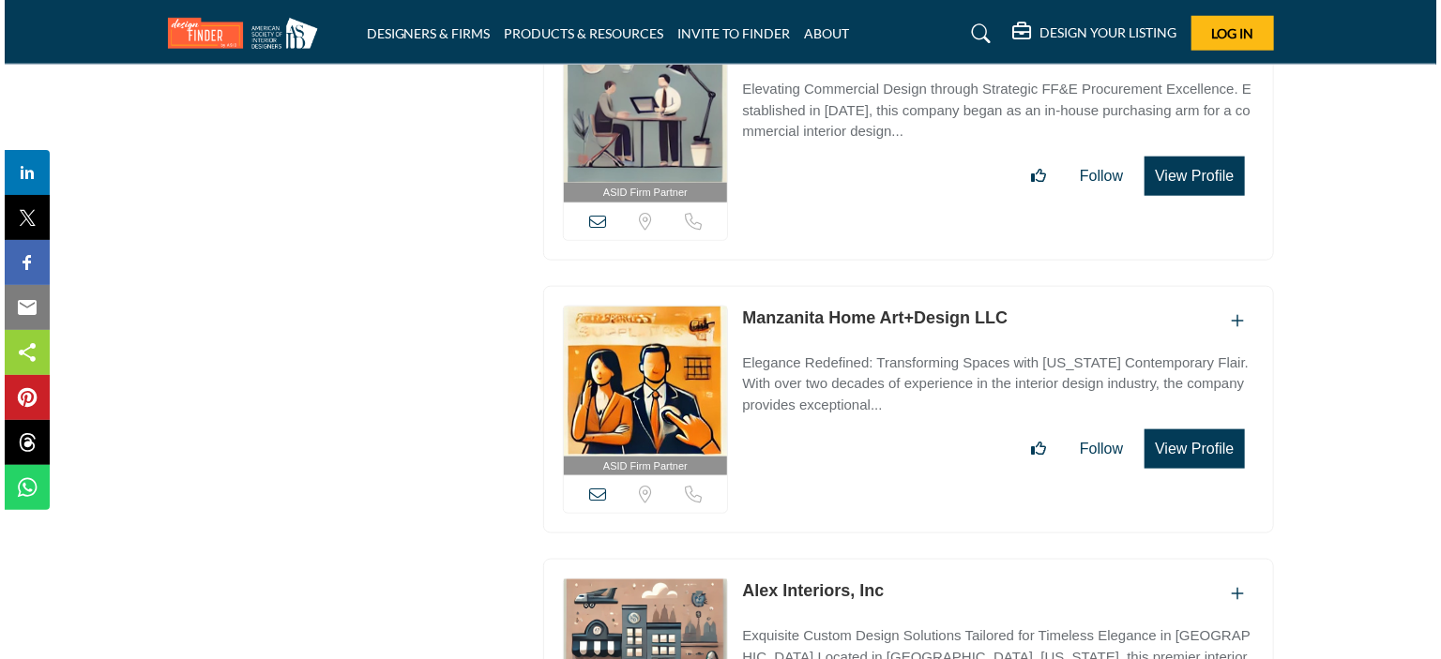
scroll to position [29837, 0]
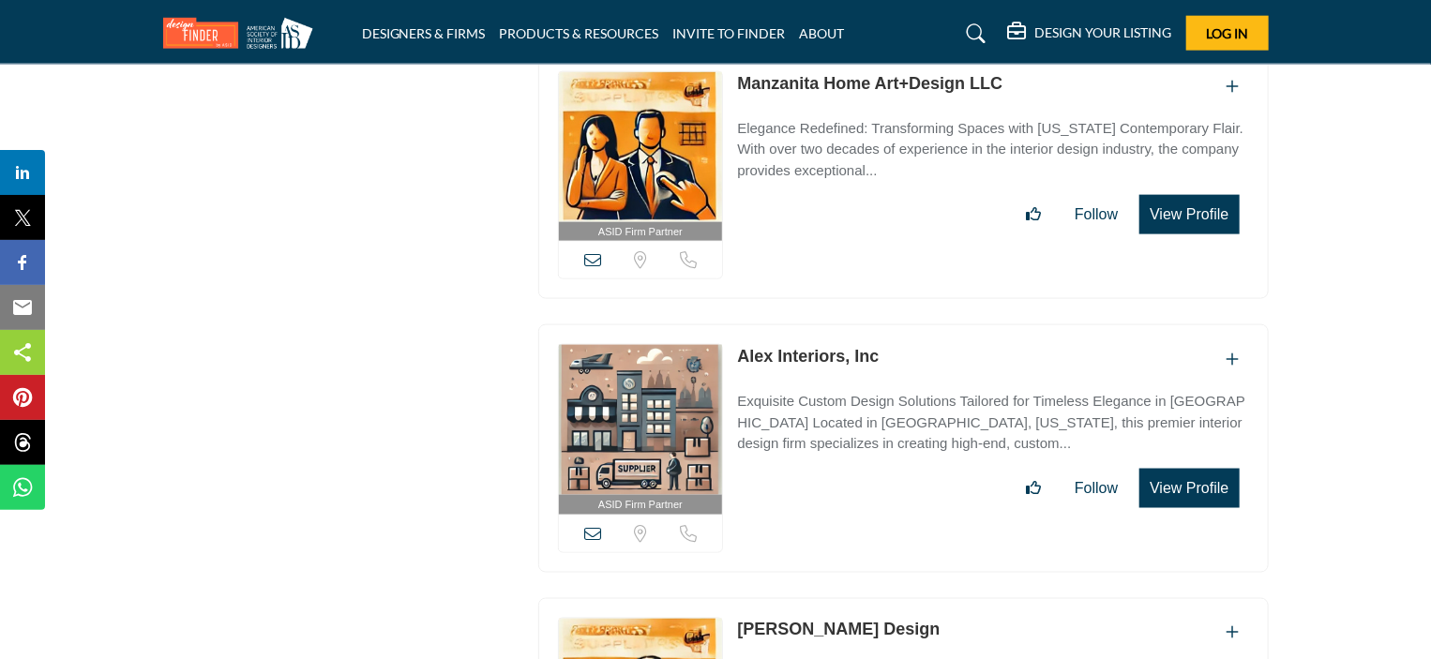
click at [1192, 469] on button "View Profile" at bounding box center [1189, 488] width 99 height 39
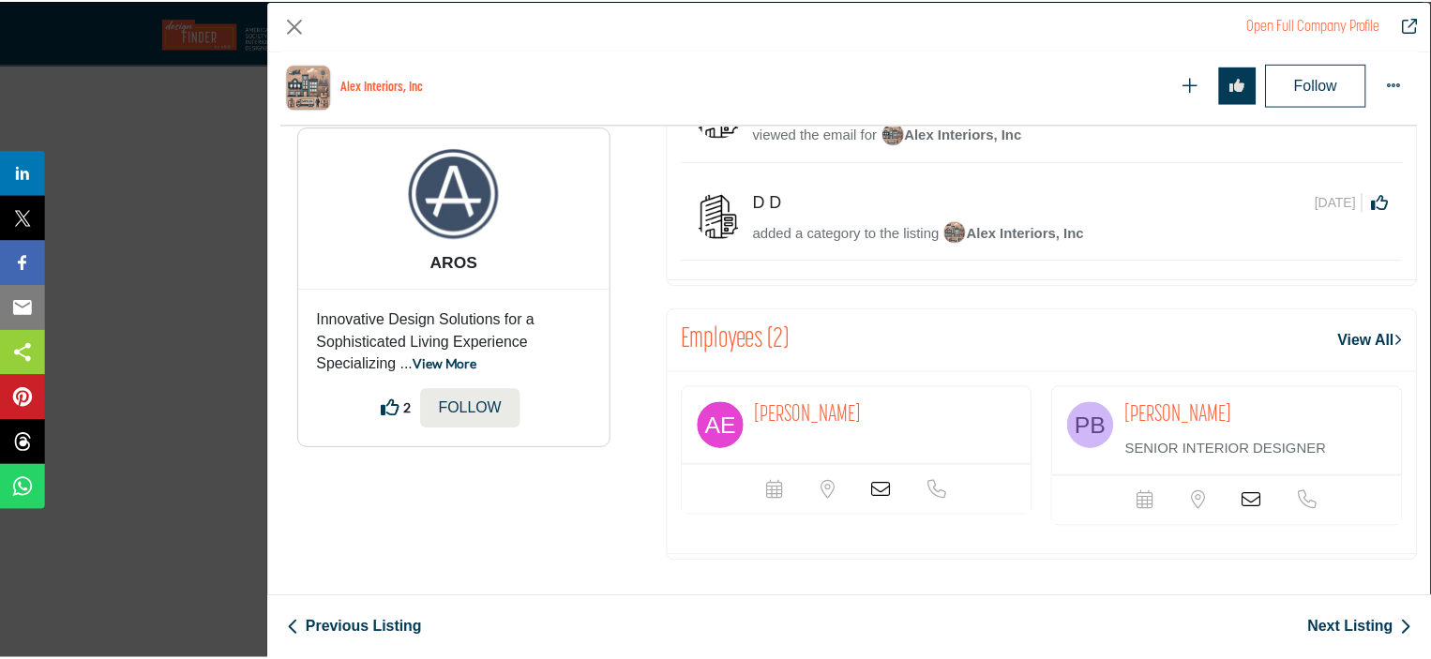
scroll to position [870, 0]
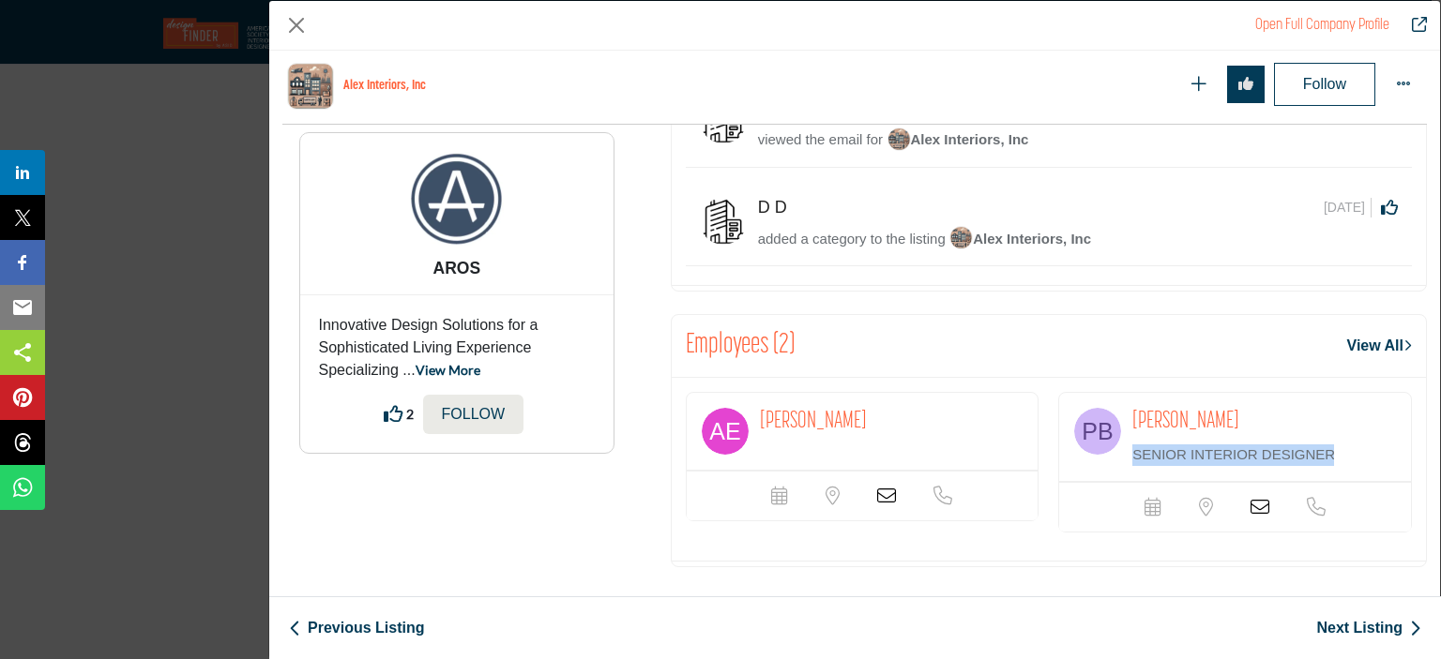
drag, startPoint x: 1440, startPoint y: 519, endPoint x: 1437, endPoint y: 438, distance: 80.7
click at [1430, 438] on div "Open Full Company Profile Alex Interiors, Inc Follow Following" at bounding box center [854, 329] width 1172 height 659
click at [294, 29] on button "Close" at bounding box center [296, 25] width 28 height 28
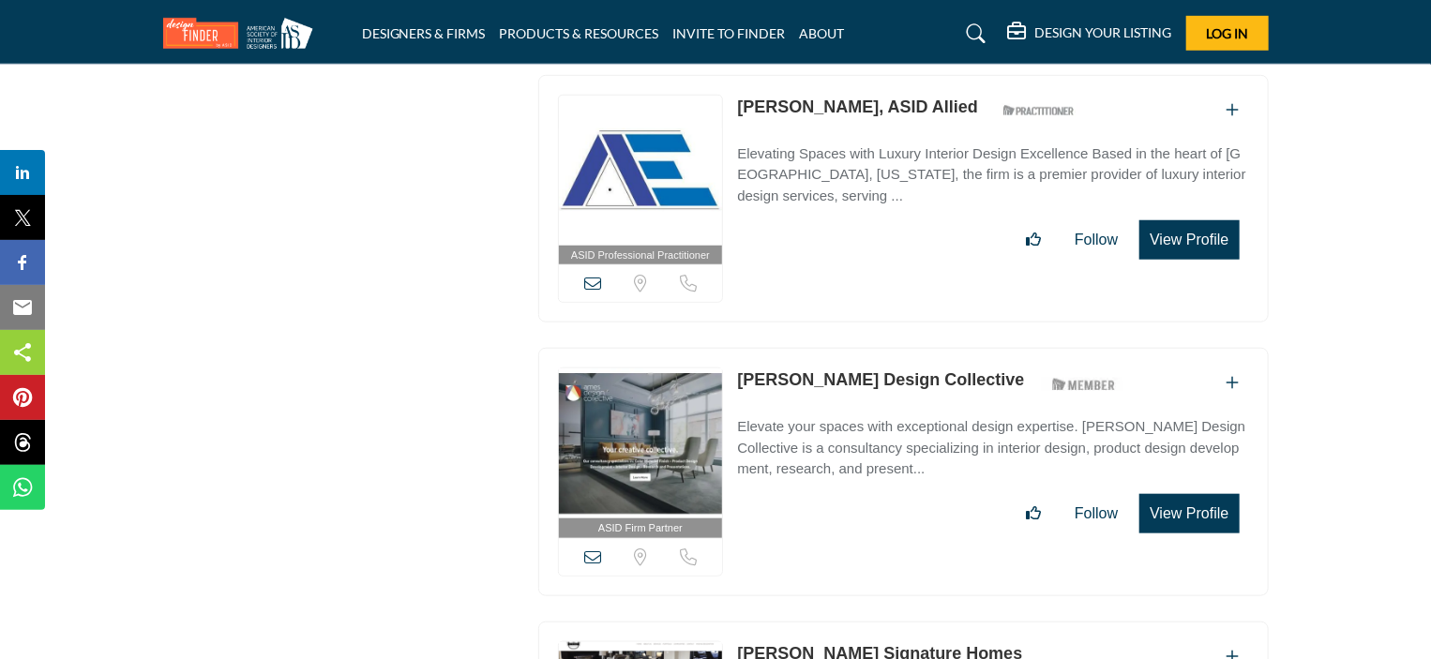
scroll to position [50824, 0]
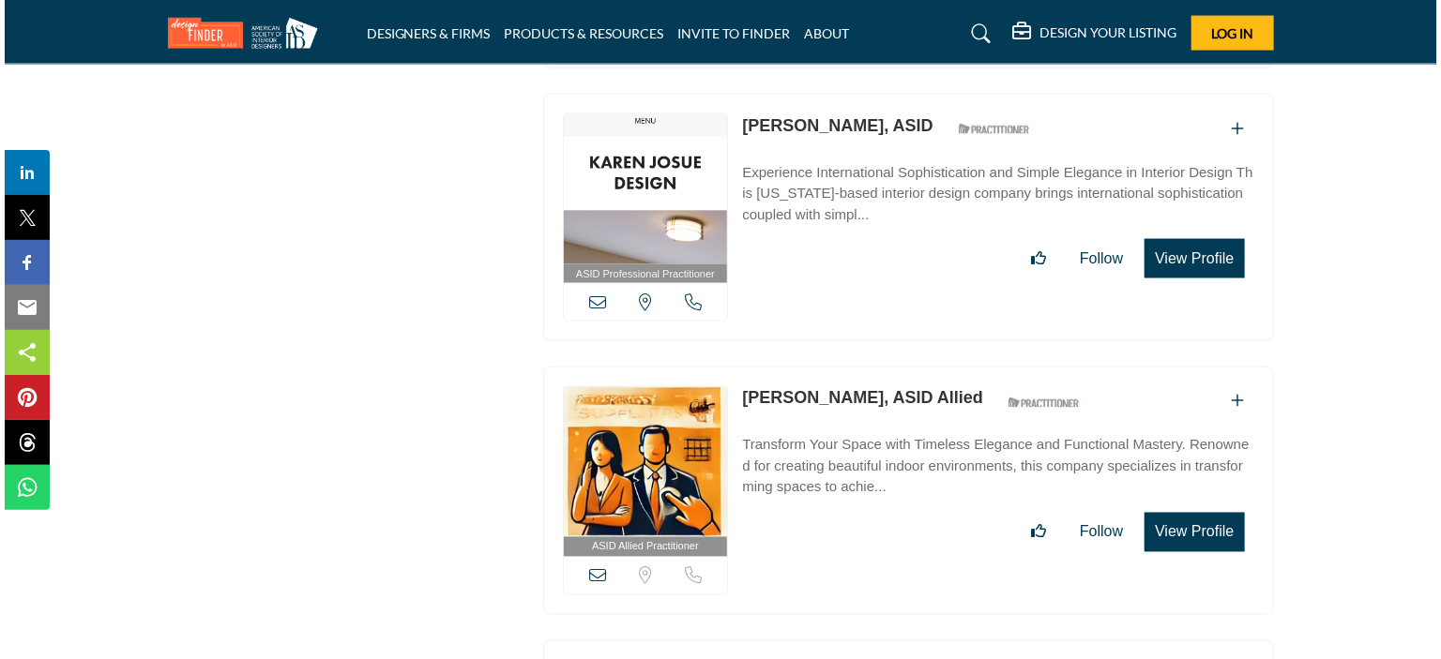
scroll to position [58800, 0]
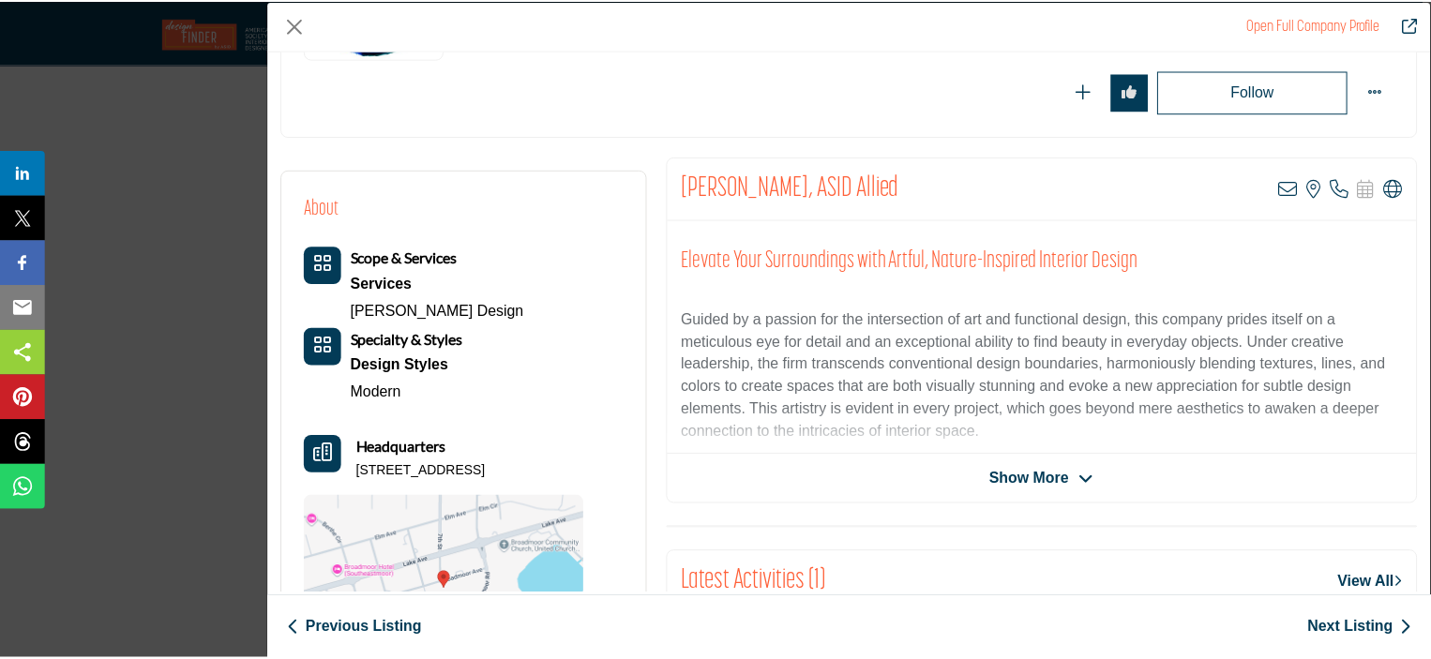
scroll to position [266, 0]
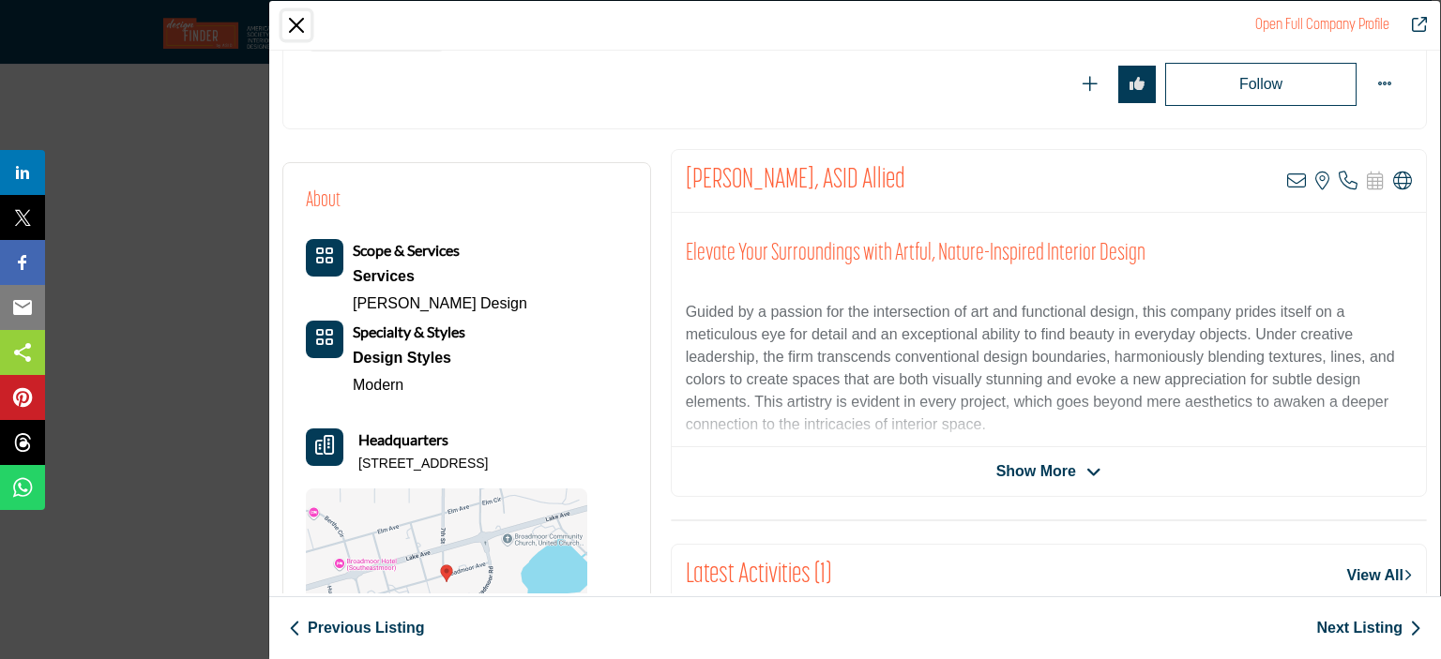
click at [292, 22] on button "Close" at bounding box center [296, 25] width 28 height 28
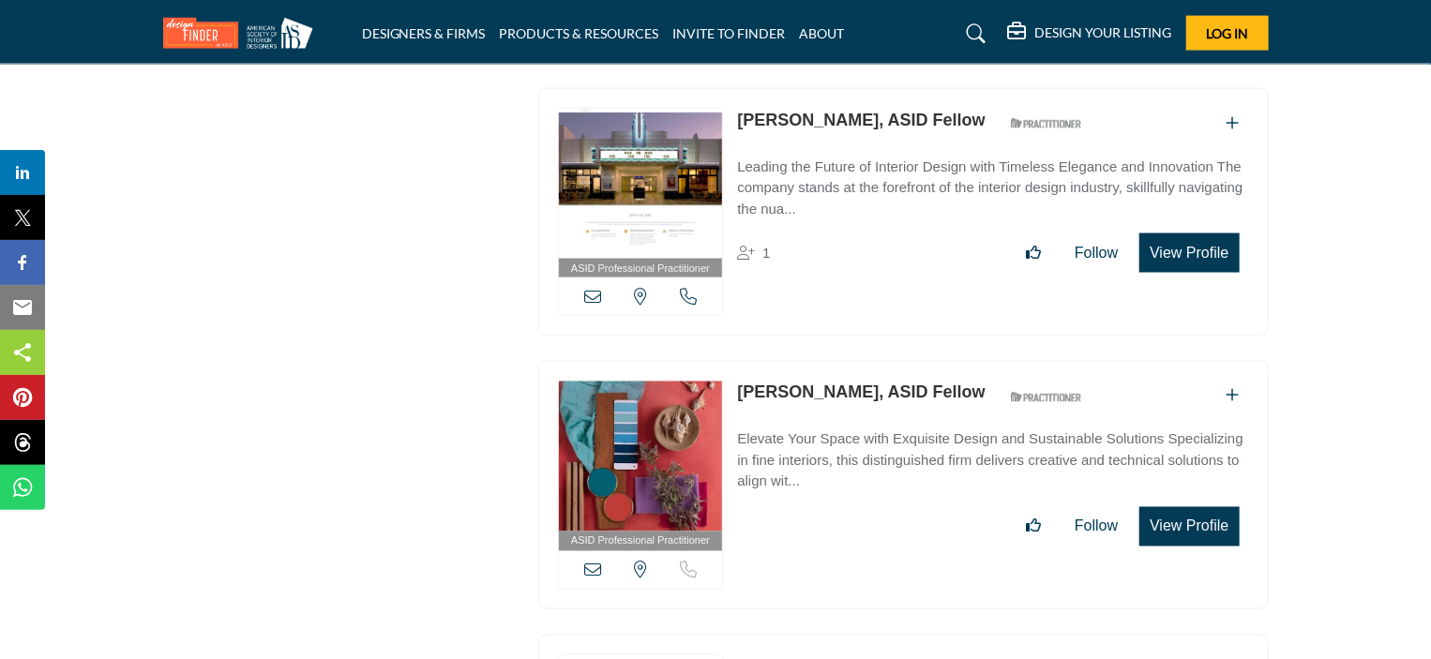
scroll to position [66716, 0]
